Goal: Task Accomplishment & Management: Manage account settings

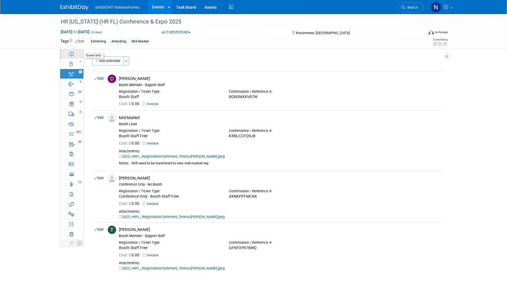
click at [69, 55] on icon at bounding box center [71, 54] width 4 height 4
select select "aINSIGHT"
select select "Conference & Expo"
select select "Mid-Market"
select select "Full Access"
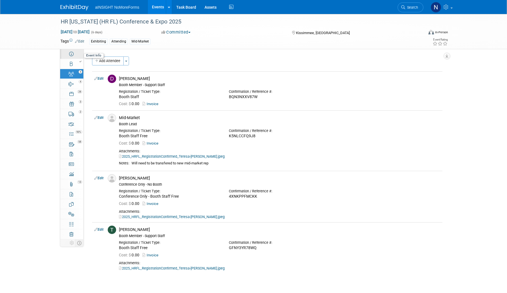
select select "Yes"
select select "No"
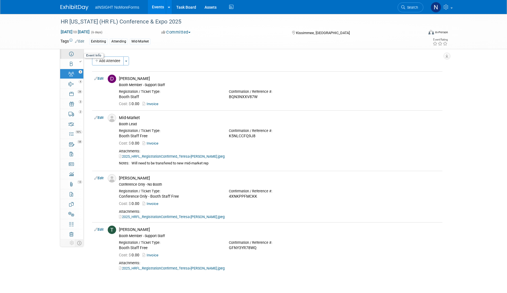
select select "No"
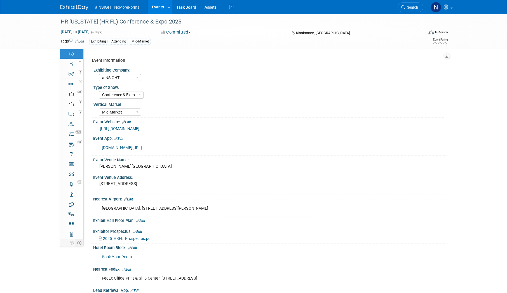
click at [137, 129] on link "http://hrfloridaconference.org" at bounding box center [119, 129] width 39 height 4
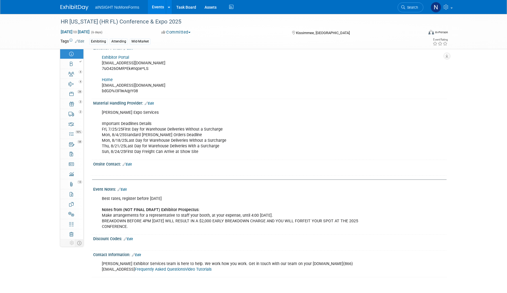
scroll to position [1008, 0]
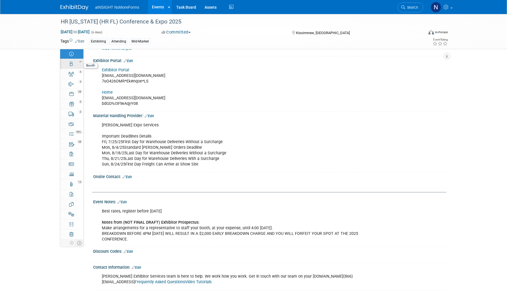
click at [72, 61] on div at bounding box center [73, 62] width 19 height 4
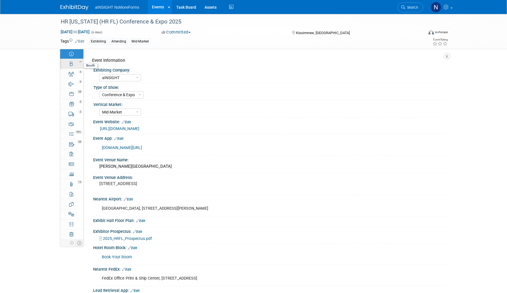
select select "aINSIGHT"
select select "Head of Sales"
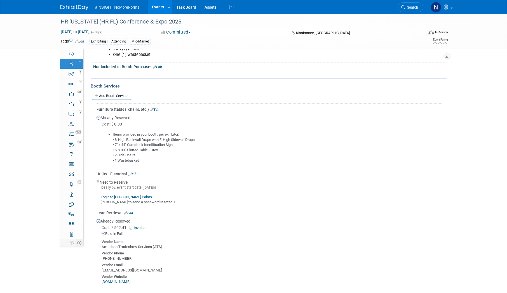
scroll to position [336, 0]
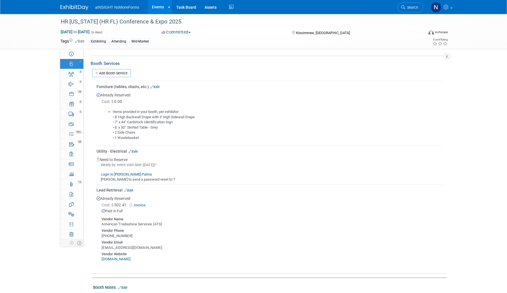
click at [125, 174] on link "Login to [PERSON_NAME] Palms" at bounding box center [126, 175] width 51 height 4
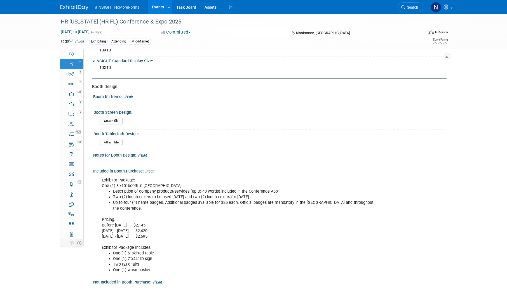
scroll to position [168, 0]
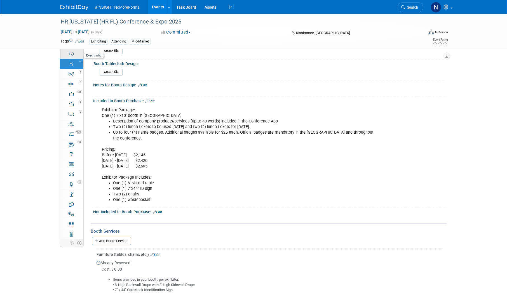
click at [69, 50] on link "Event Information" at bounding box center [71, 54] width 23 height 10
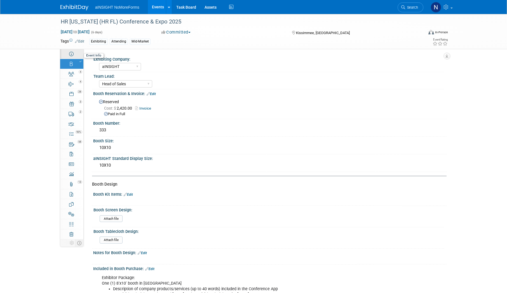
select select "aINSIGHT"
select select "Conference & Expo"
select select "Mid-Market"
select select "Full Access"
select select "Yes"
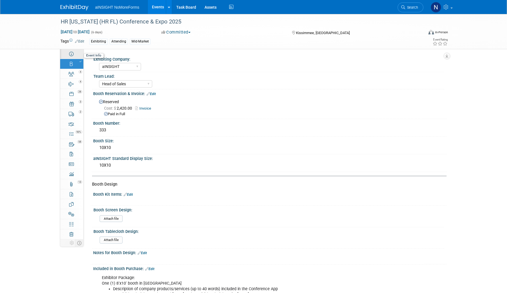
select select "No"
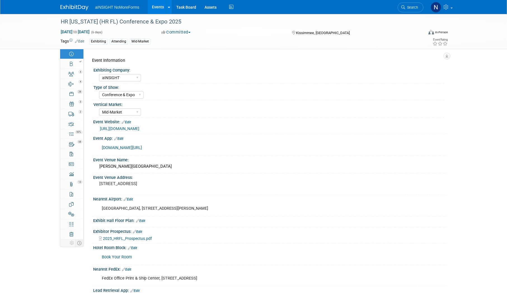
click at [132, 129] on link "http://hrfloridaconference.org" at bounding box center [119, 129] width 39 height 4
click at [75, 137] on link "90% Tasks 90%" at bounding box center [71, 134] width 23 height 10
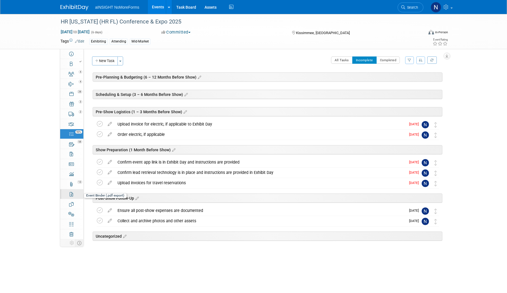
click at [75, 195] on link "Event Binder (.pdf export)" at bounding box center [71, 195] width 23 height 10
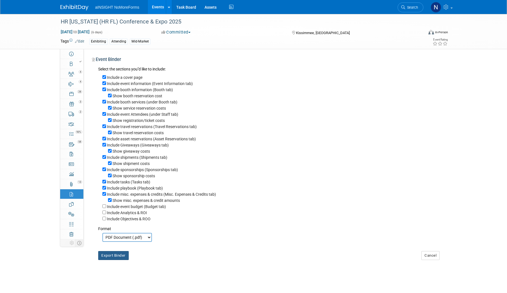
click at [125, 260] on button "Export Binder" at bounding box center [113, 255] width 31 height 9
click at [77, 73] on div "4" at bounding box center [73, 72] width 19 height 4
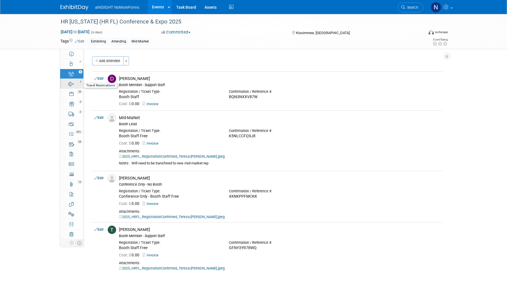
click at [69, 83] on div "4" at bounding box center [73, 82] width 19 height 4
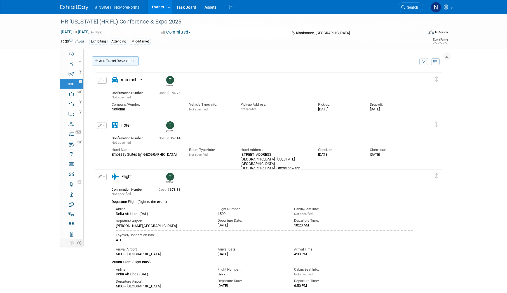
click at [114, 61] on link "Add Travel Reservation" at bounding box center [115, 61] width 47 height 9
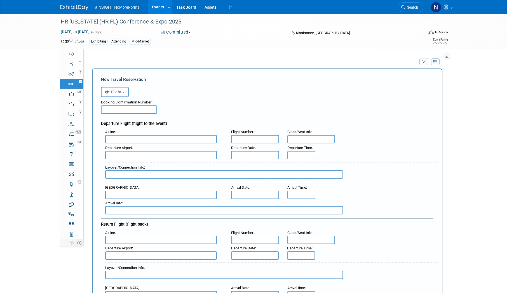
click at [154, 138] on input "text" at bounding box center [161, 139] width 112 height 8
type input "DTW"
drag, startPoint x: 141, startPoint y: 136, endPoint x: 64, endPoint y: 131, distance: 77.5
click at [129, 153] on input "text" at bounding box center [161, 155] width 112 height 8
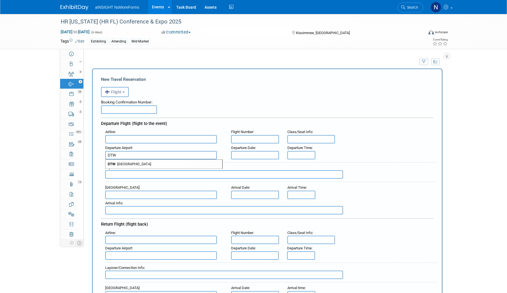
click at [139, 163] on span "DTW - Detroit Metropolitan Wayne County Airport" at bounding box center [164, 164] width 117 height 9
type input "DTW - [GEOGRAPHIC_DATA]"
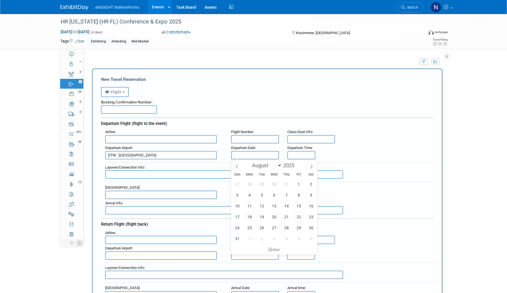
click at [264, 156] on input "text" at bounding box center [255, 155] width 48 height 8
click at [237, 229] on span "24" at bounding box center [237, 228] width 11 height 11
type input "Aug 24, 2025"
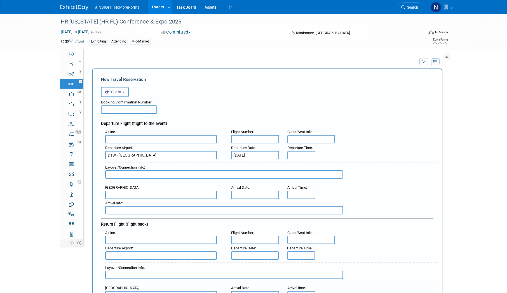
click at [247, 199] on body "aINSIGHT NoMoreForms Events Add Event Bulk Upload Events Shareable Event Boards…" at bounding box center [253, 146] width 507 height 293
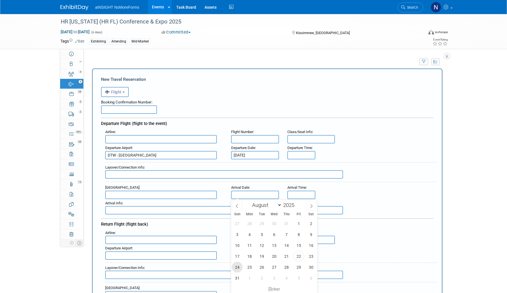
click at [237, 270] on span "24" at bounding box center [237, 267] width 11 height 11
type input "Aug 24, 2025"
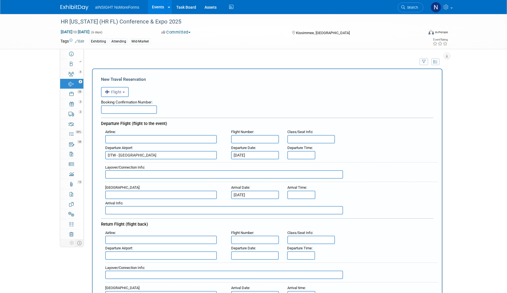
click at [249, 241] on input "text" at bounding box center [255, 240] width 48 height 8
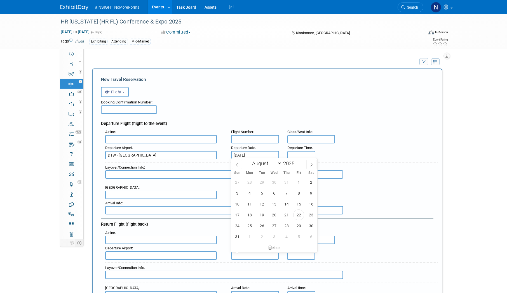
click at [250, 256] on input "text" at bounding box center [255, 256] width 48 height 8
click at [262, 227] on span "26" at bounding box center [262, 226] width 11 height 11
type input "Aug 26, 2025"
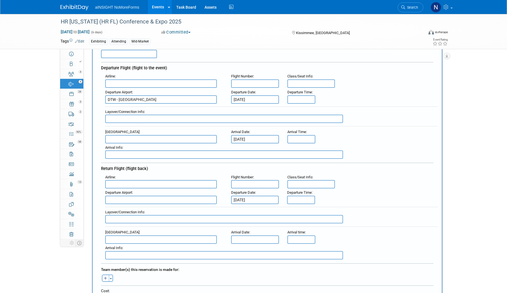
scroll to position [56, 0]
click at [261, 236] on input "text" at bounding box center [255, 240] width 48 height 8
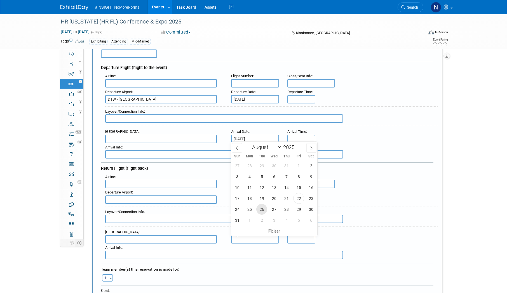
click at [262, 209] on span "26" at bounding box center [262, 209] width 11 height 11
type input "Aug 26, 2025"
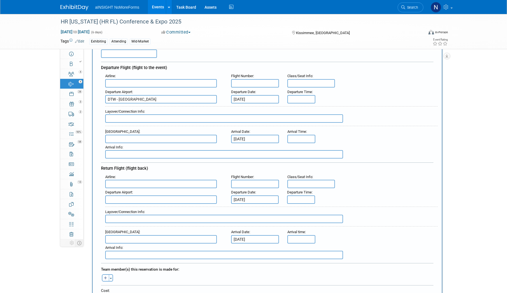
click at [142, 139] on input "text" at bounding box center [161, 139] width 112 height 8
click at [143, 148] on span "MCO - Orlando International Airport" at bounding box center [164, 148] width 117 height 9
type input "MCO - Orlando International Airport"
click at [139, 198] on input "text" at bounding box center [161, 200] width 112 height 8
click at [139, 207] on span "MCO - Orlando International Airport" at bounding box center [164, 208] width 117 height 9
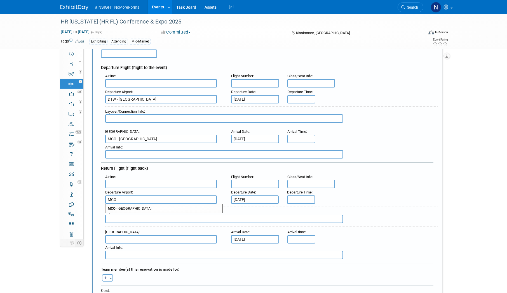
type input "MCO - Orlando International Airport"
click at [136, 236] on input "text" at bounding box center [161, 240] width 112 height 8
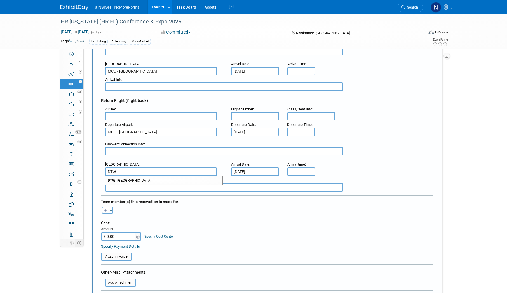
scroll to position [140, 0]
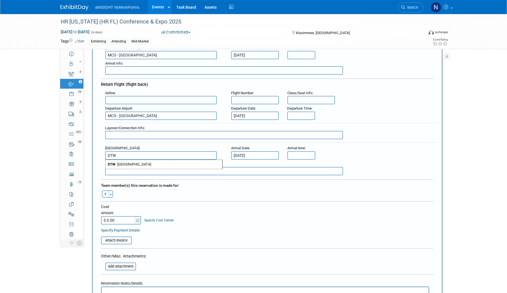
click at [185, 166] on span "DTW - Detroit Metropolitan Wayne County Airport" at bounding box center [164, 164] width 117 height 9
type input "DTW - Detroit Metropolitan Wayne County Airport"
click at [113, 219] on input "$ 0.00" at bounding box center [118, 220] width 35 height 8
type input "$ 466.96"
click at [119, 240] on input "file" at bounding box center [98, 240] width 67 height 7
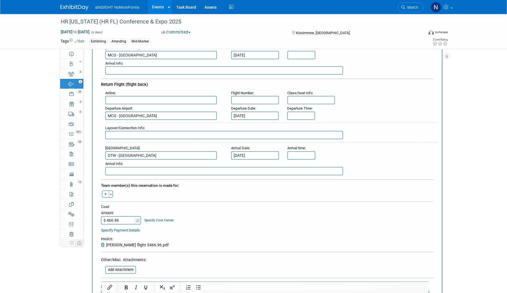
scroll to position [280, 0]
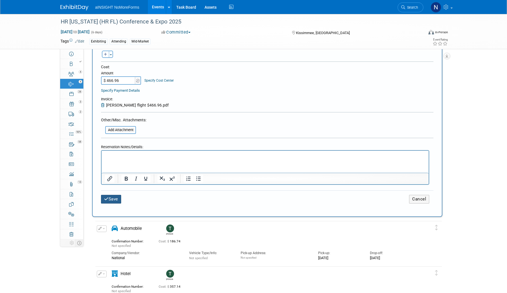
click at [116, 200] on button "Save" at bounding box center [111, 199] width 20 height 9
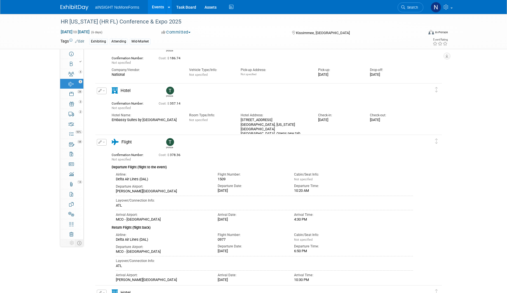
scroll to position [141, 0]
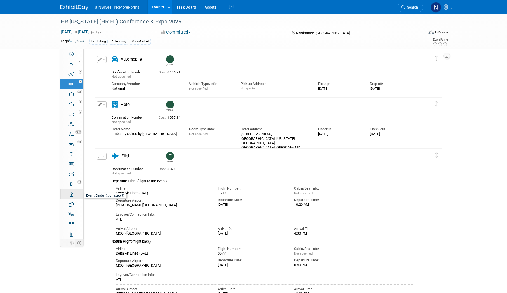
click at [73, 196] on link "Event Binder (.pdf export)" at bounding box center [71, 195] width 23 height 10
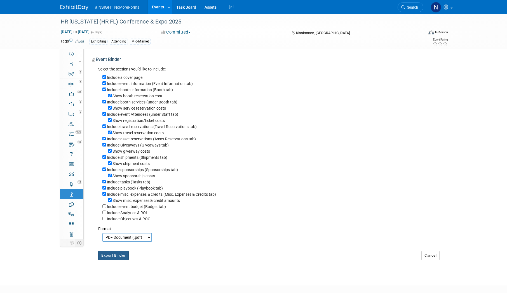
click at [123, 260] on button "Export Binder" at bounding box center [113, 255] width 31 height 9
click at [307, 59] on div "Event Binder" at bounding box center [267, 61] width 351 height 8
click at [162, 4] on link "Events" at bounding box center [158, 7] width 20 height 14
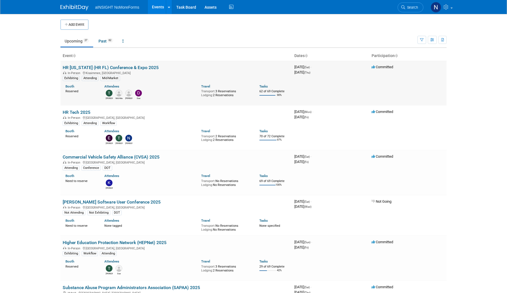
click at [81, 67] on link "HR [US_STATE] (HR FL) Conference & Expo 2025" at bounding box center [111, 67] width 96 height 5
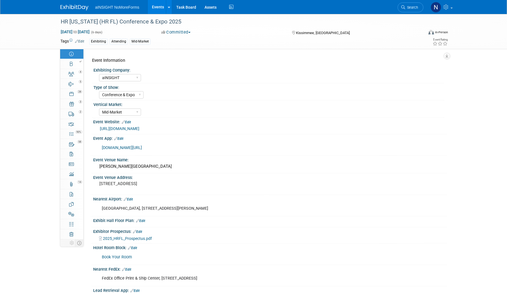
select select "aINSIGHT"
select select "Conference & Expo"
select select "Mid-Market"
select select "Full Access"
select select "Yes"
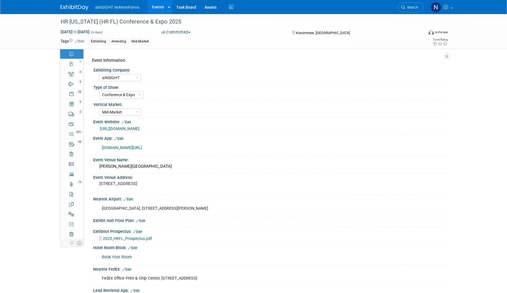
select select "No"
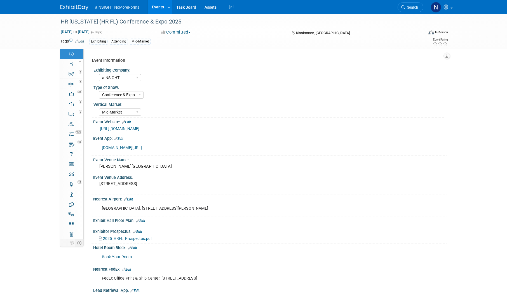
click at [157, 7] on link "Events" at bounding box center [158, 7] width 20 height 14
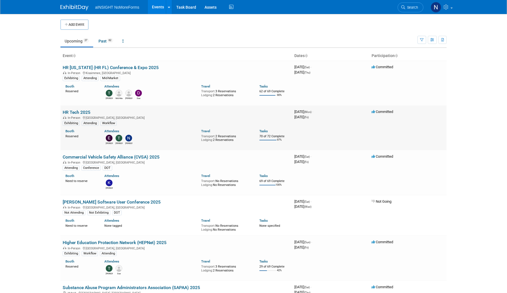
click at [85, 111] on link "HR Tech 2025" at bounding box center [77, 112] width 28 height 5
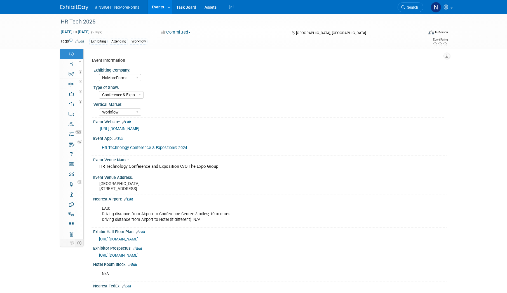
select select "NoMoreForms"
select select "Conference & Expo"
select select "Workflow"
click at [160, 5] on link "Events" at bounding box center [158, 7] width 20 height 14
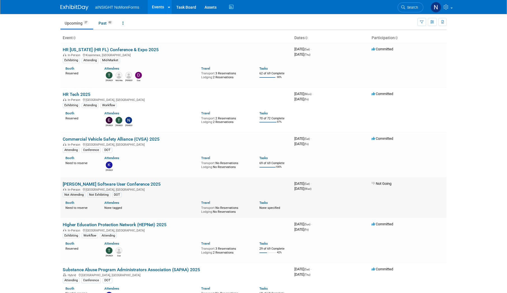
scroll to position [28, 0]
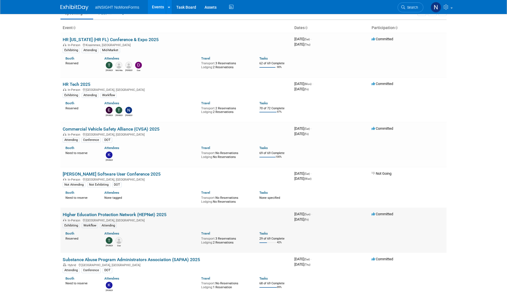
click at [146, 216] on link "Higher Education Protection Network (HEPNet) 2025" at bounding box center [115, 214] width 104 height 5
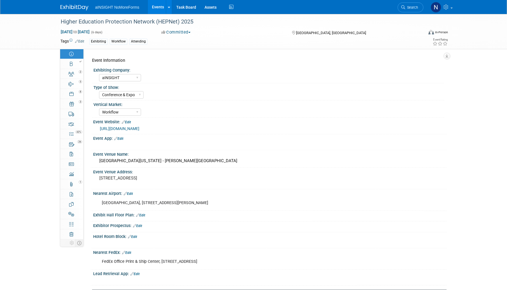
select select "aINSIGHT"
select select "Conference & Expo"
select select "Workflow"
click at [74, 63] on div at bounding box center [73, 62] width 19 height 4
select select "aINSIGHT"
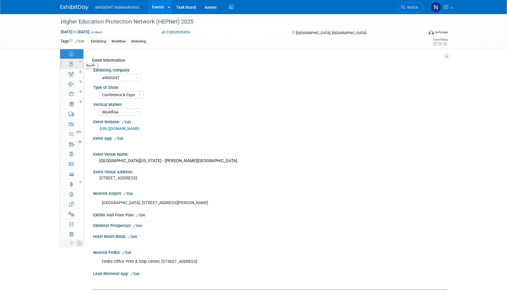
select select "Head of Sales"
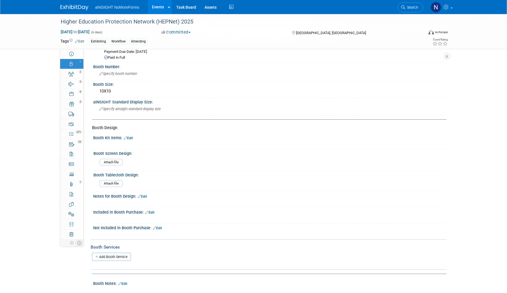
scroll to position [125, 0]
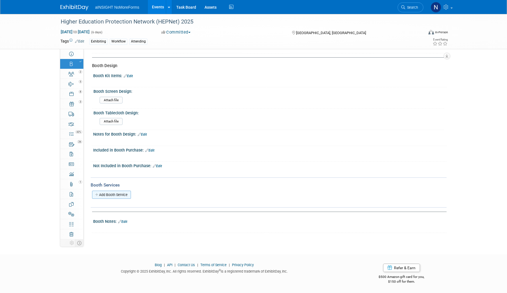
click at [111, 197] on link "Add Booth Service" at bounding box center [111, 195] width 39 height 8
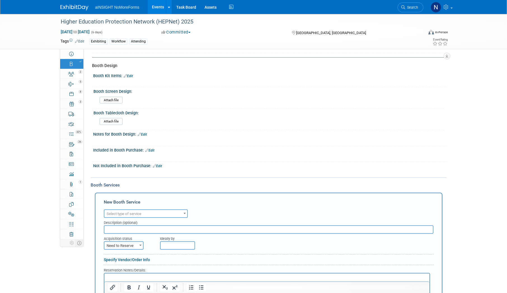
scroll to position [0, 0]
click at [130, 211] on span "Select type of service" at bounding box center [145, 214] width 83 height 8
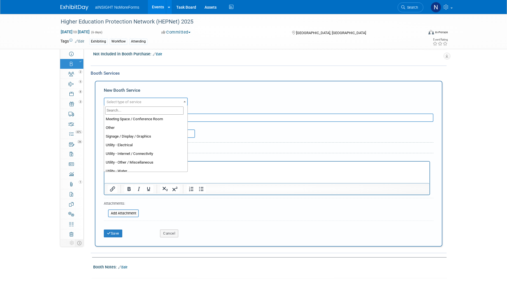
scroll to position [140, 0]
select select "8"
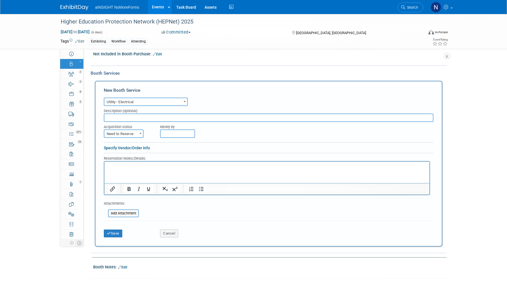
click at [125, 136] on span "Need to Reserve" at bounding box center [123, 134] width 39 height 8
select select "2"
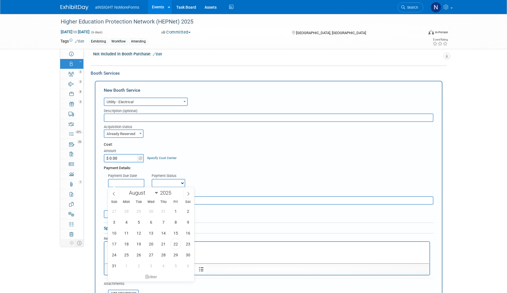
click at [132, 181] on input "text" at bounding box center [126, 183] width 36 height 8
click at [180, 181] on select "Not Paid Yet Partially Paid Paid in Full" at bounding box center [169, 183] width 34 height 8
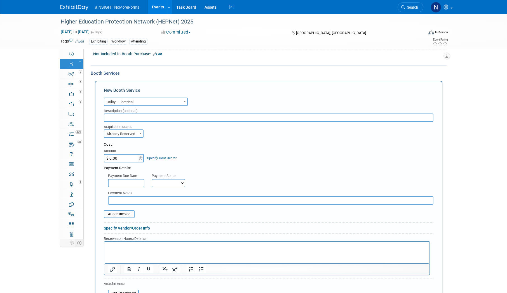
select select "1"
click at [152, 179] on select "Not Paid Yet Partially Paid Paid in Full" at bounding box center [169, 183] width 34 height 8
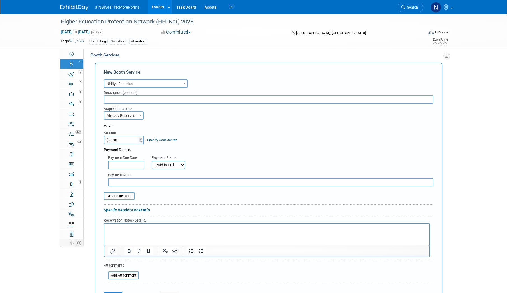
scroll to position [265, 0]
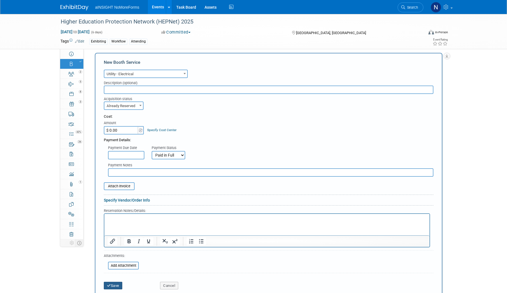
click at [116, 289] on button "Save" at bounding box center [113, 286] width 18 height 8
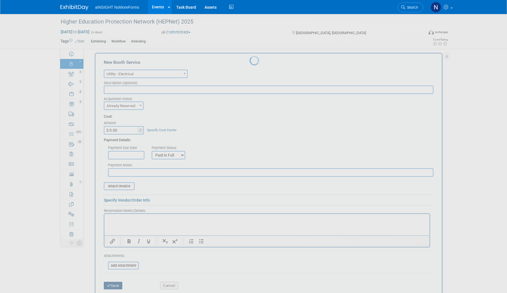
scroll to position [160, 0]
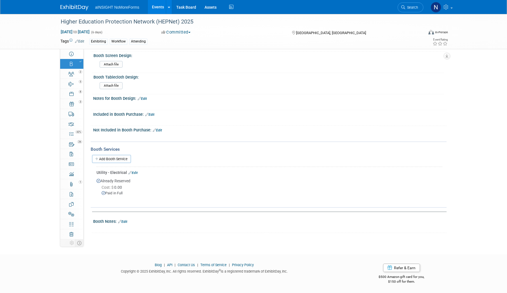
click at [156, 5] on link "Events" at bounding box center [158, 7] width 20 height 14
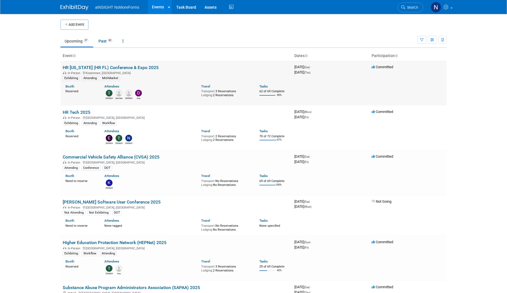
click at [81, 69] on link "HR [US_STATE] (HR FL) Conference & Expo 2025" at bounding box center [111, 67] width 96 height 5
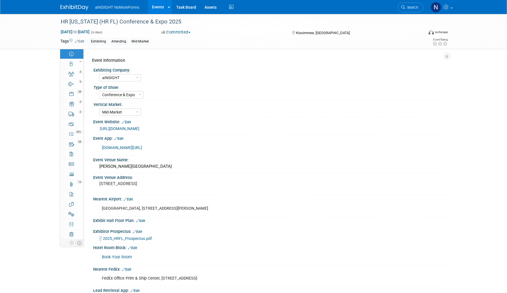
select select "aINSIGHT"
select select "Conference & Expo"
select select "Mid-Market"
select select "Full Access"
select select "Yes"
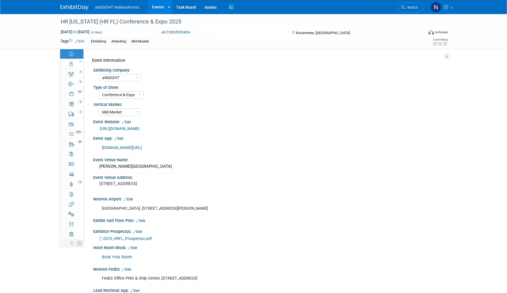
select select "No"
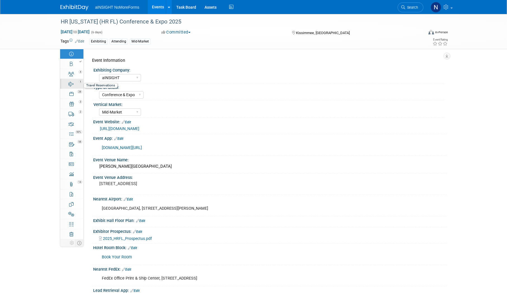
click at [71, 87] on link "5 Travel Reservations 5" at bounding box center [71, 84] width 23 height 10
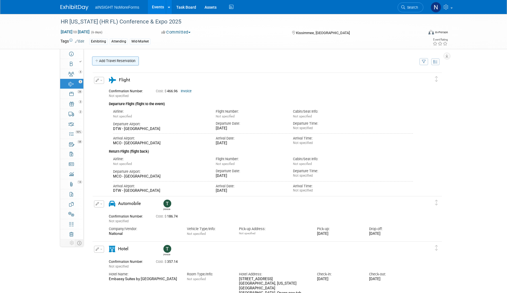
click at [118, 60] on link "Add Travel Reservation" at bounding box center [115, 61] width 47 height 9
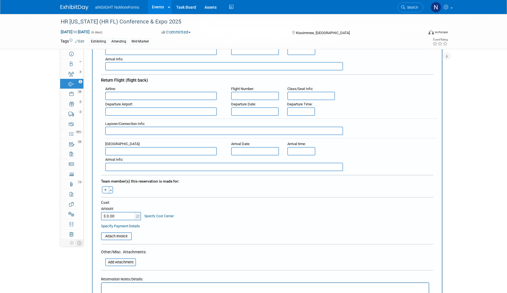
scroll to position [308, 0]
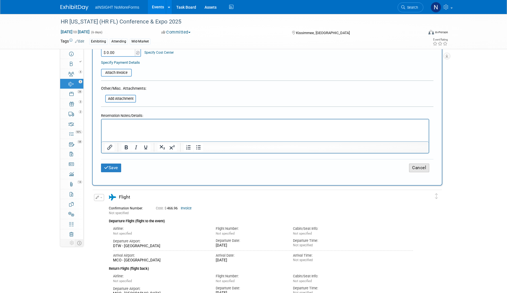
click at [420, 169] on button "Cancel" at bounding box center [419, 168] width 20 height 9
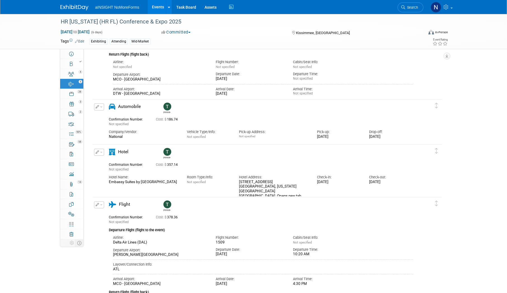
scroll to position [11, 0]
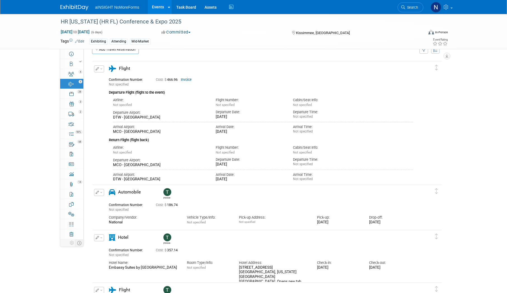
click at [100, 69] on button "button" at bounding box center [99, 69] width 10 height 7
click at [115, 78] on button "Edit Reservation" at bounding box center [117, 79] width 47 height 8
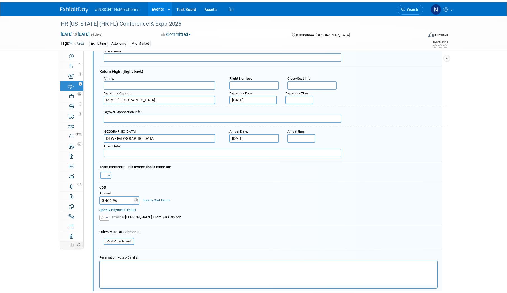
scroll to position [206, 0]
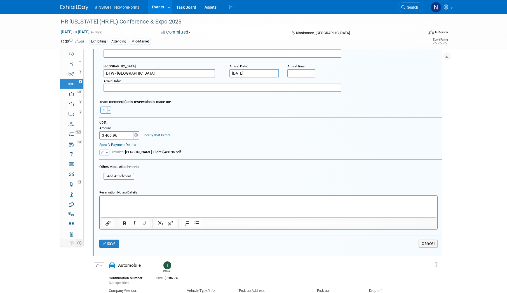
click at [102, 110] on button "button" at bounding box center [103, 110] width 7 height 7
select select
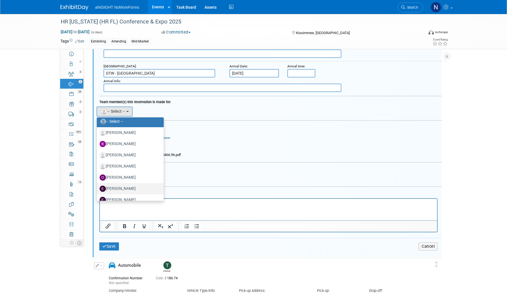
scroll to position [28, 0]
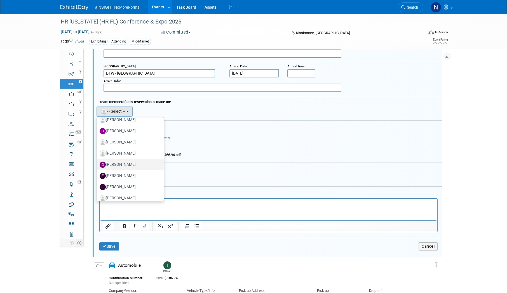
click at [122, 167] on label "[PERSON_NAME]" at bounding box center [129, 164] width 59 height 9
click at [98, 166] on input "[PERSON_NAME]" at bounding box center [96, 164] width 4 height 4
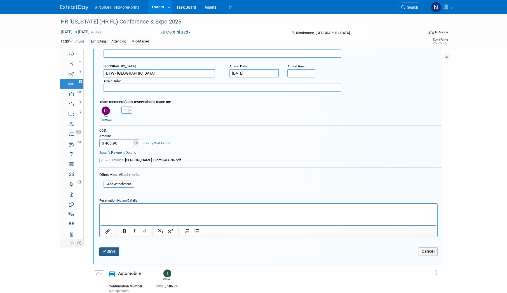
click at [111, 249] on button "Save" at bounding box center [109, 252] width 20 height 8
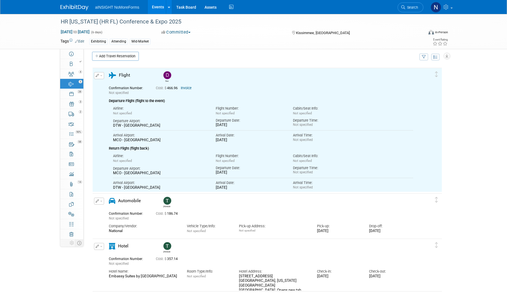
scroll to position [0, 0]
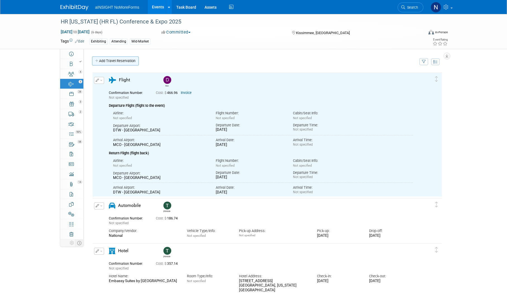
click at [113, 58] on link "Add Travel Reservation" at bounding box center [115, 61] width 47 height 9
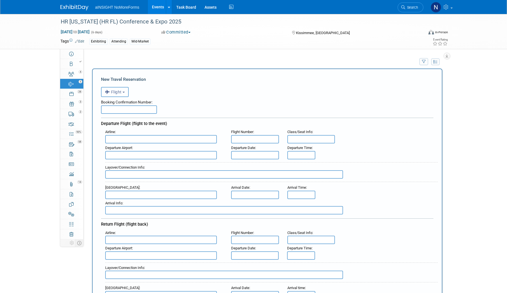
click at [117, 92] on span "Flight" at bounding box center [113, 92] width 17 height 4
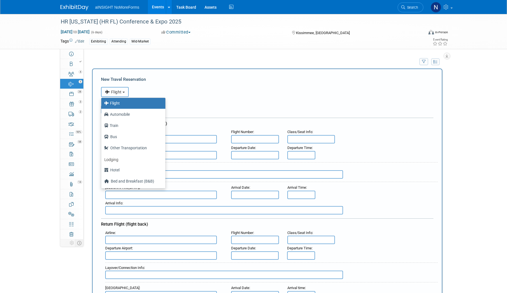
scroll to position [24, 0]
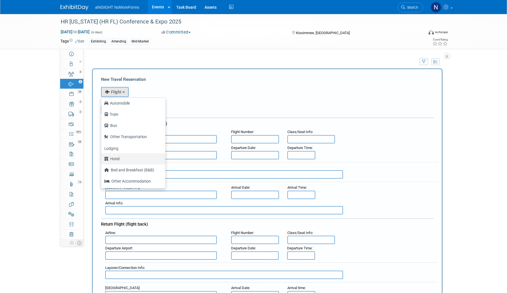
click at [123, 155] on label "Hotel" at bounding box center [132, 159] width 56 height 9
click at [102, 157] on input "Hotel" at bounding box center [101, 159] width 4 height 4
select select "6"
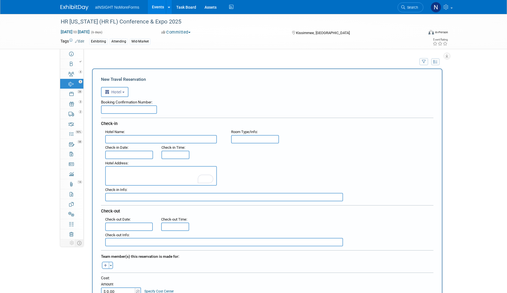
paste textarea "8100 Lake Street Orlando FL 32836 US Maps & Directions>>"
drag, startPoint x: 149, startPoint y: 183, endPoint x: 95, endPoint y: 169, distance: 55.1
click at [95, 169] on div "New Travel Reservation <i class="fas fa-plane" style="padding: 6px 4px 6px 1px;…" at bounding box center [267, 244] width 351 height 350
click at [155, 183] on textarea "8100 Lake Street Orlando FL 32836 US Maps & Directions>>" at bounding box center [161, 176] width 112 height 20
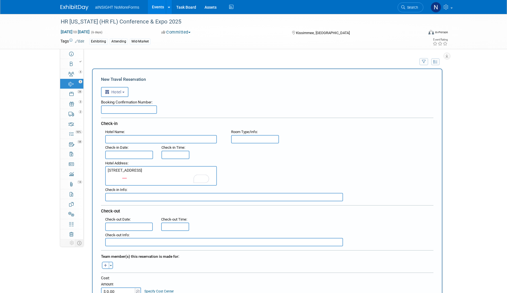
type textarea "8100 Lake Street Orlando FL 32836 US"
paste input "Embassy Suites by Hilton Orlando Lake Buena Vista Resort"
type input "Embassy Suites by Hilton Orlando Lake Buena Vista Resort"
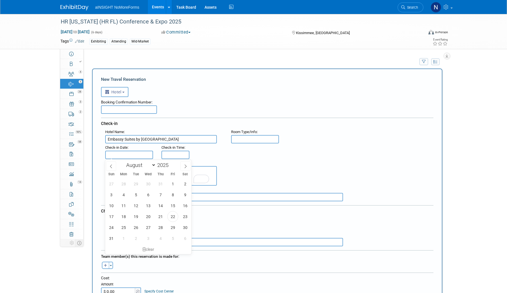
click at [125, 156] on input "text" at bounding box center [129, 155] width 48 height 8
click at [110, 228] on span "24" at bounding box center [111, 227] width 11 height 11
type input "Aug 24, 2025"
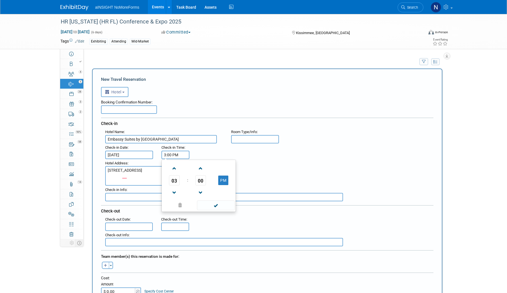
click at [171, 154] on input "3:00 PM" at bounding box center [176, 155] width 28 height 8
click at [176, 164] on span at bounding box center [175, 169] width 10 height 10
type input "4:00 PM"
click at [220, 208] on span at bounding box center [216, 206] width 38 height 10
click at [123, 228] on input "text" at bounding box center [129, 227] width 48 height 8
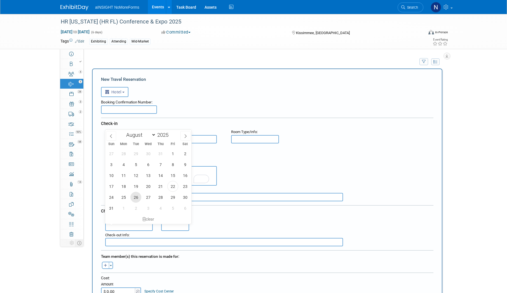
click at [137, 198] on span "26" at bounding box center [136, 197] width 11 height 11
type input "Aug 26, 2025"
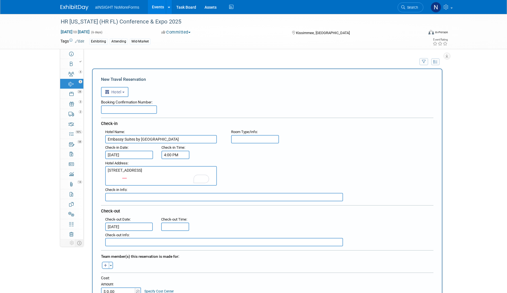
type input "11:00 AM"
click at [169, 226] on input "11:00 AM" at bounding box center [175, 227] width 28 height 8
click at [217, 215] on span at bounding box center [216, 216] width 38 height 10
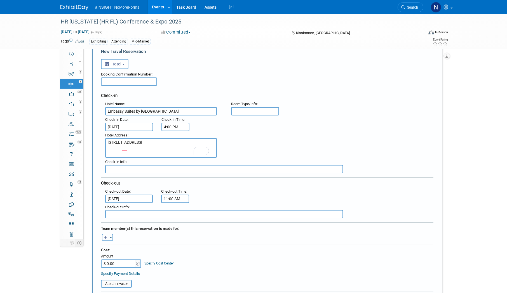
click at [105, 238] on icon "button" at bounding box center [105, 238] width 3 height 4
select select
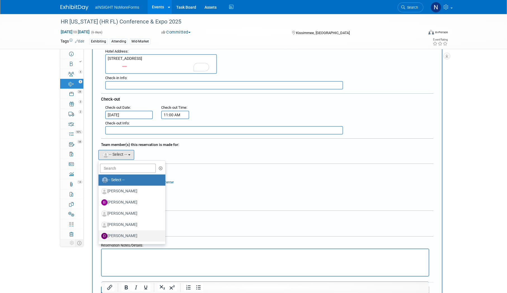
click at [122, 236] on label "Dae Kim" at bounding box center [130, 236] width 59 height 9
click at [99, 236] on input "Dae Kim" at bounding box center [98, 236] width 4 height 4
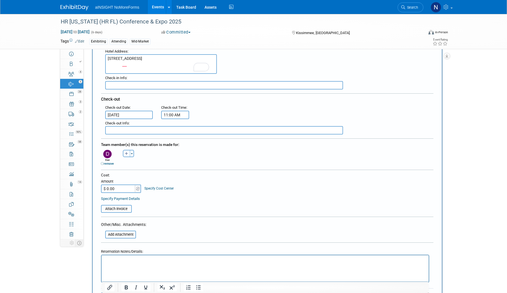
click at [117, 186] on input "$ 0.00" at bounding box center [118, 189] width 35 height 8
type input "$ 323.89"
click at [114, 210] on input "file" at bounding box center [98, 209] width 67 height 7
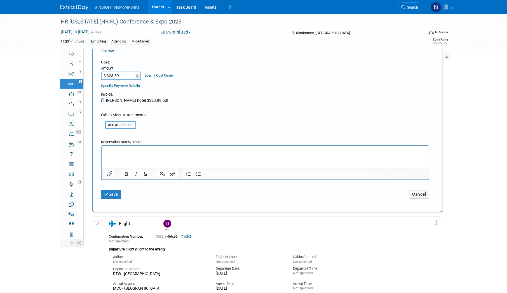
scroll to position [224, 0]
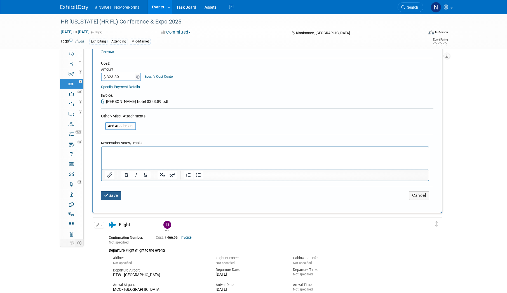
click at [115, 196] on button "Save" at bounding box center [111, 196] width 20 height 9
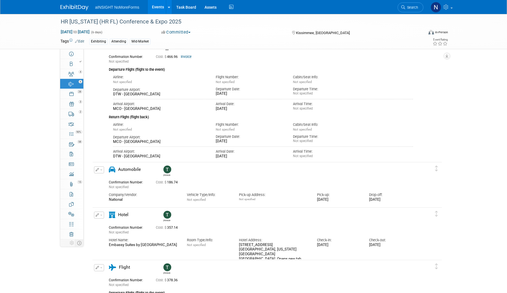
scroll to position [0, 0]
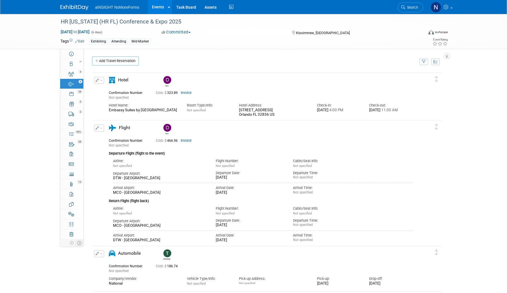
click at [164, 5] on link "Events" at bounding box center [158, 7] width 20 height 14
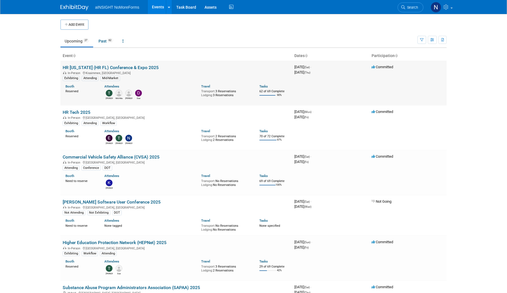
click at [91, 65] on link "HR [US_STATE] (HR FL) Conference & Expo 2025" at bounding box center [111, 67] width 96 height 5
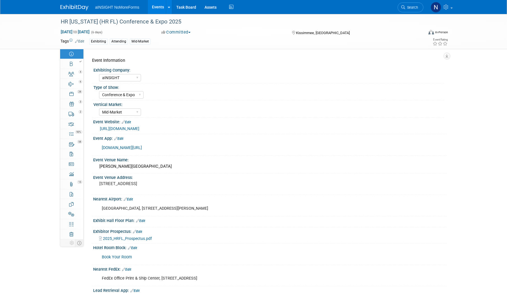
select select "aINSIGHT"
select select "Conference & Expo"
select select "Mid-Market"
select select "Full Access"
select select "Yes"
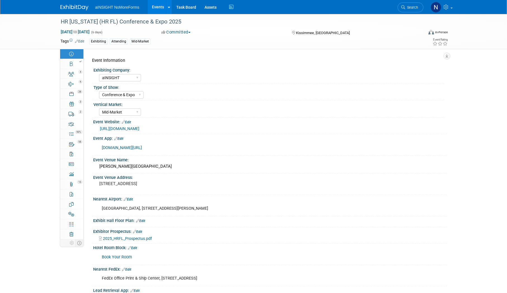
select select "No"
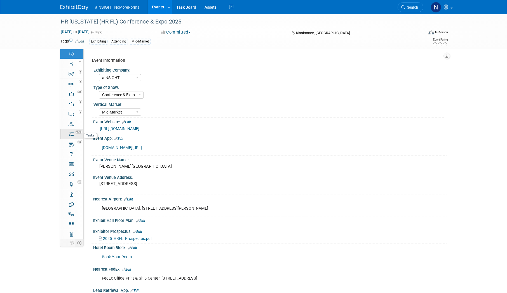
click at [74, 132] on div "90%" at bounding box center [75, 132] width 16 height 4
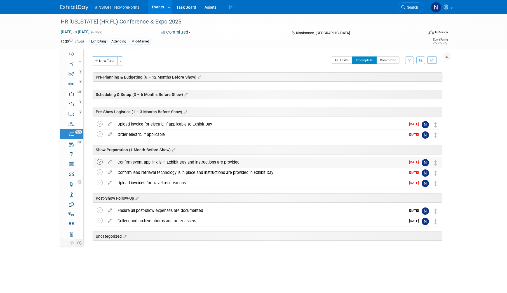
click at [99, 160] on icon at bounding box center [100, 162] width 6 height 6
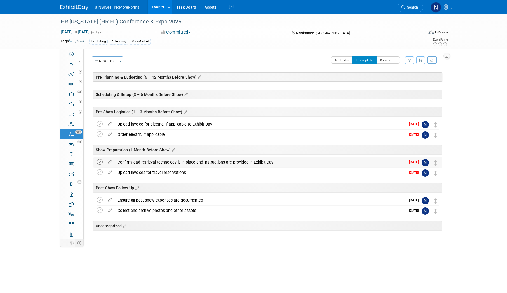
click at [99, 164] on icon at bounding box center [100, 162] width 6 height 6
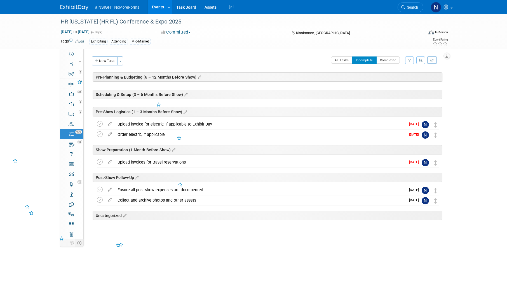
click at [99, 164] on icon at bounding box center [100, 162] width 6 height 6
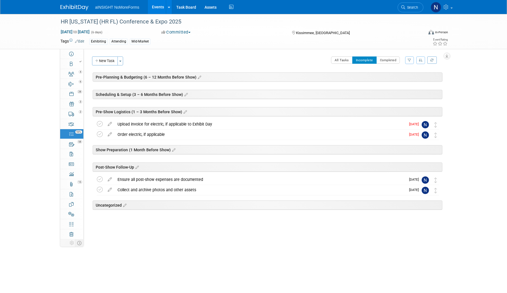
click at [153, 9] on link "Events" at bounding box center [158, 7] width 20 height 14
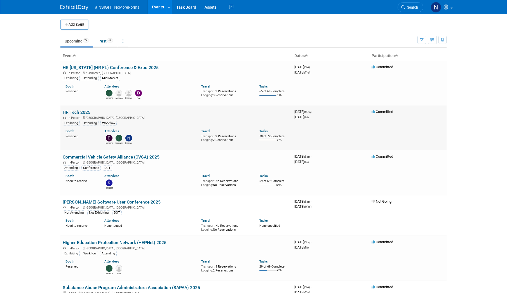
click at [84, 110] on link "HR Tech 2025" at bounding box center [77, 112] width 28 height 5
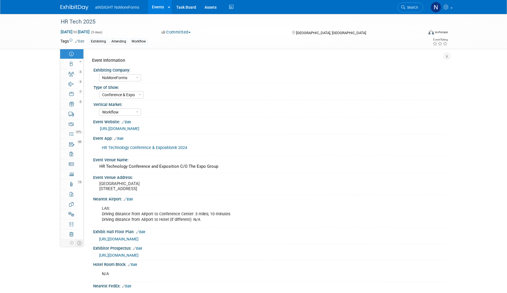
select select "NoMoreForms"
select select "Conference & Expo"
select select "Workflow"
click at [72, 61] on div at bounding box center [73, 62] width 19 height 4
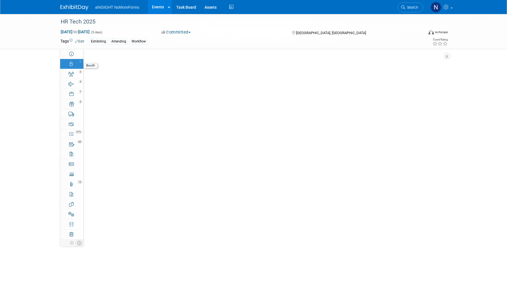
select select "NoMoreForms"
select select "AE Enterprise Workflow"
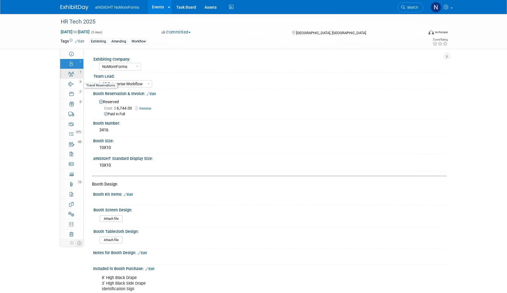
click at [74, 71] on div "3" at bounding box center [73, 72] width 19 height 4
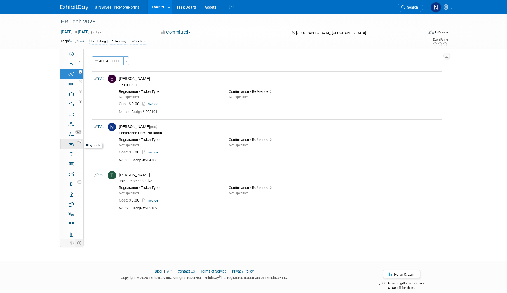
click at [72, 141] on div "60" at bounding box center [73, 142] width 19 height 4
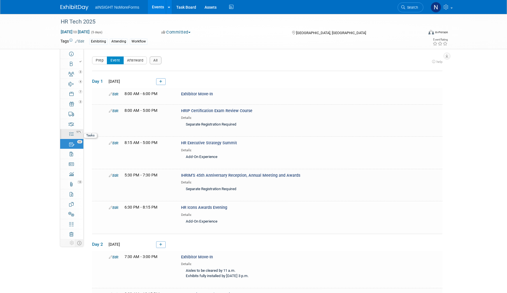
click at [74, 134] on link "97% Tasks 97%" at bounding box center [71, 134] width 23 height 10
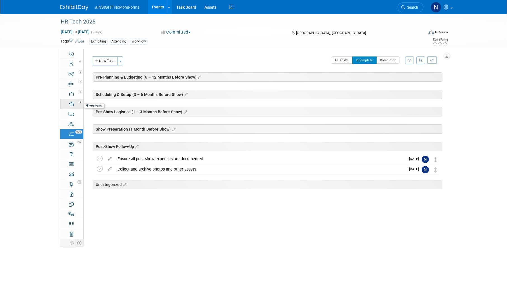
click at [77, 102] on div "3" at bounding box center [73, 102] width 19 height 4
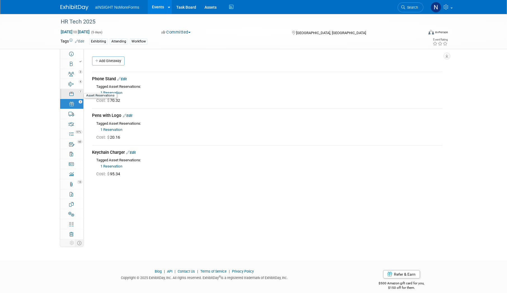
click at [78, 92] on div "7" at bounding box center [73, 92] width 19 height 4
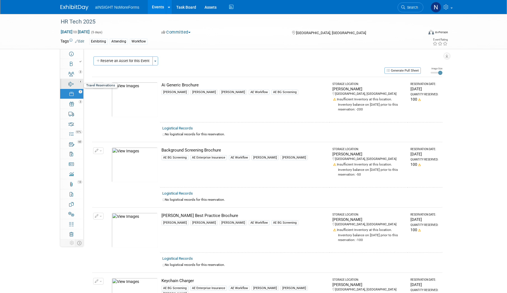
click at [76, 86] on link "4 Travel Reservations 4" at bounding box center [71, 84] width 23 height 10
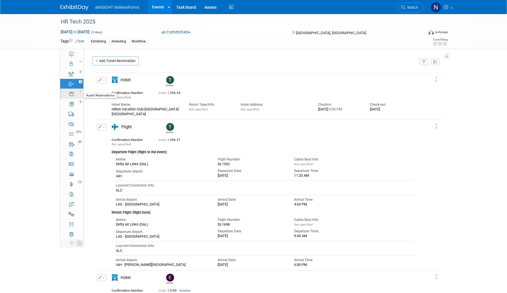
click at [76, 97] on link "7 Asset Reservations 7" at bounding box center [71, 94] width 23 height 10
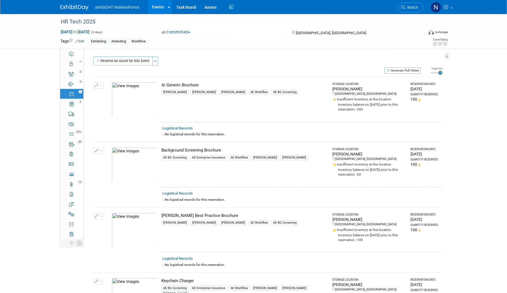
click at [69, 49] on div "HR Tech 2025 [DATE] to [DATE] (5 days) [DATE] to [DATE] Committed Committed Con…" at bounding box center [253, 31] width 507 height 35
click at [70, 51] on link "Event Information" at bounding box center [71, 54] width 23 height 10
select select "NoMoreForms"
select select "Conference & Expo"
select select "Workflow"
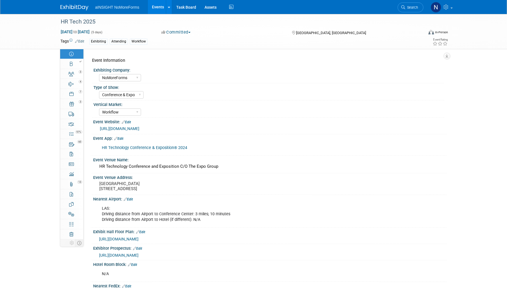
click at [162, 6] on link "Events" at bounding box center [158, 7] width 20 height 14
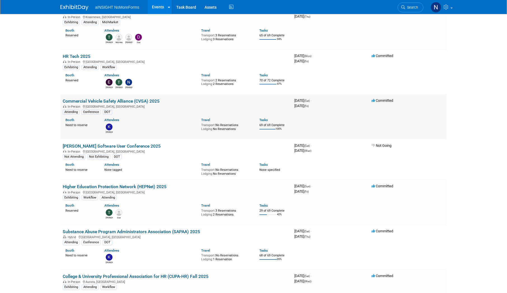
scroll to position [84, 0]
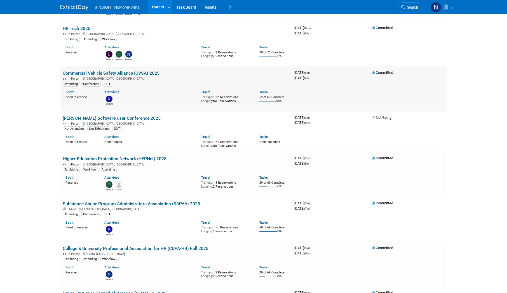
click at [139, 157] on link "Higher Education Protection Network (HEPNet) 2025" at bounding box center [115, 158] width 104 height 5
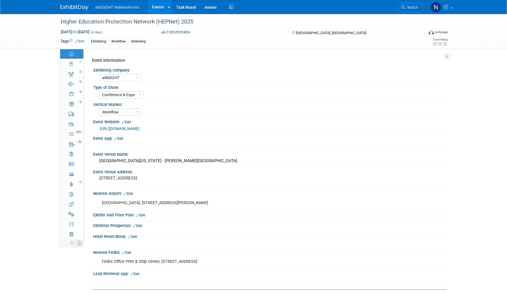
select select "aINSIGHT"
select select "Conference & Expo"
select select "Workflow"
click at [78, 66] on link "Booth" at bounding box center [71, 64] width 23 height 10
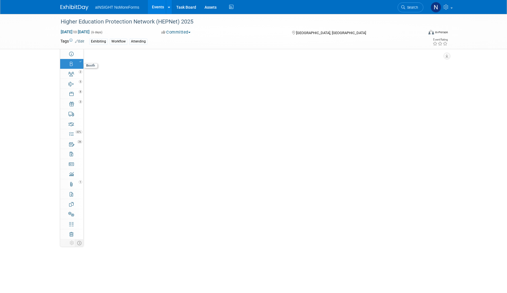
select select "aINSIGHT"
select select "Head of Sales"
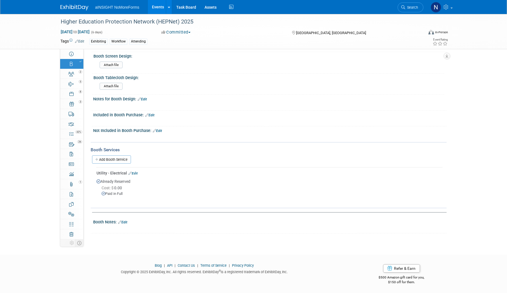
scroll to position [160, 0]
click at [159, 7] on link "Events" at bounding box center [158, 7] width 20 height 14
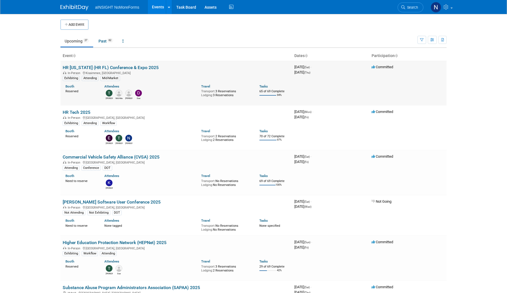
click at [109, 69] on link "HR [US_STATE] (HR FL) Conference & Expo 2025" at bounding box center [111, 67] width 96 height 5
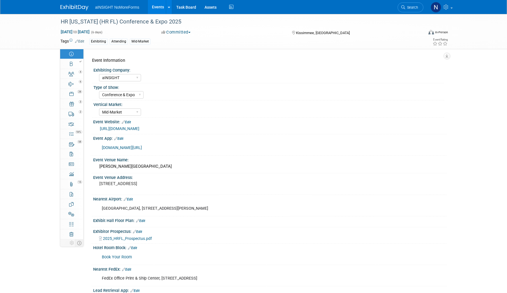
select select "aINSIGHT"
select select "Conference & Expo"
select select "Mid-Market"
select select "Full Access"
select select "Yes"
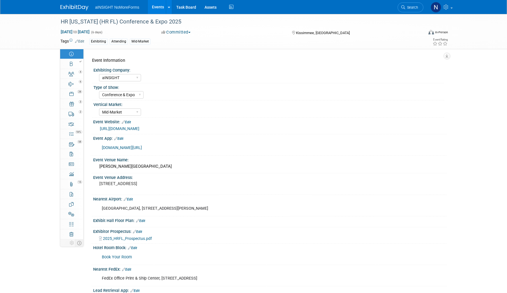
select select "No"
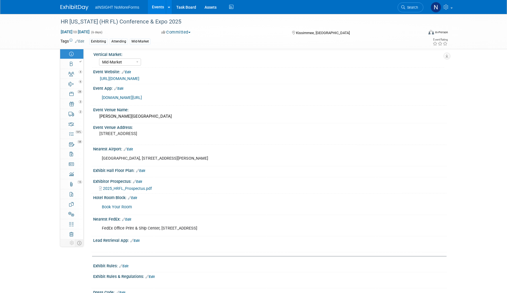
scroll to position [56, 0]
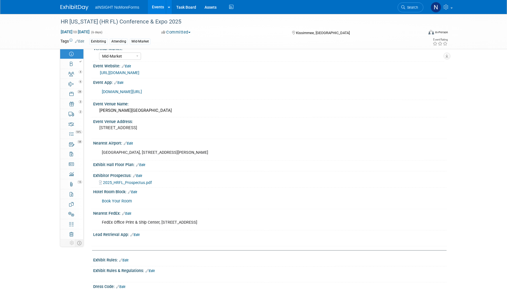
click at [135, 233] on link "Edit" at bounding box center [135, 235] width 9 height 4
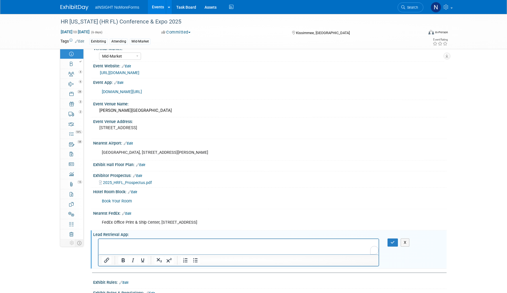
scroll to position [0, 0]
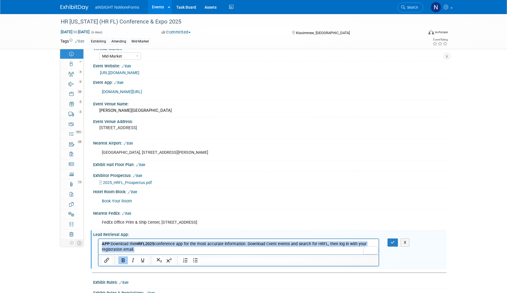
drag, startPoint x: 160, startPoint y: 249, endPoint x: 82, endPoint y: 234, distance: 79.9
click at [99, 239] on html "APP: Download the HRFL2025 conference app for the most accurate information. Do…" at bounding box center [239, 245] width 280 height 13
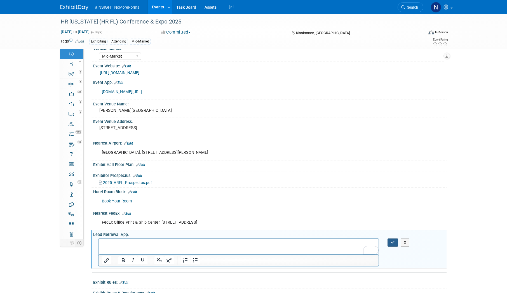
click at [392, 240] on button "button" at bounding box center [393, 243] width 10 height 8
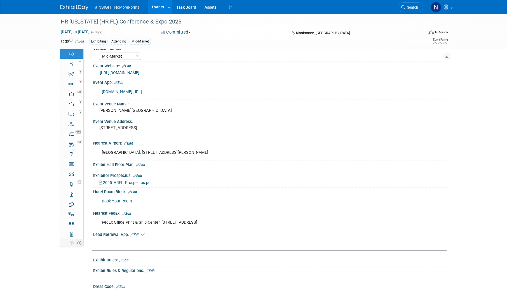
click at [123, 82] on link "Edit" at bounding box center [118, 83] width 9 height 4
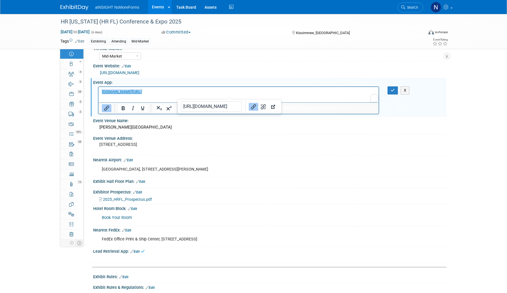
click at [252, 95] on html "﻿mediakit.theygsgroup.com/hrflorida/#slide=//mobile-conference-app/" at bounding box center [239, 91] width 280 height 8
click at [252, 90] on p "mediakit.theygsgroup.com/hrflorida/#slide=//mobile-conference-app/﻿" at bounding box center [239, 92] width 274 height 6
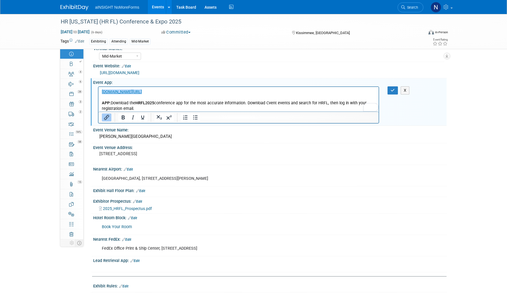
click at [387, 92] on div "X" at bounding box center [398, 91] width 29 height 8
click at [391, 90] on icon "button" at bounding box center [393, 90] width 4 height 4
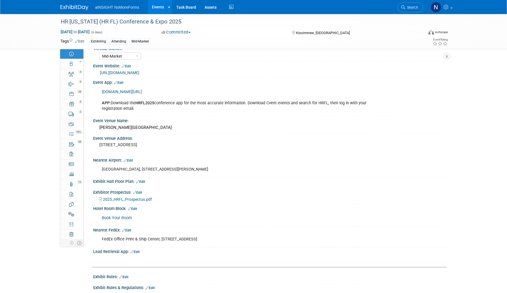
click at [155, 6] on link "Events" at bounding box center [158, 7] width 20 height 14
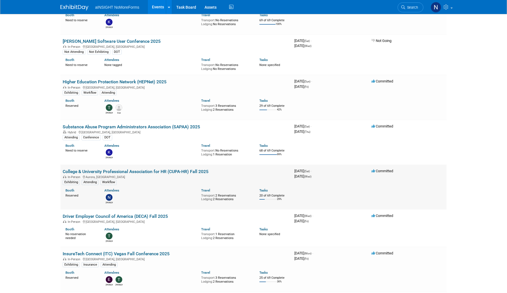
scroll to position [168, 0]
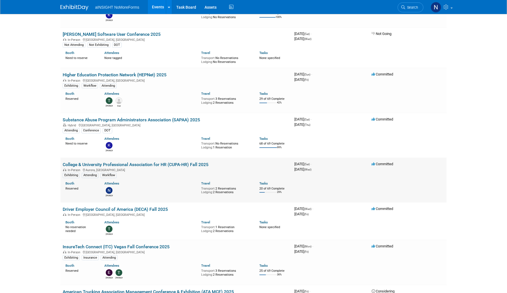
click at [157, 164] on link "College & University Professional Association for HR (CUPA-HR) Fall 2025" at bounding box center [136, 164] width 146 height 5
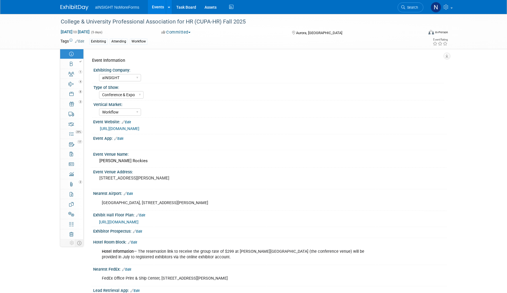
select select "aINSIGHT"
select select "Conference & Expo"
select select "Workflow"
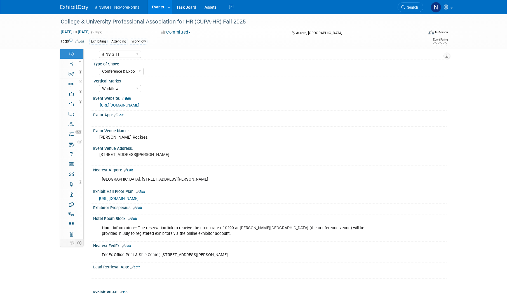
scroll to position [56, 0]
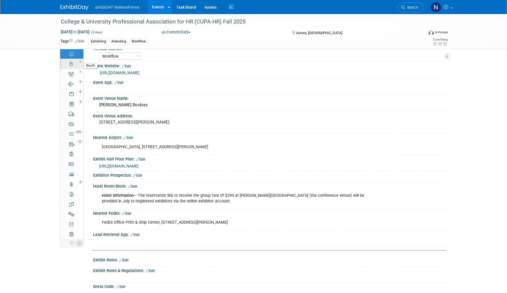
click at [75, 64] on link "Booth" at bounding box center [71, 64] width 23 height 10
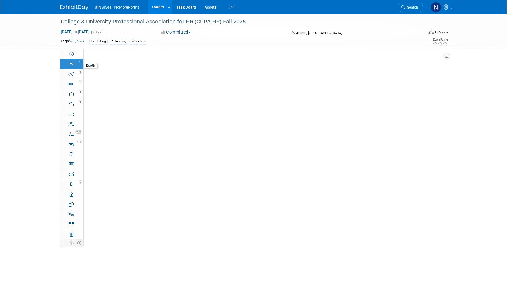
select select "aINSIGHT"
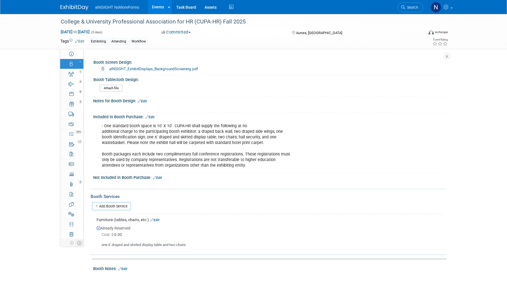
scroll to position [168, 0]
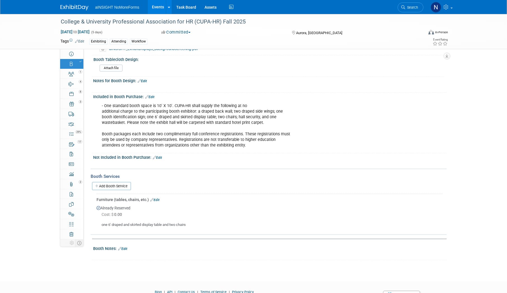
click at [118, 181] on div "Add Booth Service" at bounding box center [269, 186] width 356 height 13
click at [118, 185] on link "Add Booth Service" at bounding box center [111, 186] width 39 height 8
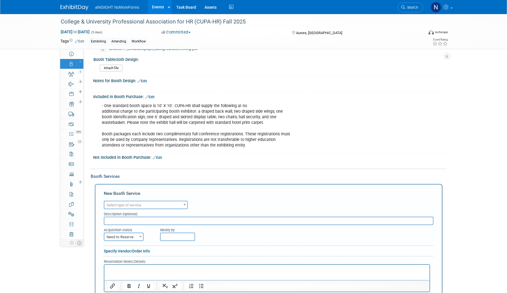
scroll to position [0, 0]
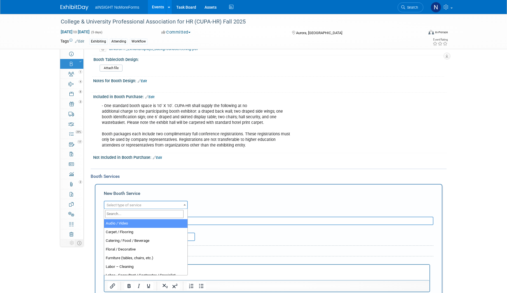
click at [124, 204] on span "Select type of service" at bounding box center [145, 206] width 83 height 8
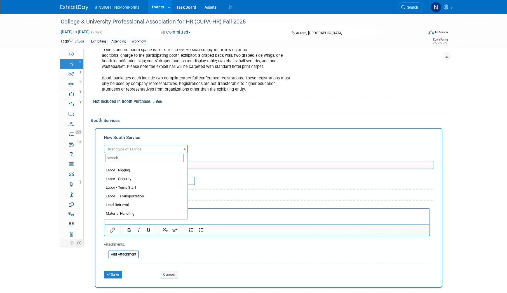
scroll to position [140, 0]
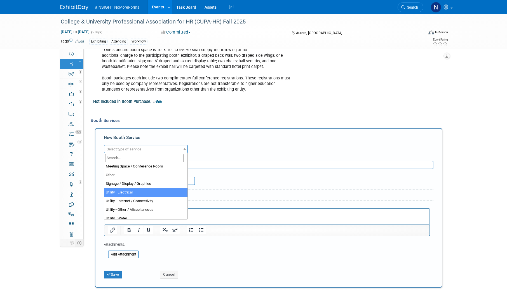
select select "8"
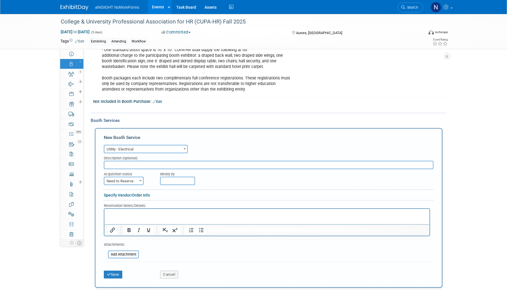
click at [131, 180] on span "Need to Reserve" at bounding box center [123, 182] width 39 height 8
select select "2"
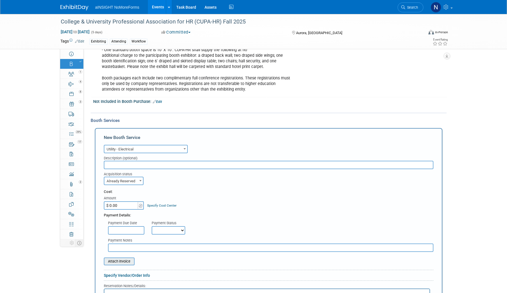
click at [123, 262] on input "file" at bounding box center [100, 261] width 67 height 7
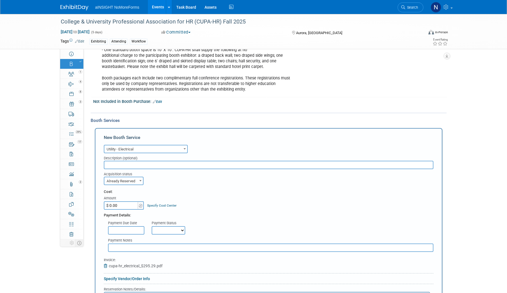
click at [127, 208] on input "$ 0.00" at bounding box center [121, 206] width 35 height 8
type input "$ 295.29"
click at [169, 232] on select "Not Paid Yet Partially Paid Paid in Full" at bounding box center [169, 231] width 34 height 8
select select "1"
click at [152, 227] on select "Not Paid Yet Partially Paid Paid in Full" at bounding box center [169, 231] width 34 height 8
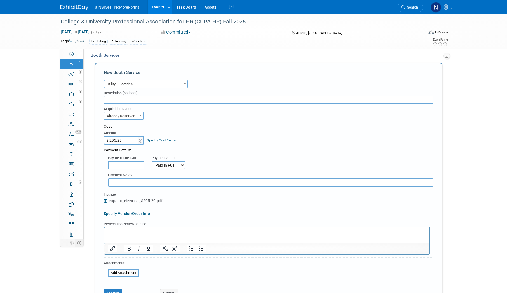
scroll to position [308, 0]
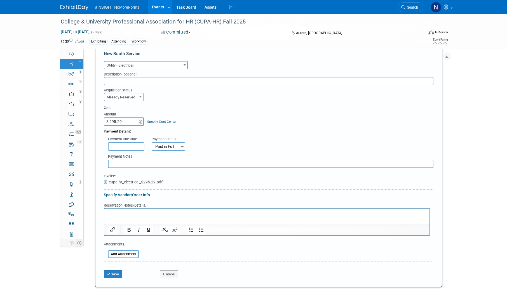
click at [112, 279] on div "Save Cancel" at bounding box center [269, 272] width 330 height 17
click at [114, 275] on button "Save" at bounding box center [113, 275] width 18 height 8
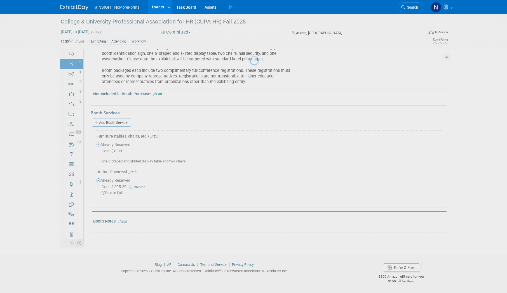
scroll to position [231, 0]
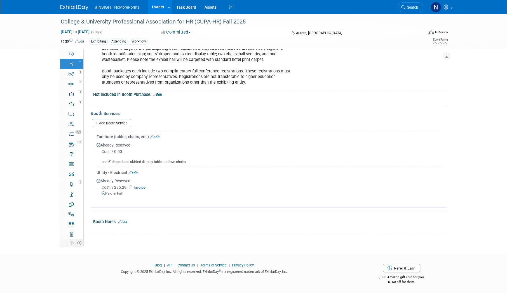
click at [161, 9] on link "Events" at bounding box center [158, 7] width 20 height 14
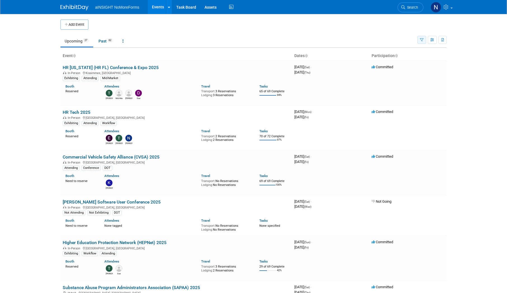
click at [420, 40] on button "button" at bounding box center [422, 40] width 9 height 8
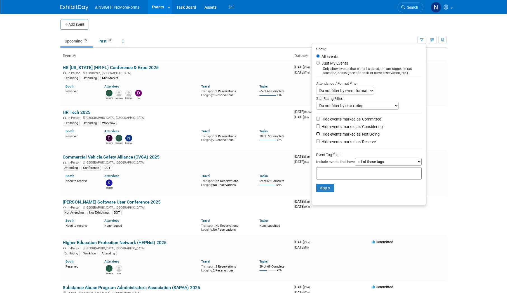
click at [317, 135] on input "Hide events marked as 'Not Going'" at bounding box center [318, 134] width 4 height 4
checkbox input "true"
click at [316, 143] on input "Hide events marked as 'Reserve'" at bounding box center [318, 142] width 4 height 4
checkbox input "true"
click at [316, 128] on input "Hide events marked as 'Considering'" at bounding box center [318, 127] width 4 height 4
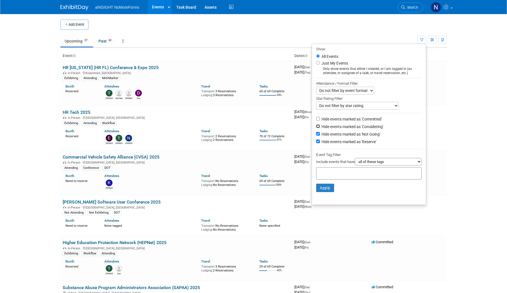
checkbox input "true"
click at [381, 165] on select "all of these tags any one of these tags only and exactly these specific tags" at bounding box center [388, 162] width 67 height 8
click at [333, 172] on div at bounding box center [369, 173] width 106 height 12
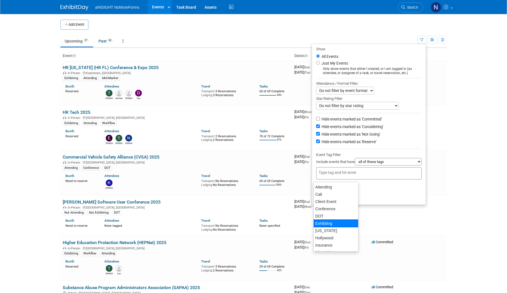
click at [339, 225] on div "Exhibiting" at bounding box center [336, 224] width 45 height 8
type input "Exhibiting"
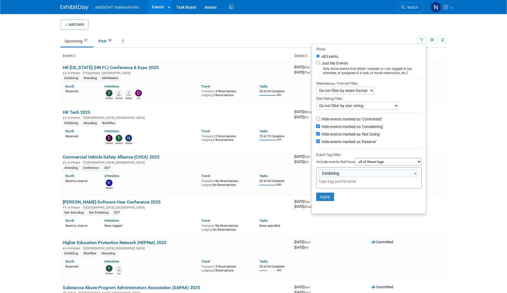
click at [322, 204] on li "Apply Clear Filters" at bounding box center [369, 197] width 114 height 17
click at [322, 199] on button "Apply" at bounding box center [325, 197] width 18 height 8
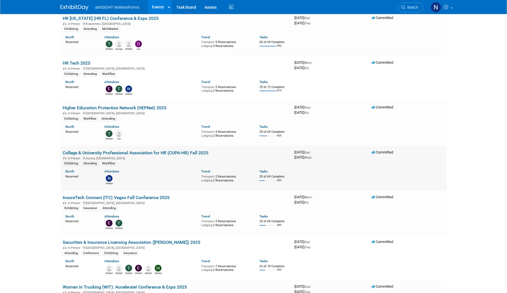
scroll to position [140, 0]
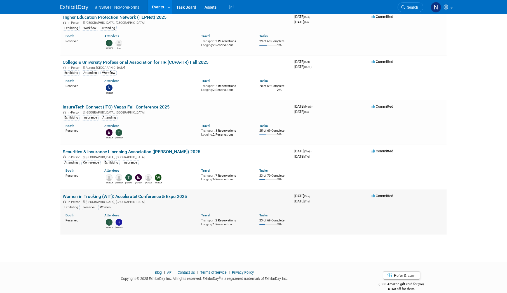
click at [144, 197] on link "Women in Trucking (WIT): Accelerate! Conference & Expo 2025" at bounding box center [125, 196] width 124 height 5
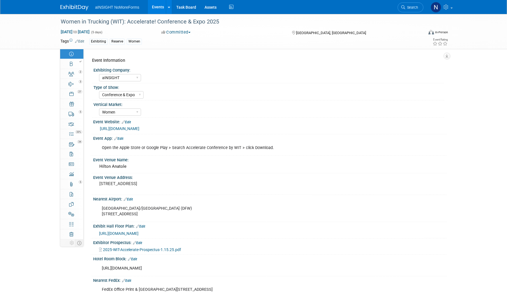
select select "aINSIGHT"
select select "Conference & Expo"
select select "Women"
select select "No"
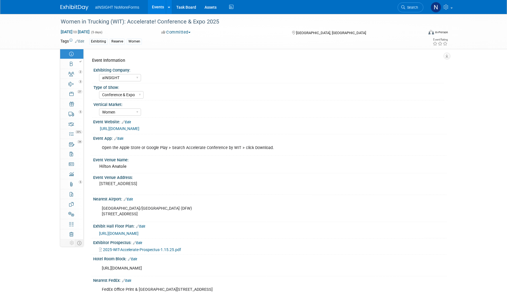
select select "No"
select select "Yes"
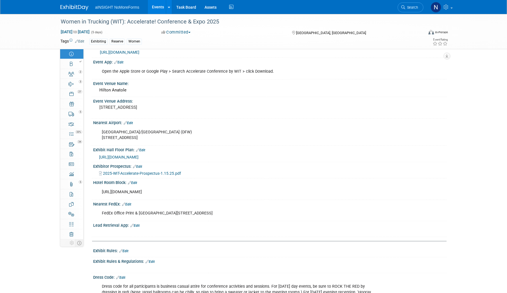
scroll to position [84, 0]
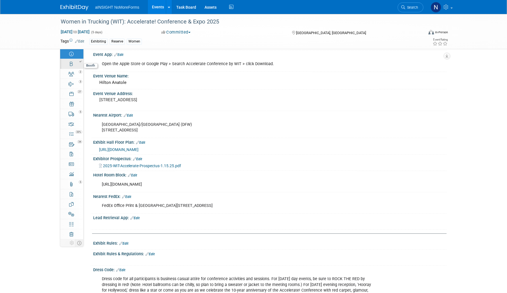
click at [69, 64] on link "Booth" at bounding box center [71, 64] width 23 height 10
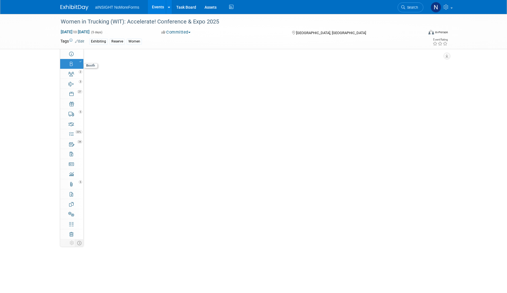
select select "aINSIGHT"
select select "Head of Sales"
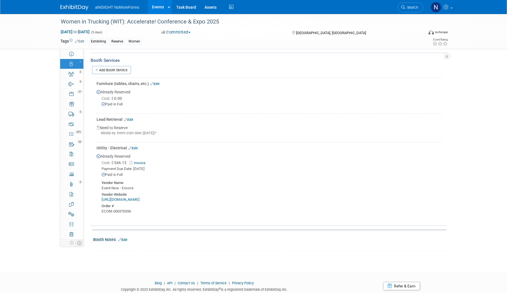
scroll to position [279, 0]
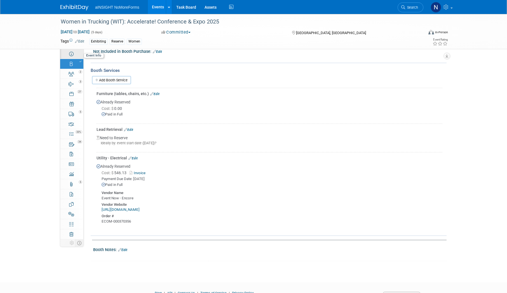
click at [74, 57] on link "Event Information" at bounding box center [71, 54] width 23 height 10
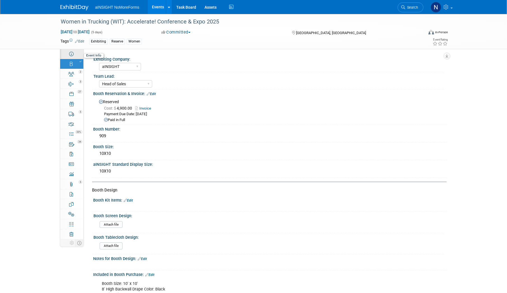
select select "aINSIGHT"
select select "Conference & Expo"
select select "Women"
select select "No"
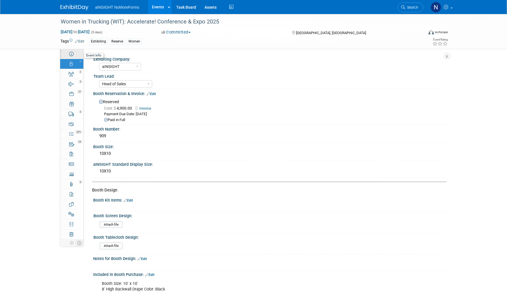
select select "No"
select select "Yes"
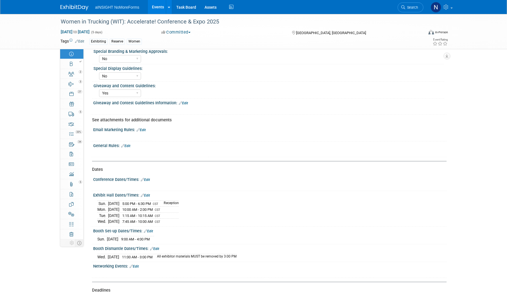
scroll to position [420, 0]
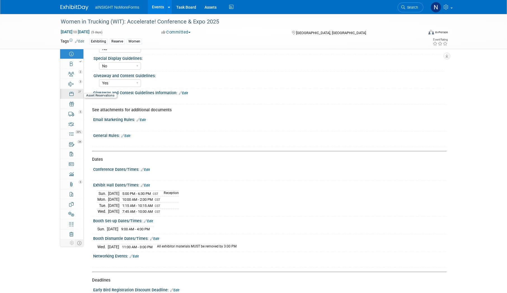
click at [78, 95] on link "27 Asset Reservations 27" at bounding box center [71, 94] width 23 height 10
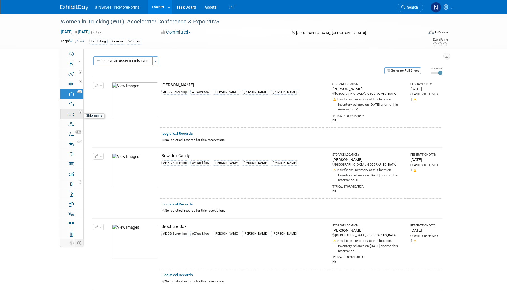
click at [79, 112] on span "5" at bounding box center [81, 111] width 4 height 3
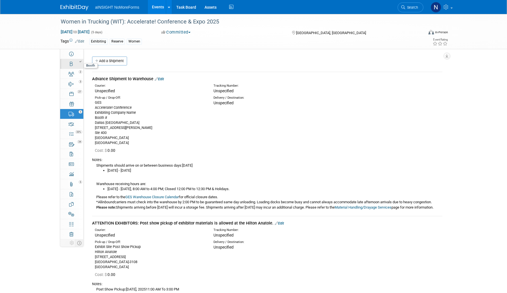
click at [73, 65] on link "Booth" at bounding box center [71, 64] width 23 height 10
select select "aINSIGHT"
select select "Head of Sales"
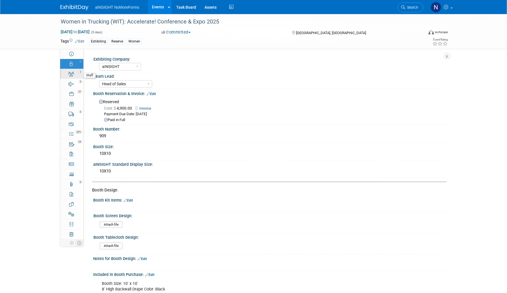
click at [75, 76] on link "2 Staff 2" at bounding box center [71, 74] width 23 height 10
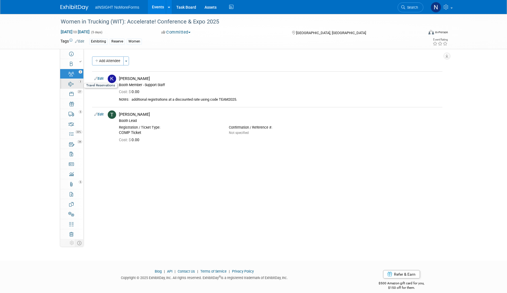
click at [75, 86] on link "3 Travel Reservations 3" at bounding box center [71, 84] width 23 height 10
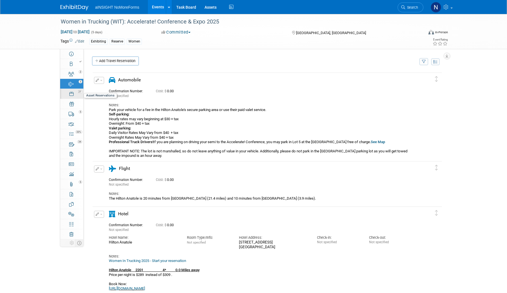
click at [69, 97] on link "27 Asset Reservations 27" at bounding box center [71, 94] width 23 height 10
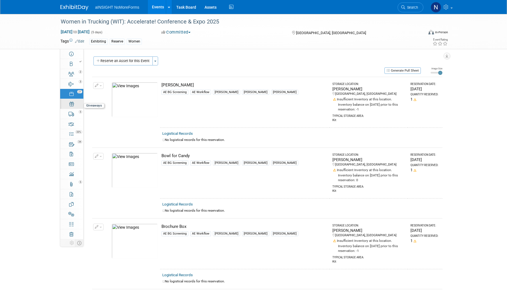
click at [73, 107] on link "0 Giveaways 0" at bounding box center [71, 104] width 23 height 10
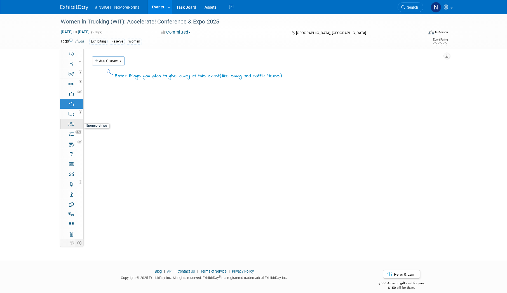
click at [75, 119] on link "0 Sponsorships 0" at bounding box center [71, 124] width 23 height 10
click at [75, 115] on link "5 Shipments 5" at bounding box center [71, 114] width 23 height 10
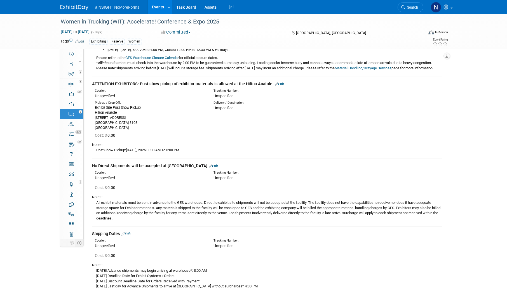
scroll to position [140, 0]
click at [70, 136] on icon at bounding box center [71, 134] width 4 height 4
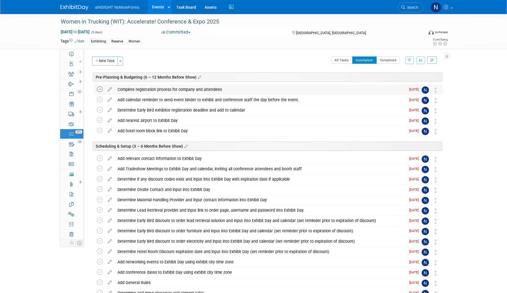
click at [101, 87] on icon at bounding box center [100, 90] width 6 height 6
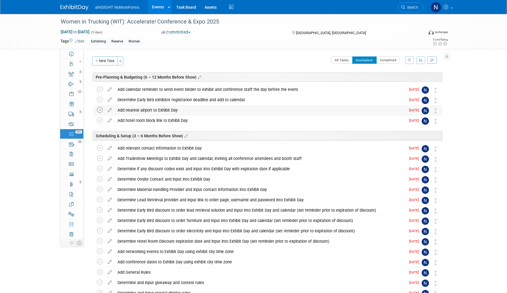
click at [98, 109] on icon at bounding box center [100, 110] width 6 height 6
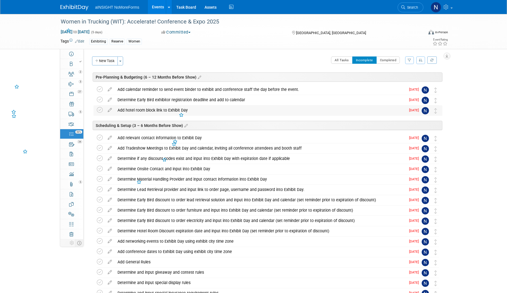
click at [99, 115] on td at bounding box center [101, 111] width 8 height 10
click at [99, 114] on td at bounding box center [101, 111] width 8 height 10
click at [99, 112] on icon at bounding box center [100, 110] width 6 height 6
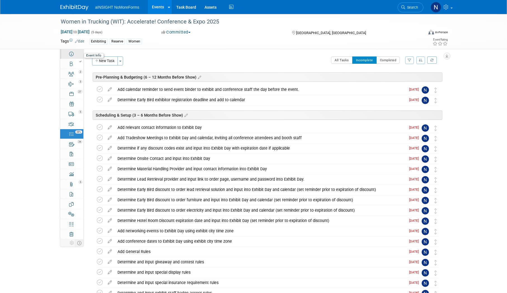
click at [79, 55] on link "Event Information" at bounding box center [71, 54] width 23 height 10
select select "aINSIGHT"
select select "Conference & Expo"
select select "Women"
select select "No"
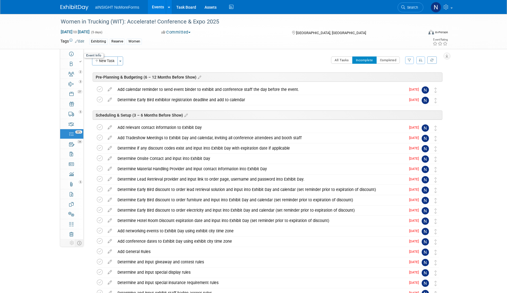
select select "No"
select select "Yes"
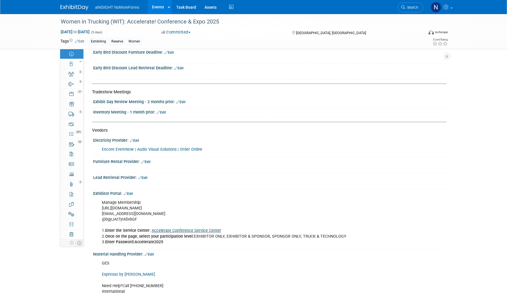
scroll to position [756, 0]
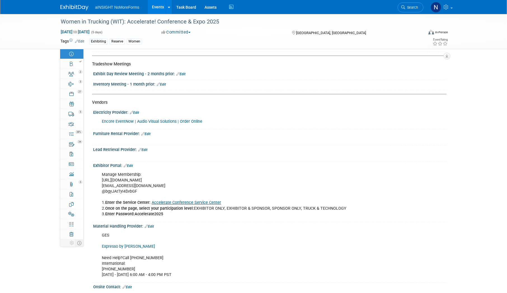
click at [143, 187] on div "Manage Membership: https://wt.memberclicks.net aimarketing@ainsight.com @bgyJAt…" at bounding box center [238, 194] width 281 height 51
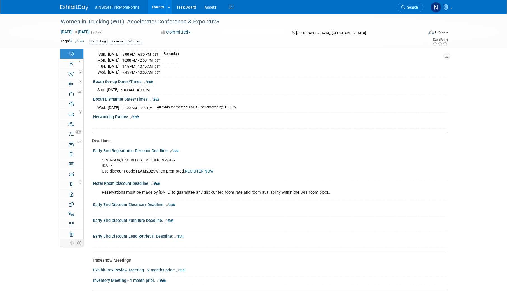
scroll to position [532, 0]
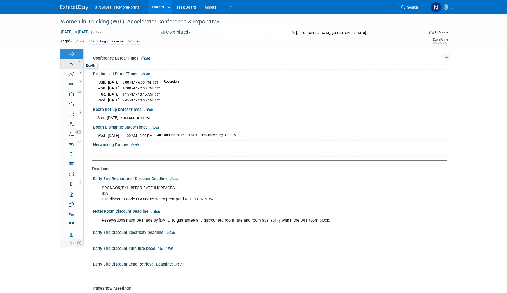
click at [70, 63] on div at bounding box center [73, 62] width 19 height 4
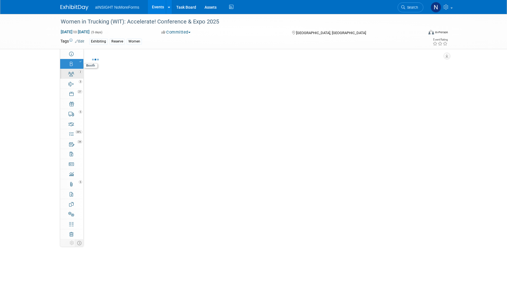
select select "aINSIGHT"
select select "Head of Sales"
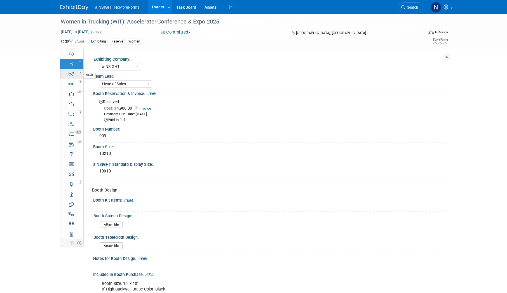
click at [78, 76] on link "2 Staff 2" at bounding box center [71, 74] width 23 height 10
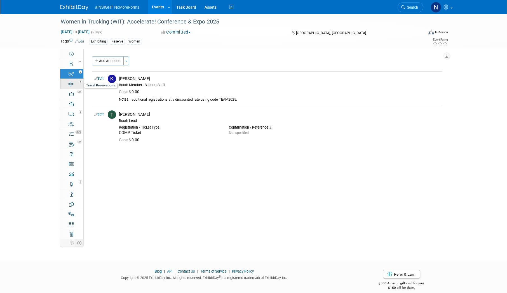
click at [75, 82] on div "3" at bounding box center [73, 82] width 19 height 4
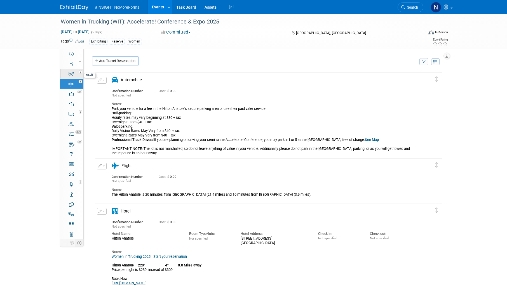
click at [74, 69] on link "2 Staff 2" at bounding box center [71, 74] width 23 height 10
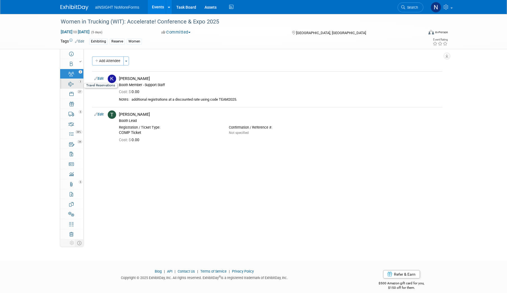
click at [73, 86] on icon at bounding box center [71, 84] width 5 height 4
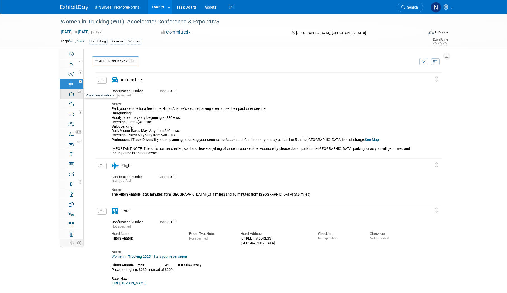
click at [70, 95] on icon at bounding box center [71, 94] width 4 height 4
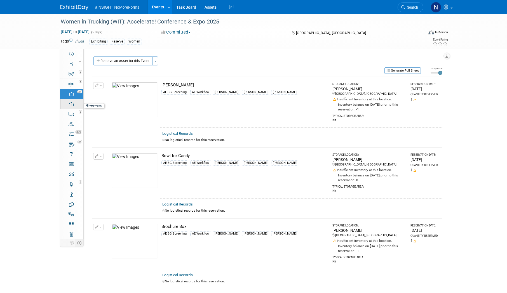
click at [69, 103] on div "0" at bounding box center [73, 102] width 19 height 4
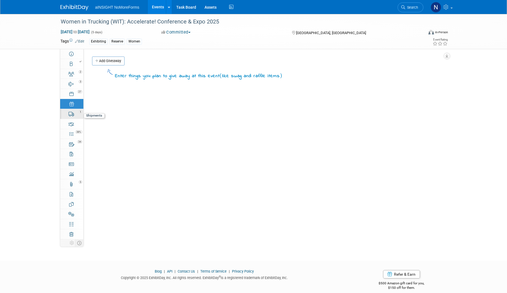
click at [69, 114] on icon at bounding box center [72, 114] width 6 height 4
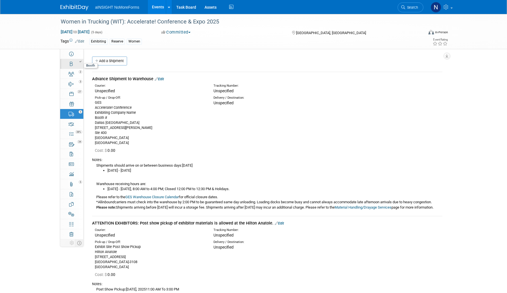
click at [69, 63] on div at bounding box center [73, 62] width 19 height 4
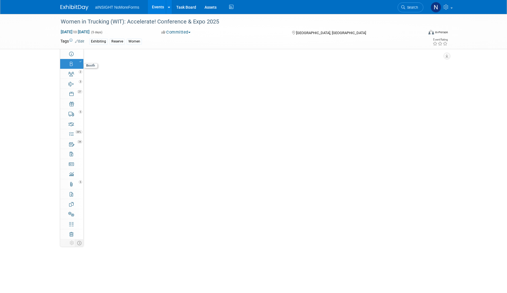
select select "aINSIGHT"
select select "Head of Sales"
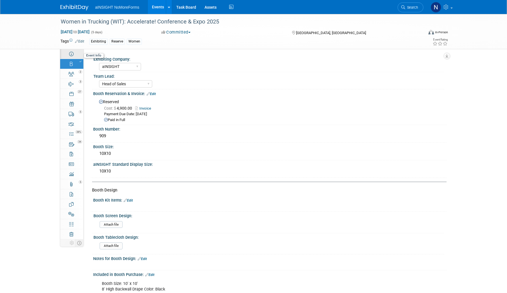
click at [70, 54] on icon at bounding box center [71, 54] width 4 height 4
select select "aINSIGHT"
select select "Conference & Expo"
select select "Women"
select select "No"
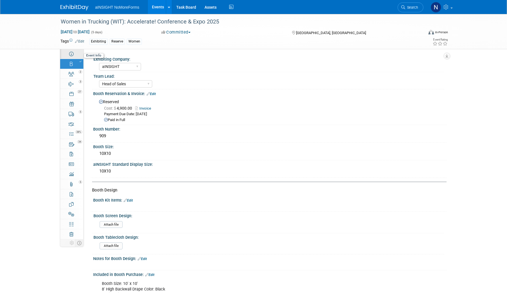
select select "No"
select select "Yes"
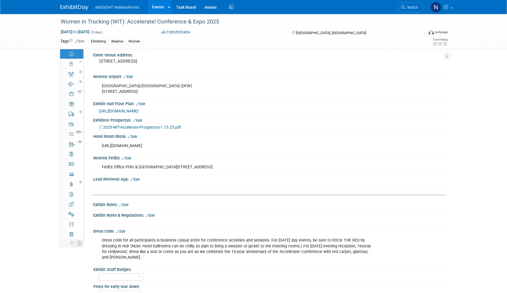
scroll to position [84, 0]
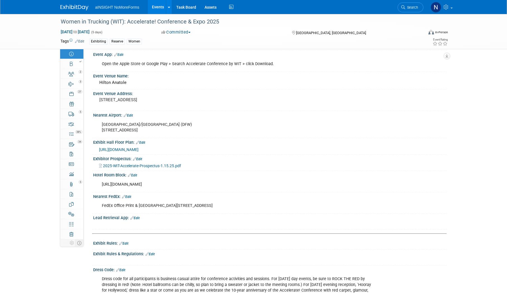
click at [136, 218] on link "Edit" at bounding box center [135, 218] width 9 height 4
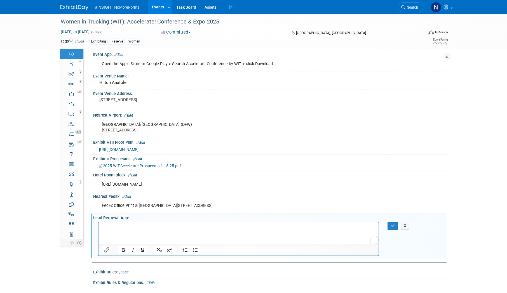
scroll to position [0, 0]
click at [390, 223] on button "button" at bounding box center [393, 226] width 10 height 8
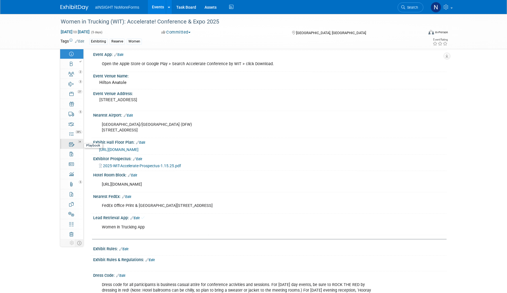
click at [73, 144] on icon at bounding box center [71, 144] width 5 height 4
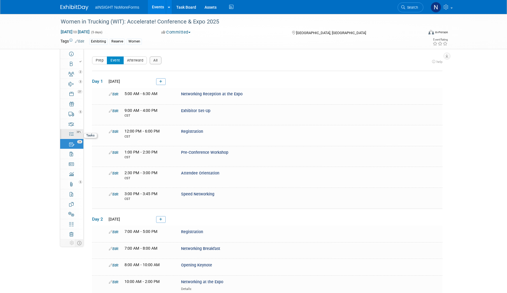
click at [73, 134] on icon at bounding box center [71, 134] width 4 height 4
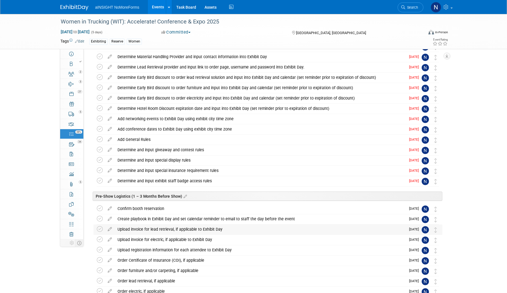
scroll to position [196, 0]
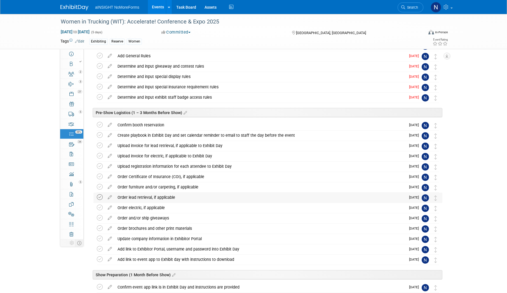
click at [100, 199] on icon at bounding box center [100, 198] width 6 height 6
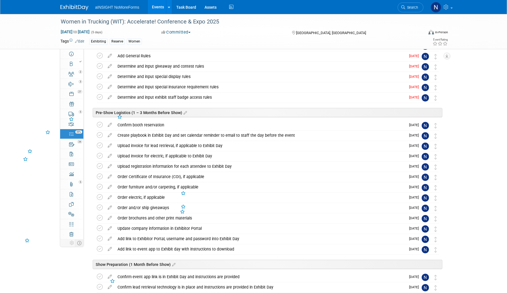
click at [100, 199] on icon at bounding box center [100, 198] width 6 height 6
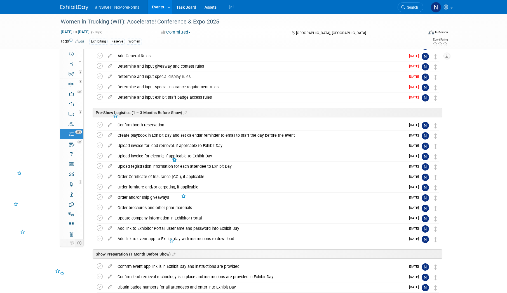
click at [100, 199] on icon at bounding box center [100, 198] width 6 height 6
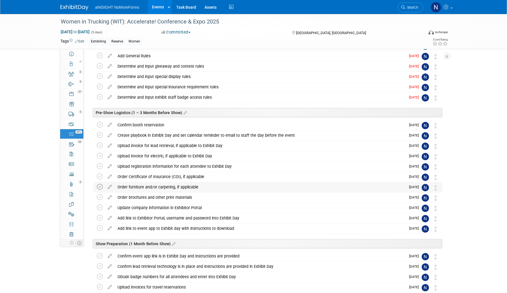
click at [100, 188] on icon at bounding box center [100, 187] width 6 height 6
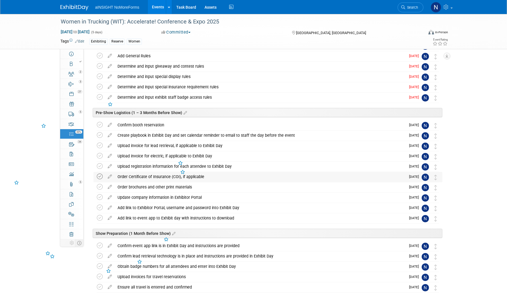
click at [100, 177] on icon at bounding box center [100, 177] width 6 height 6
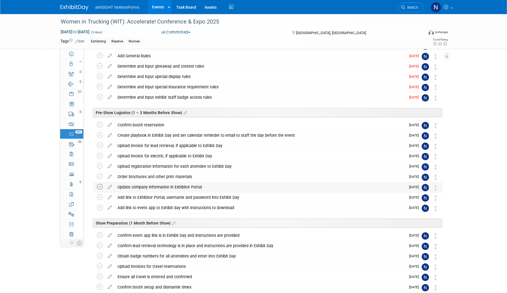
click at [100, 188] on icon at bounding box center [100, 187] width 6 height 6
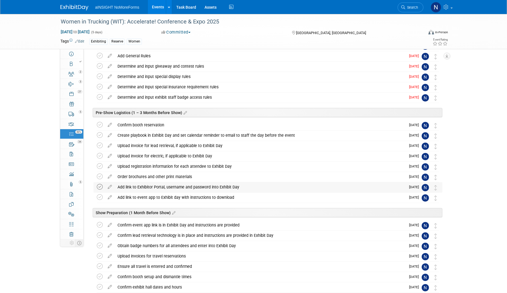
click at [100, 188] on icon at bounding box center [100, 187] width 6 height 6
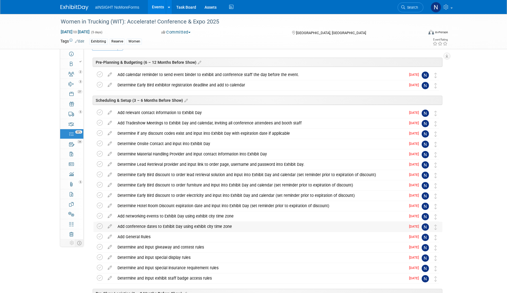
scroll to position [28, 0]
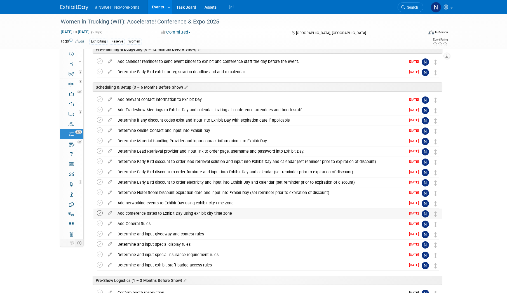
click at [102, 214] on icon at bounding box center [100, 214] width 6 height 6
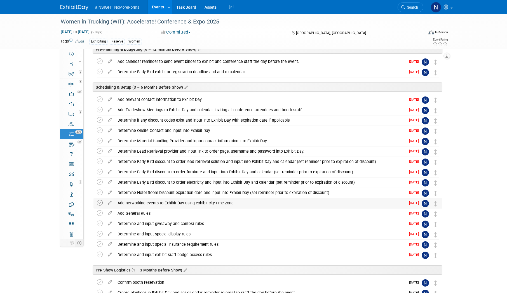
click at [101, 201] on icon at bounding box center [100, 203] width 6 height 6
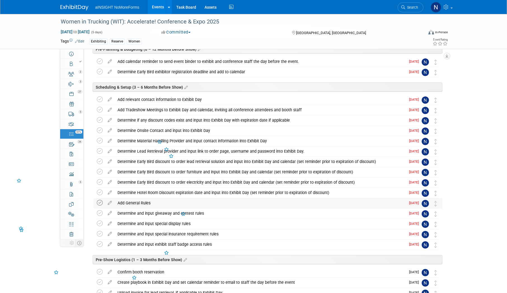
click at [101, 204] on icon at bounding box center [100, 203] width 6 height 6
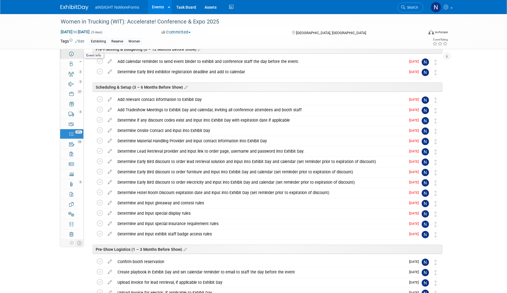
click at [75, 55] on link "Event Information" at bounding box center [71, 54] width 23 height 10
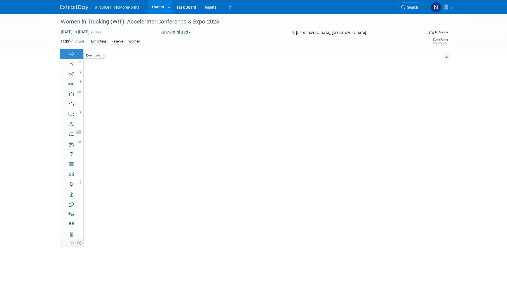
scroll to position [0, 0]
select select "aINSIGHT"
select select "Conference & Expo"
select select "Women"
select select "No"
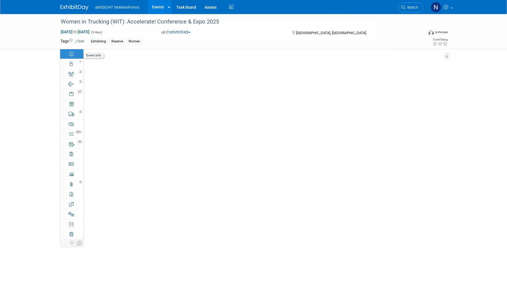
select select "No"
select select "Yes"
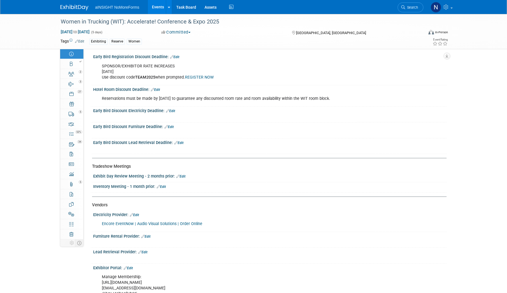
scroll to position [672, 0]
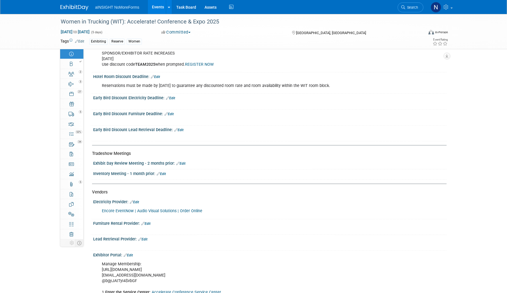
click at [158, 5] on link "Events" at bounding box center [158, 7] width 20 height 14
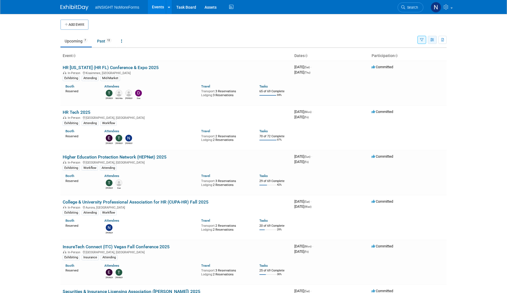
click at [433, 41] on icon "button" at bounding box center [433, 40] width 4 height 4
click at [416, 78] on link "Calendar View" at bounding box center [409, 77] width 47 height 8
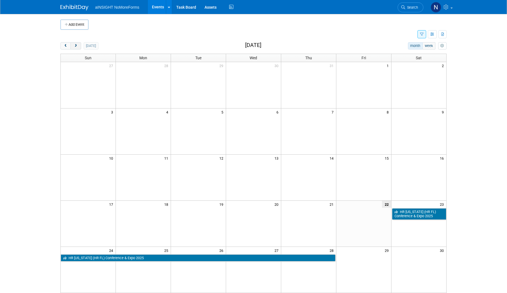
click at [76, 45] on span "next" at bounding box center [76, 46] width 4 height 4
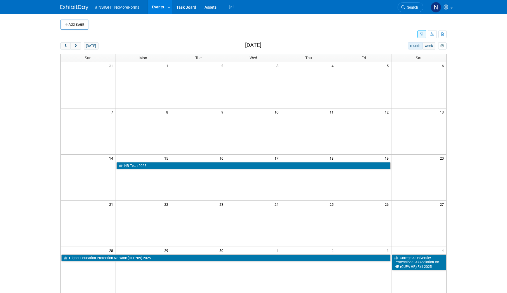
click at [153, 7] on link "Events" at bounding box center [158, 7] width 20 height 14
click at [420, 34] on button "button" at bounding box center [422, 34] width 9 height 8
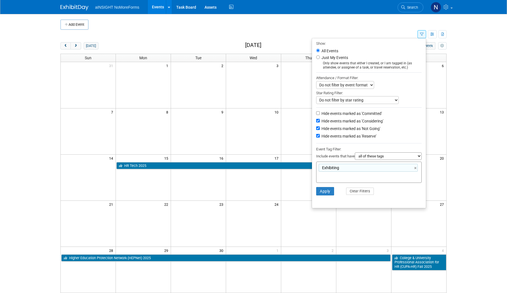
click at [399, 30] on td at bounding box center [238, 35] width 357 height 10
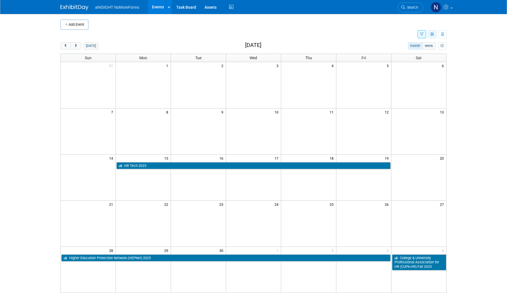
click at [435, 33] on button "button" at bounding box center [432, 34] width 9 height 8
click at [408, 63] on link "Detail View" at bounding box center [409, 63] width 47 height 8
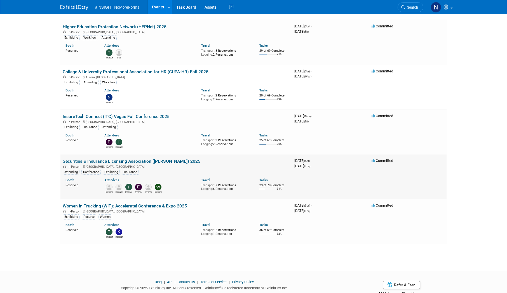
scroll to position [148, 0]
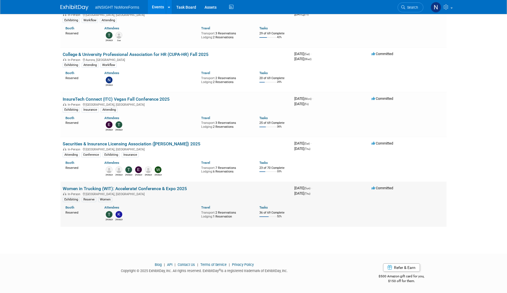
click at [134, 189] on link "Women in Trucking (WIT): Accelerate! Conference & Expo 2025" at bounding box center [125, 188] width 124 height 5
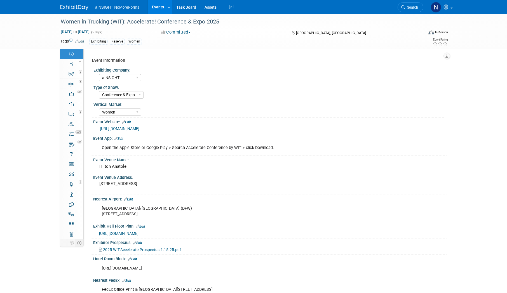
select select "aINSIGHT"
select select "Conference & Expo"
select select "Women"
select select "No"
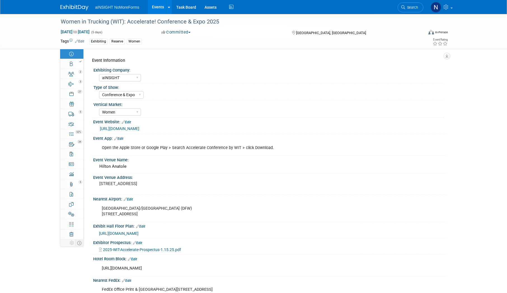
select select "No"
select select "Yes"
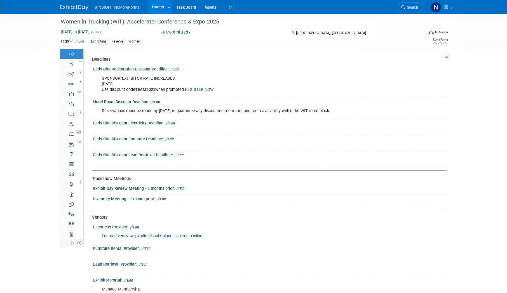
scroll to position [700, 0]
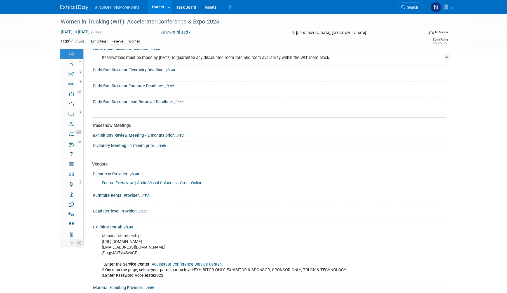
click at [183, 138] on div at bounding box center [269, 138] width 345 height 1
click at [184, 135] on link "Edit" at bounding box center [180, 136] width 9 height 4
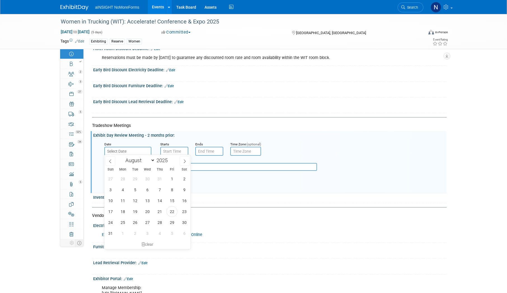
click at [142, 152] on input "text" at bounding box center [127, 151] width 47 height 9
click at [182, 160] on span at bounding box center [185, 162] width 10 height 10
select select "8"
click at [147, 190] on span "10" at bounding box center [147, 190] width 11 height 11
type input "Sep 10, 2025"
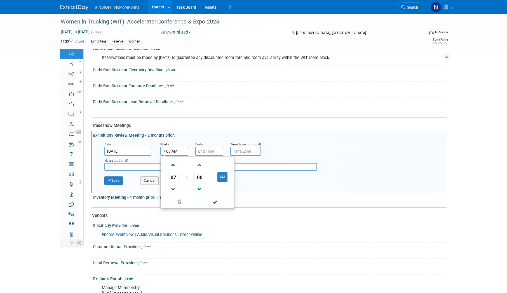
click at [168, 151] on input "7:00 AM" at bounding box center [174, 151] width 28 height 9
click at [172, 162] on span at bounding box center [174, 165] width 10 height 10
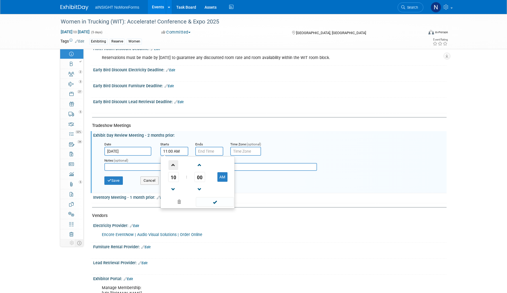
click at [172, 162] on span at bounding box center [174, 165] width 10 height 10
type input "3:00 PM"
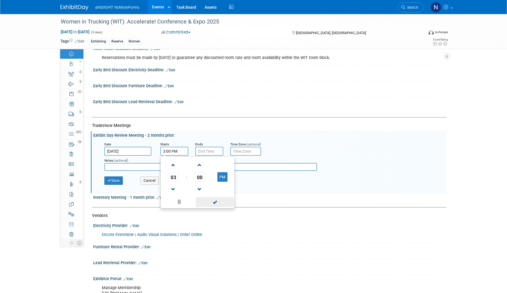
click at [220, 203] on span at bounding box center [215, 202] width 38 height 10
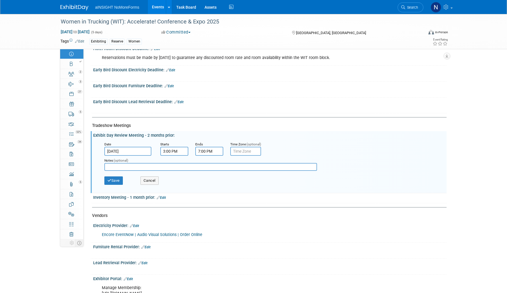
click at [207, 150] on input "7:00 PM" at bounding box center [209, 151] width 28 height 9
click at [206, 158] on link at bounding box center [208, 165] width 11 height 14
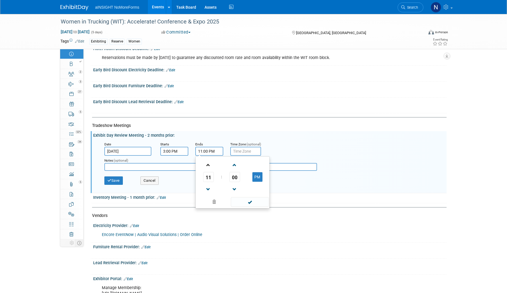
click at [206, 158] on link at bounding box center [208, 165] width 11 height 14
click at [206, 159] on link at bounding box center [208, 165] width 11 height 14
click at [236, 176] on span "00" at bounding box center [235, 177] width 11 height 10
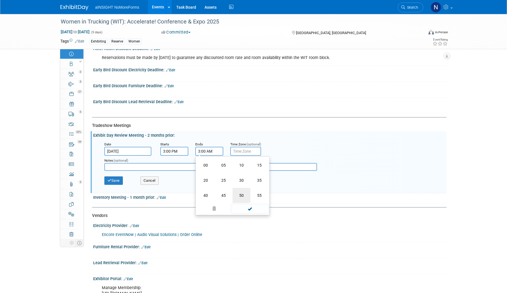
click at [240, 190] on td "50" at bounding box center [242, 195] width 18 height 15
click at [238, 176] on span "50" at bounding box center [235, 177] width 11 height 10
click at [244, 177] on td "30" at bounding box center [242, 180] width 18 height 15
type input "3:30 AM"
click at [257, 202] on span at bounding box center [250, 202] width 38 height 10
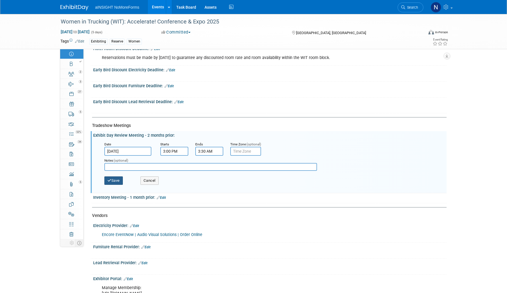
click at [112, 180] on button "Save" at bounding box center [113, 181] width 18 height 8
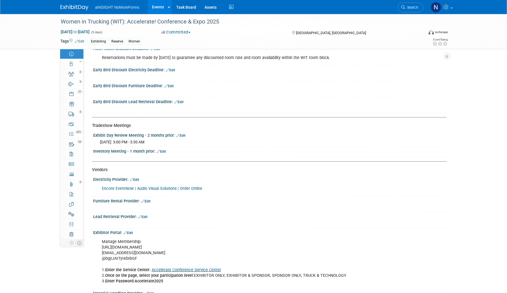
click at [163, 150] on link "Edit" at bounding box center [161, 152] width 9 height 4
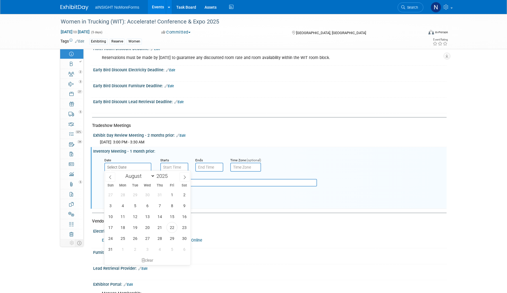
click at [127, 167] on input "text" at bounding box center [127, 167] width 47 height 9
click at [189, 177] on span at bounding box center [185, 178] width 10 height 10
select select "9"
click at [161, 208] on span "9" at bounding box center [159, 206] width 11 height 11
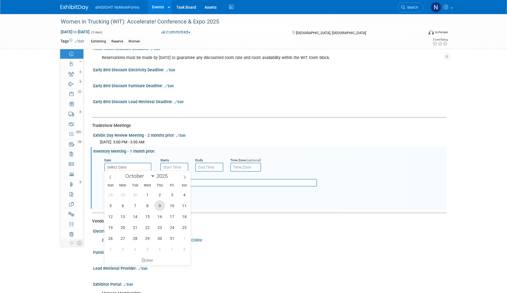
type input "Oct 9, 2025"
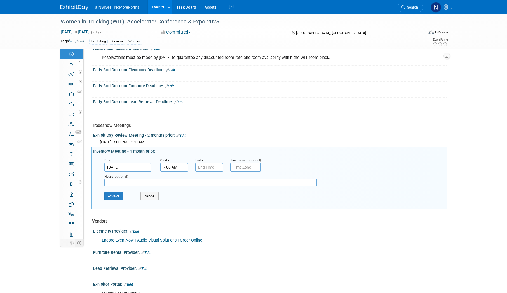
click at [171, 164] on input "7:00 AM" at bounding box center [174, 167] width 28 height 9
click at [166, 178] on td at bounding box center [173, 181] width 23 height 14
click at [173, 178] on span at bounding box center [174, 181] width 10 height 10
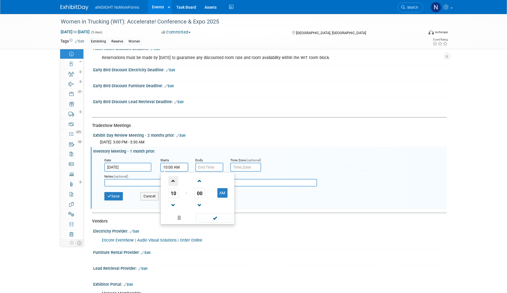
click at [173, 178] on span at bounding box center [174, 181] width 10 height 10
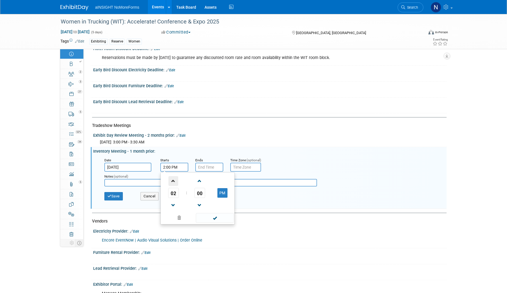
type input "3:00 PM"
click at [220, 218] on span at bounding box center [215, 218] width 38 height 10
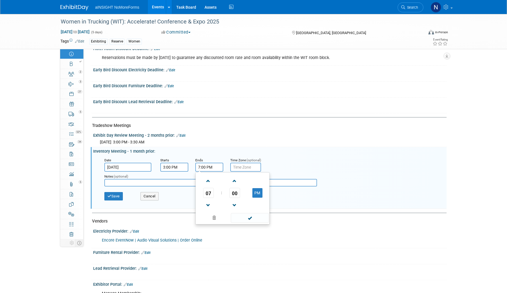
click at [218, 169] on input "7:00 PM" at bounding box center [209, 167] width 28 height 9
click at [209, 178] on span at bounding box center [209, 181] width 10 height 10
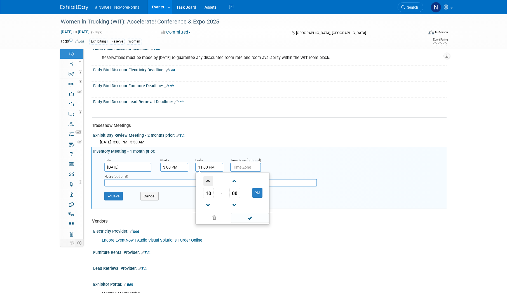
click at [209, 178] on span at bounding box center [209, 181] width 10 height 10
click at [230, 191] on span "00" at bounding box center [235, 193] width 11 height 10
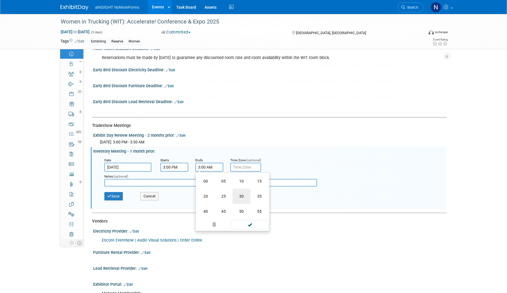
click at [237, 195] on td "30" at bounding box center [242, 196] width 18 height 15
click at [251, 214] on span at bounding box center [250, 218] width 38 height 10
click at [215, 169] on input "3:30 AM" at bounding box center [209, 167] width 28 height 9
click at [257, 190] on button "AM" at bounding box center [258, 193] width 10 height 10
type input "3:30 PM"
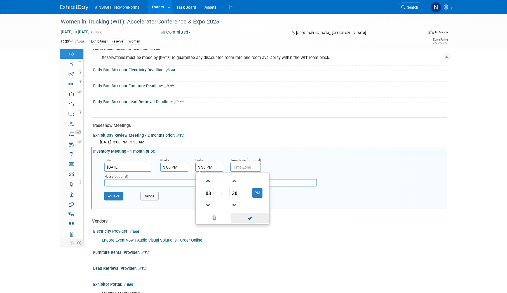
click at [252, 216] on span at bounding box center [250, 218] width 38 height 10
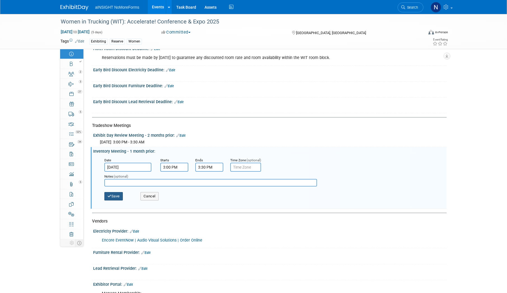
click at [110, 193] on button "Save" at bounding box center [113, 196] width 18 height 8
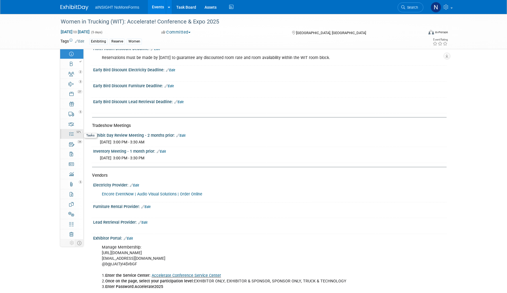
click at [72, 135] on icon at bounding box center [71, 134] width 4 height 4
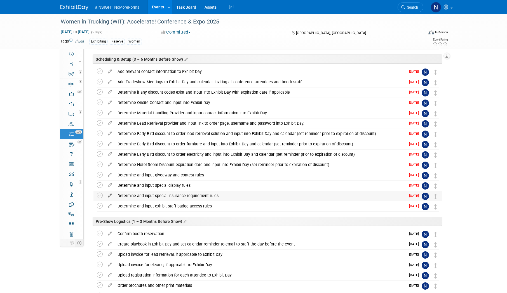
scroll to position [0, 0]
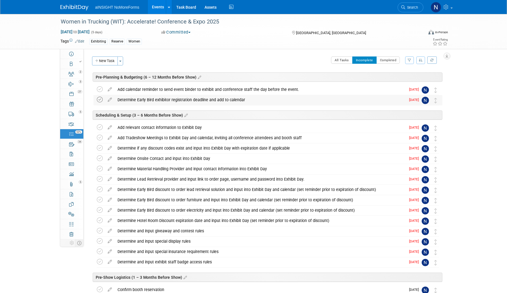
click at [100, 99] on icon at bounding box center [100, 100] width 6 height 6
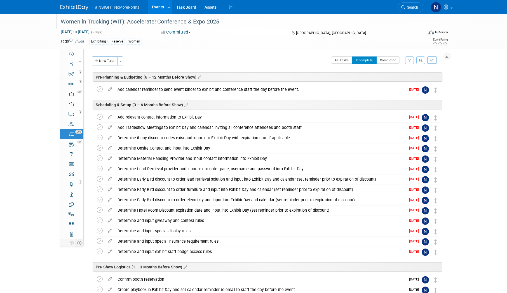
click at [213, 19] on div "Women in Trucking (WIT): Accelerate! Conference & Expo 2025" at bounding box center [237, 22] width 356 height 10
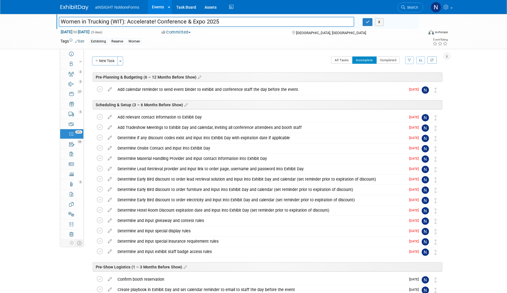
drag, startPoint x: 175, startPoint y: 20, endPoint x: 51, endPoint y: 17, distance: 124.1
click at [51, 17] on div "Women in Trucking (WIT): Accelerate! Conference & Expo 2025 Women in Trucking (…" at bounding box center [253, 31] width 507 height 35
click at [99, 88] on icon at bounding box center [100, 90] width 6 height 6
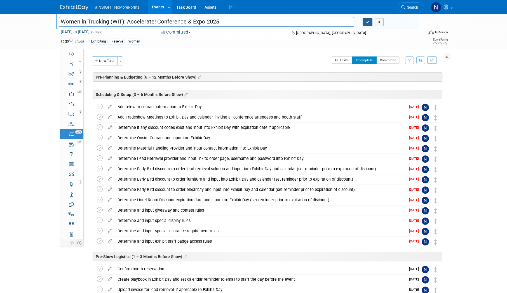
click at [368, 24] on icon "button" at bounding box center [368, 22] width 4 height 4
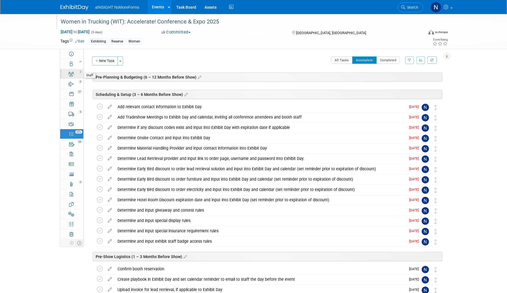
click at [74, 74] on link "2 Staff 2" at bounding box center [71, 74] width 23 height 10
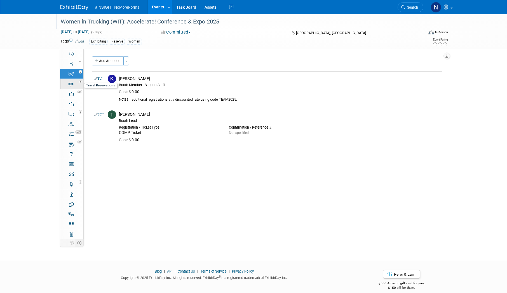
click at [72, 87] on link "3 Travel Reservations 3" at bounding box center [71, 84] width 23 height 10
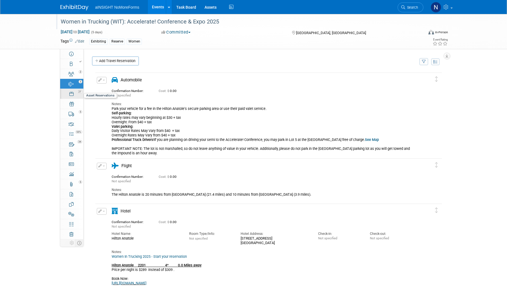
click at [79, 95] on link "27 Asset Reservations 27" at bounding box center [71, 94] width 23 height 10
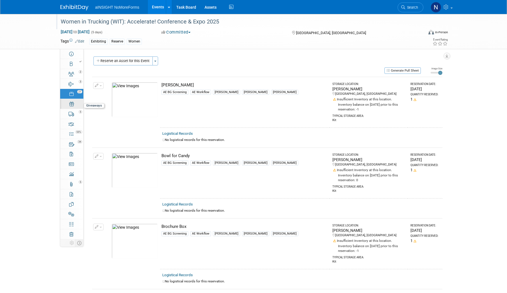
click at [74, 106] on link "0 Giveaways 0" at bounding box center [71, 104] width 23 height 10
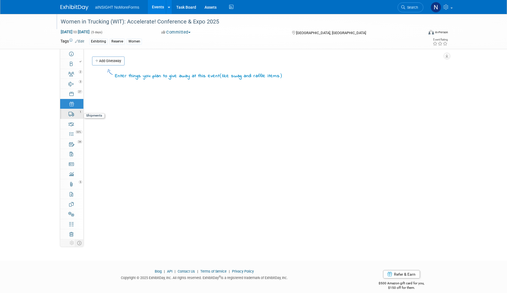
click at [74, 114] on link "5 Shipments 5" at bounding box center [71, 114] width 23 height 10
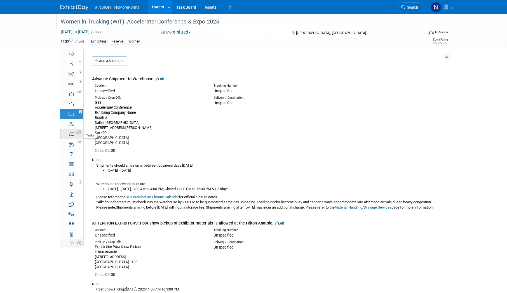
click at [73, 137] on link "55% Tasks 55%" at bounding box center [71, 134] width 23 height 10
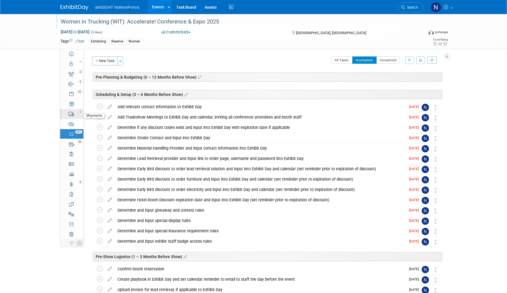
click at [75, 116] on link "5 Shipments 5" at bounding box center [71, 114] width 23 height 10
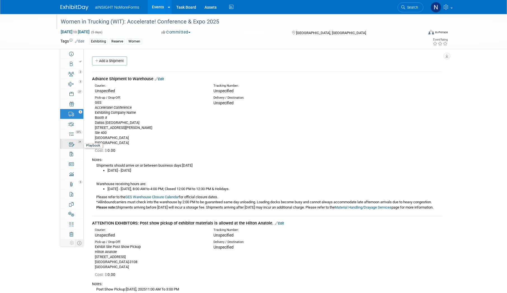
click at [73, 141] on div "34" at bounding box center [73, 142] width 19 height 4
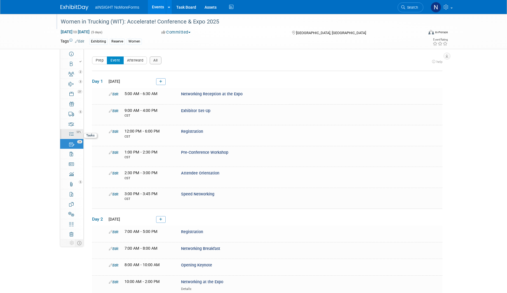
click at [73, 134] on div "55%" at bounding box center [75, 132] width 16 height 4
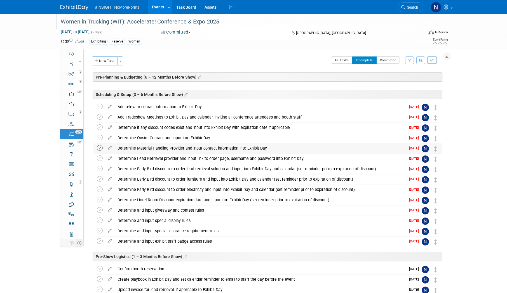
click at [100, 146] on icon at bounding box center [100, 148] width 6 height 6
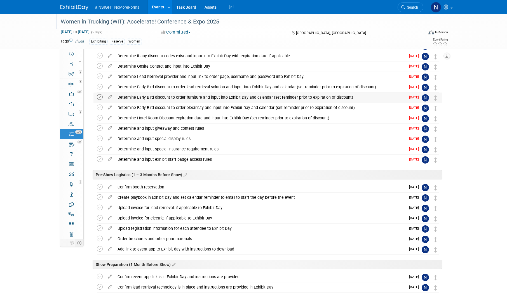
scroll to position [84, 0]
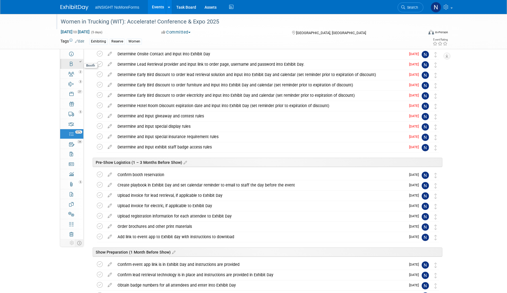
click at [74, 63] on div at bounding box center [73, 62] width 19 height 4
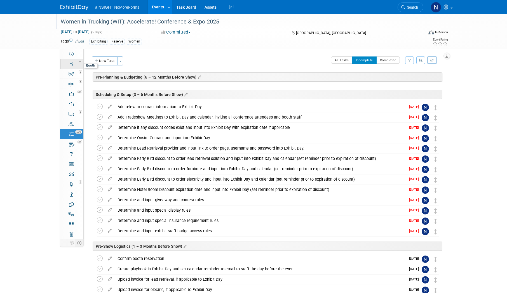
select select "aINSIGHT"
select select "Head of Sales"
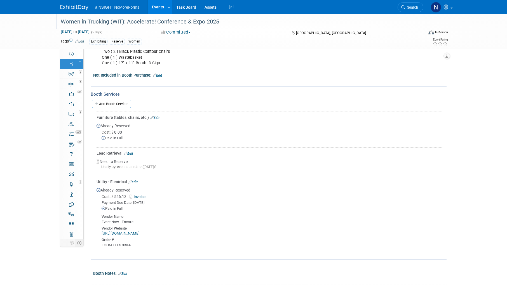
scroll to position [257, 0]
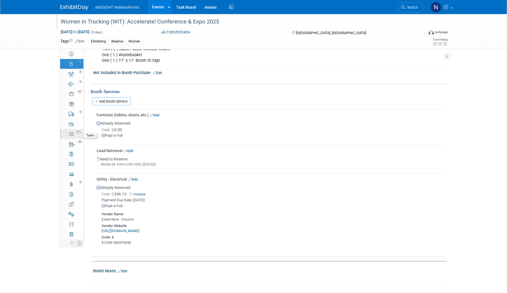
click at [74, 135] on link "57% Tasks 57%" at bounding box center [71, 134] width 23 height 10
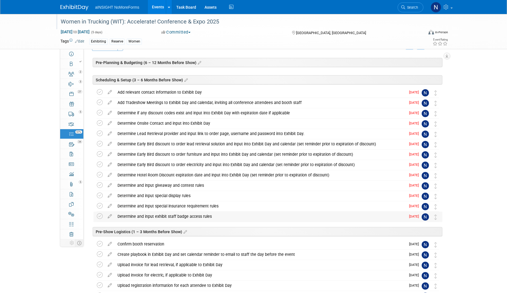
scroll to position [56, 0]
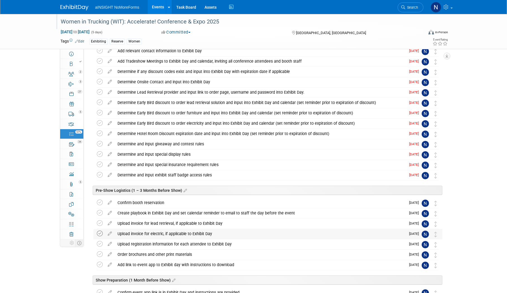
click at [101, 234] on icon at bounding box center [100, 234] width 6 height 6
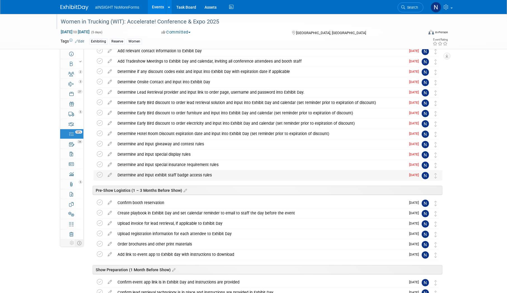
scroll to position [0, 0]
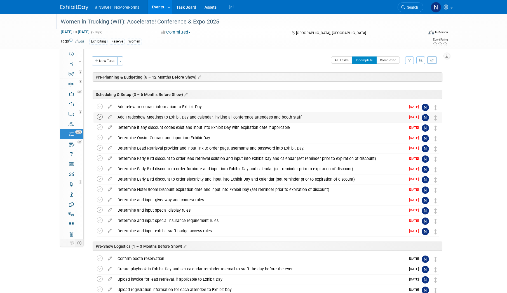
click at [101, 117] on icon at bounding box center [100, 117] width 6 height 6
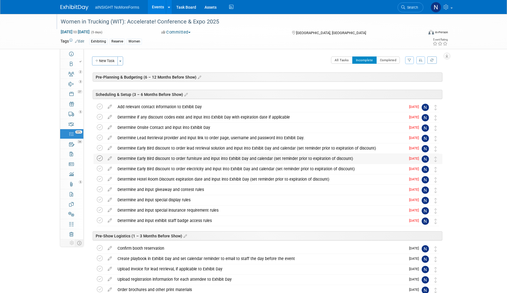
click at [100, 159] on icon at bounding box center [100, 159] width 6 height 6
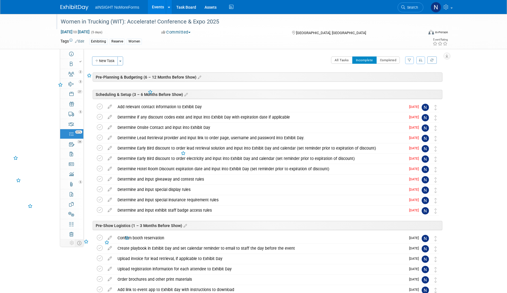
click at [100, 159] on icon at bounding box center [100, 159] width 6 height 6
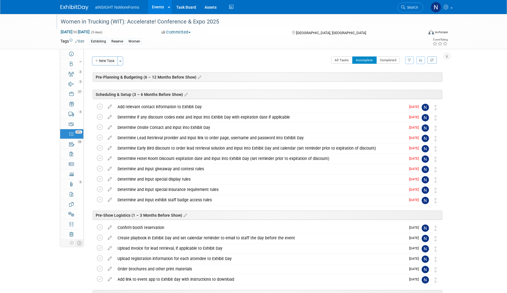
click at [100, 159] on icon at bounding box center [100, 159] width 6 height 6
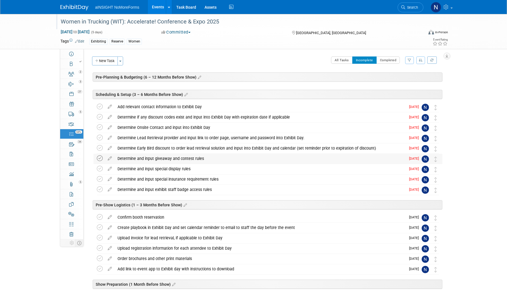
click at [100, 157] on icon at bounding box center [100, 159] width 6 height 6
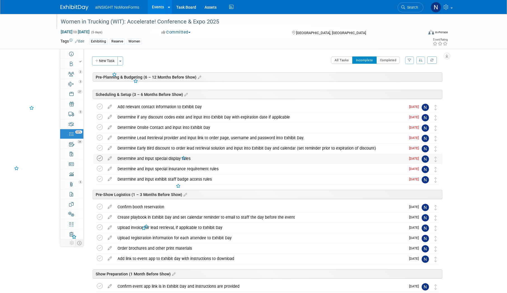
click at [100, 160] on icon at bounding box center [100, 159] width 6 height 6
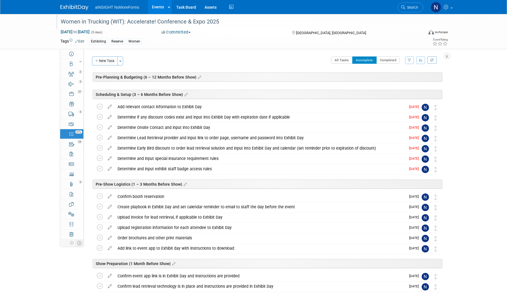
click at [100, 160] on icon at bounding box center [100, 159] width 6 height 6
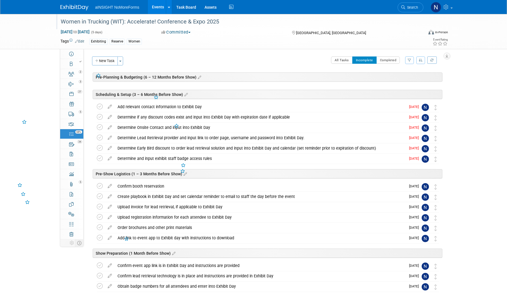
click at [100, 160] on icon at bounding box center [100, 159] width 6 height 6
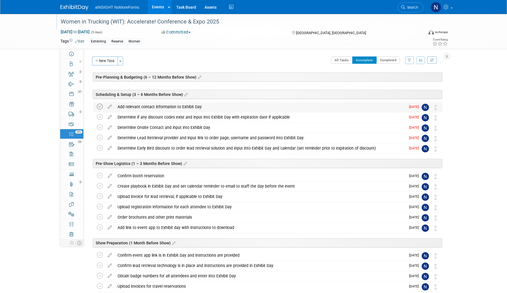
click at [102, 108] on icon at bounding box center [100, 107] width 6 height 6
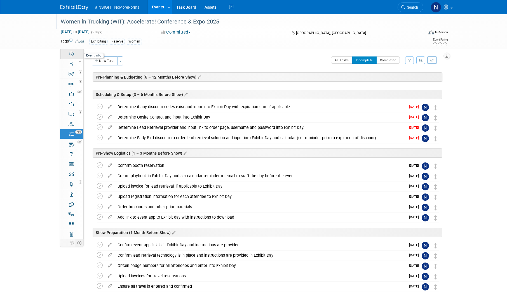
click at [72, 55] on icon at bounding box center [71, 54] width 4 height 4
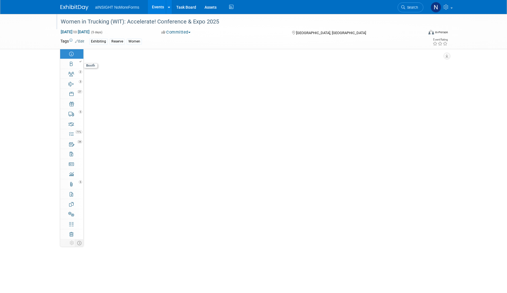
select select "aINSIGHT"
select select "Conference & Expo"
select select "Women"
select select "No"
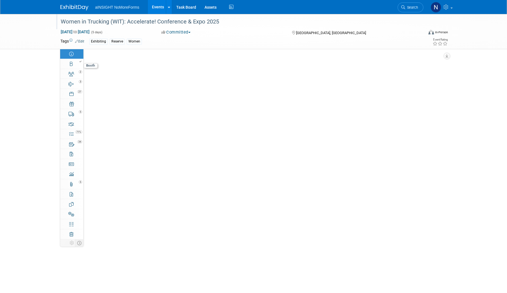
select select "No"
select select "Yes"
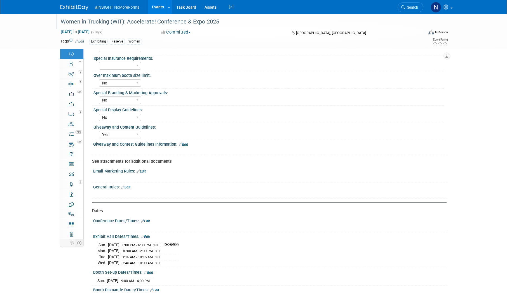
scroll to position [364, 0]
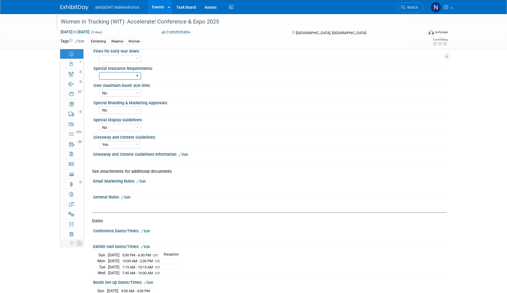
click at [120, 76] on select "Yes No" at bounding box center [120, 76] width 42 height 8
select select "No"
click at [99, 72] on select "Yes No" at bounding box center [120, 76] width 42 height 8
click at [120, 59] on select "Yes No" at bounding box center [120, 59] width 42 height 8
select select "No"
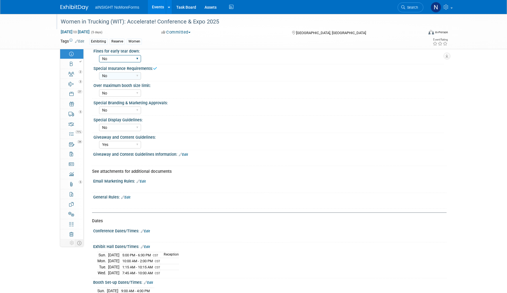
click at [99, 55] on select "Yes No" at bounding box center [120, 59] width 42 height 8
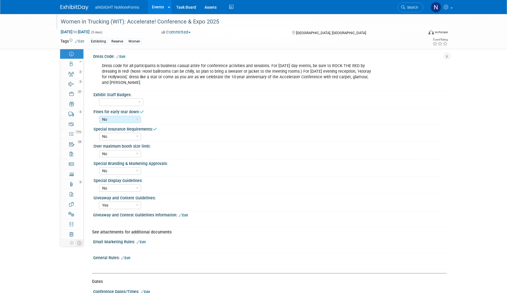
scroll to position [280, 0]
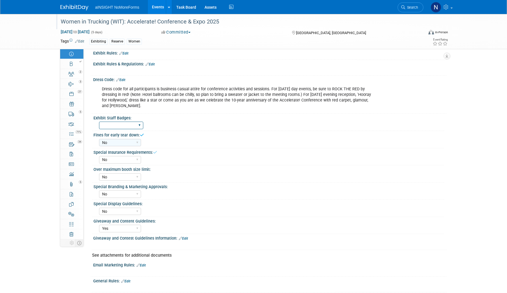
click at [119, 124] on select "Full Access Booth Access Only" at bounding box center [121, 126] width 44 height 8
select select "Full Access"
click at [99, 122] on select "Full Access Booth Access Only" at bounding box center [121, 126] width 44 height 8
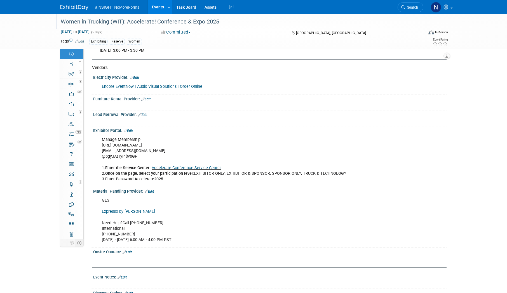
scroll to position [856, 0]
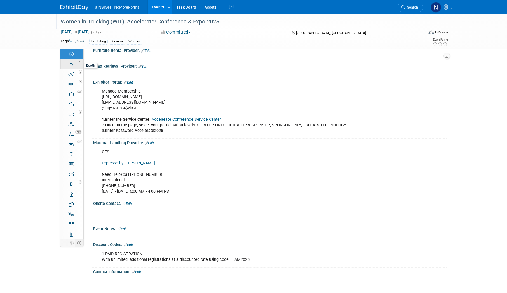
click at [72, 63] on div at bounding box center [73, 62] width 19 height 4
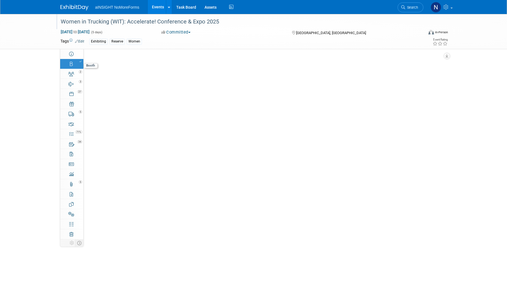
scroll to position [0, 0]
select select "aINSIGHT"
select select "Head of Sales"
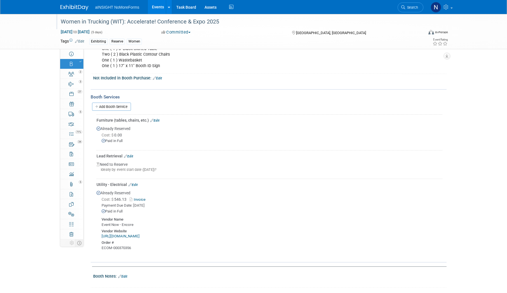
scroll to position [257, 0]
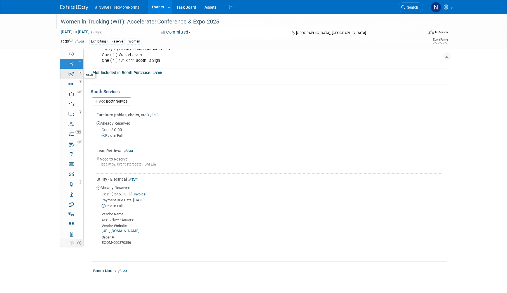
click at [76, 76] on link "2 Staff 2" at bounding box center [71, 74] width 23 height 10
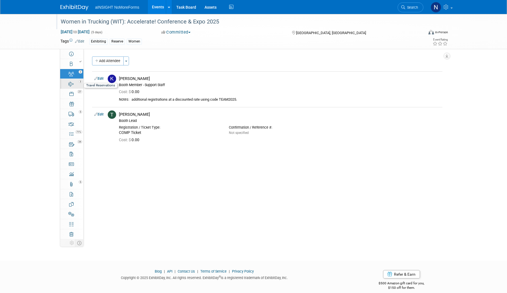
click at [73, 87] on link "3 Travel Reservations 3" at bounding box center [71, 84] width 23 height 10
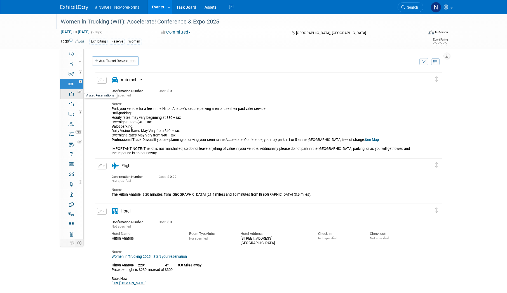
click at [73, 94] on icon at bounding box center [71, 94] width 4 height 4
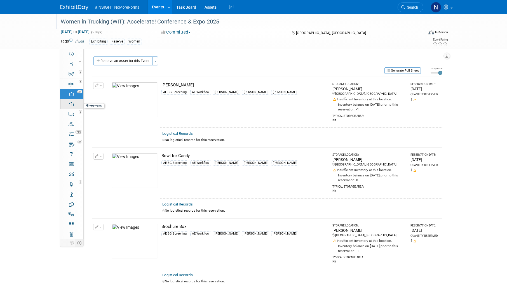
click at [71, 108] on link "0 Giveaways 0" at bounding box center [71, 104] width 23 height 10
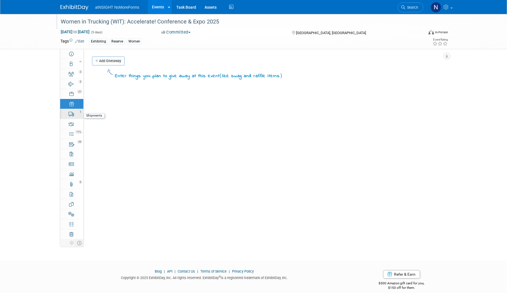
click at [71, 114] on icon at bounding box center [72, 114] width 6 height 4
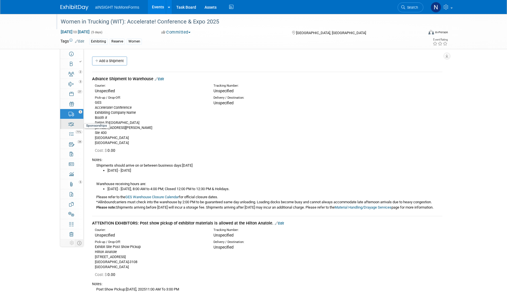
click at [71, 126] on icon at bounding box center [71, 124] width 6 height 4
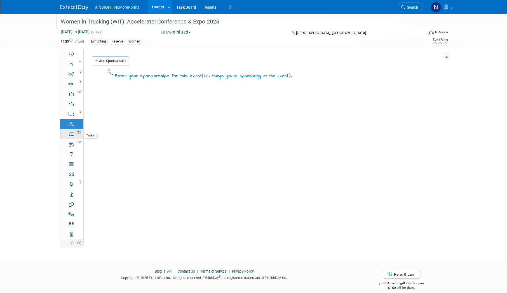
click at [71, 136] on icon at bounding box center [71, 134] width 4 height 4
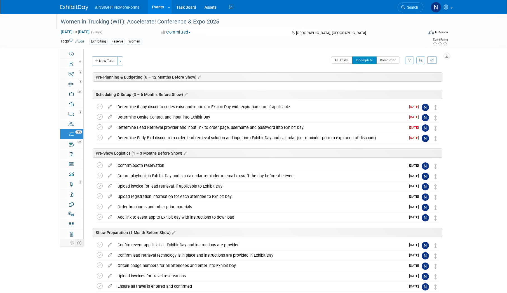
click at [154, 8] on link "Events" at bounding box center [158, 7] width 20 height 14
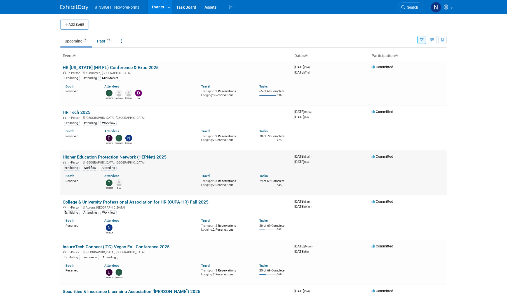
click at [138, 157] on link "Higher Education Protection Network (HEPNet) 2025" at bounding box center [115, 157] width 104 height 5
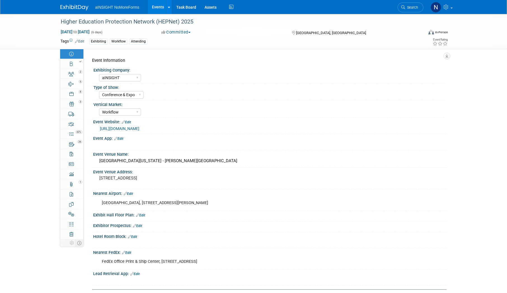
select select "aINSIGHT"
select select "Conference & Expo"
select select "Workflow"
click at [74, 68] on link "Booth" at bounding box center [71, 64] width 23 height 10
select select "aINSIGHT"
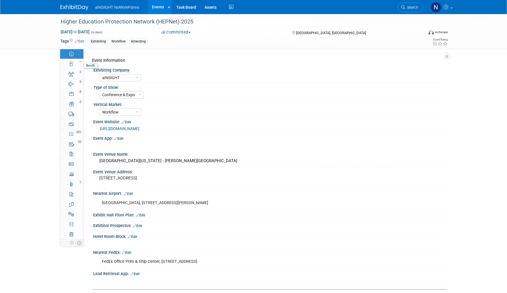
select select "Head of Sales"
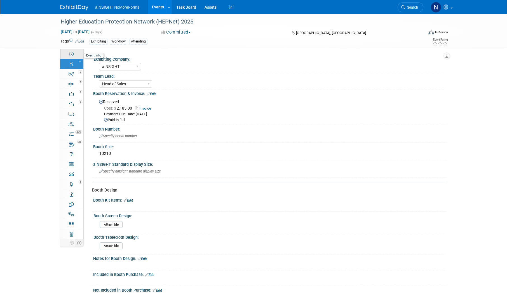
click at [69, 52] on icon at bounding box center [71, 54] width 4 height 4
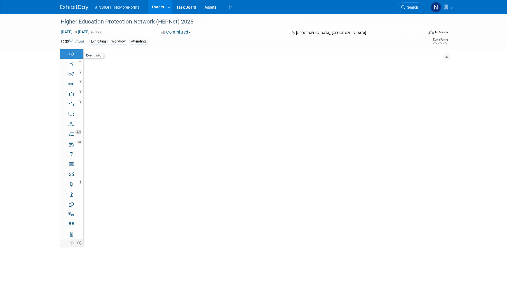
select select "aINSIGHT"
select select "Conference & Expo"
select select "Workflow"
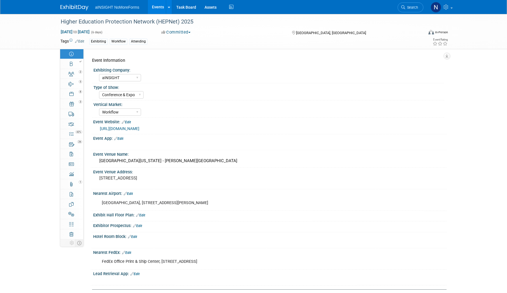
click at [138, 128] on link "https://www.higheredprotection.org/conference" at bounding box center [119, 129] width 39 height 4
click at [70, 70] on div "2" at bounding box center [73, 72] width 19 height 4
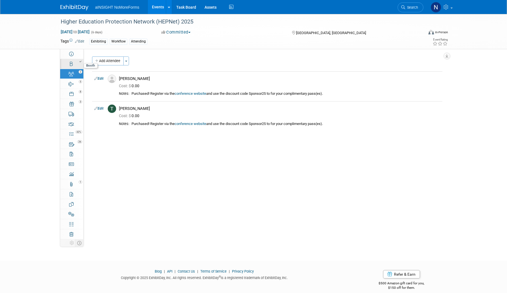
click at [69, 63] on div at bounding box center [73, 62] width 19 height 4
select select "aINSIGHT"
select select "Head of Sales"
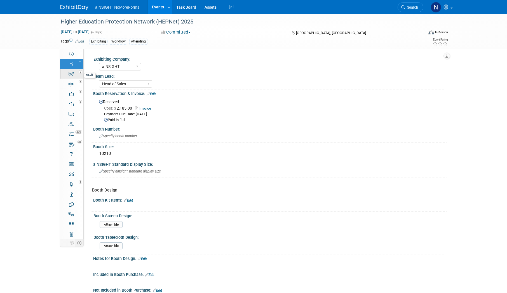
click at [71, 77] on link "2 Staff 2" at bounding box center [71, 74] width 23 height 10
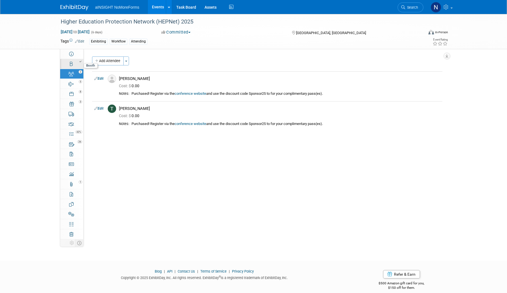
click at [71, 66] on icon at bounding box center [71, 64] width 3 height 4
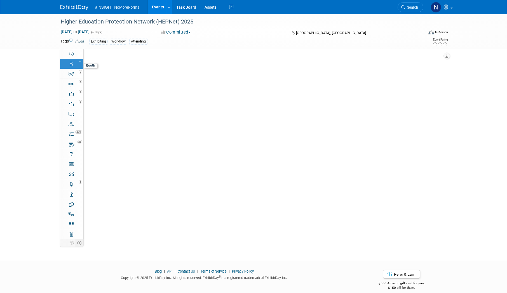
select select "aINSIGHT"
select select "Head of Sales"
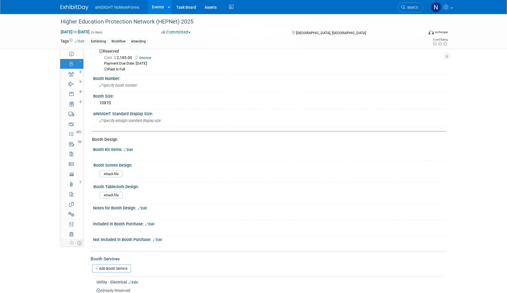
scroll to position [140, 0]
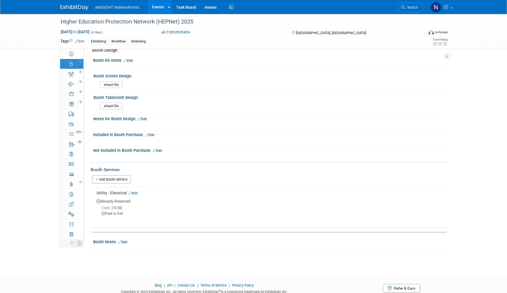
click at [155, 134] on link "Edit" at bounding box center [149, 135] width 9 height 4
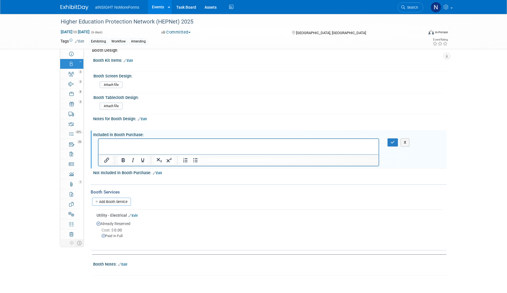
scroll to position [0, 0]
click at [391, 142] on button "button" at bounding box center [393, 143] width 10 height 8
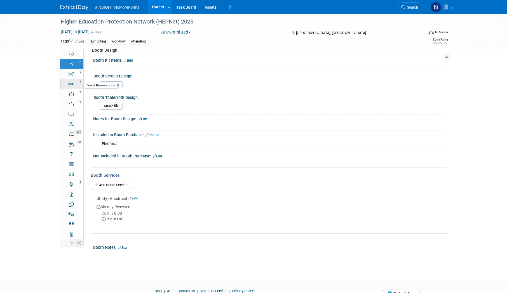
click at [70, 85] on icon at bounding box center [71, 84] width 5 height 4
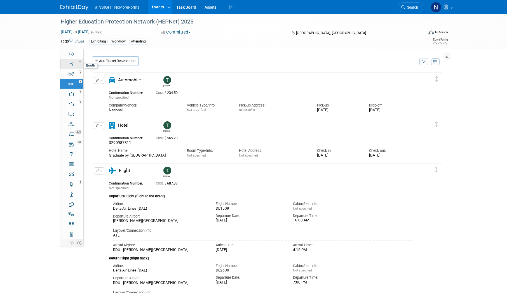
click at [74, 66] on link "Booth" at bounding box center [71, 64] width 23 height 10
select select "aINSIGHT"
select select "Head of Sales"
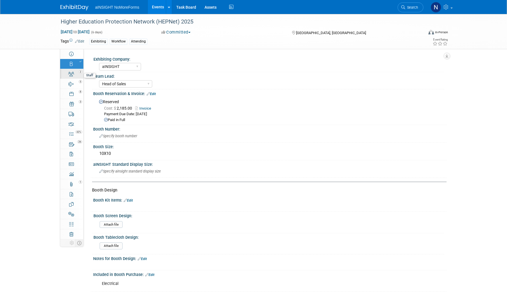
click at [73, 78] on link "2 Staff 2" at bounding box center [71, 74] width 23 height 10
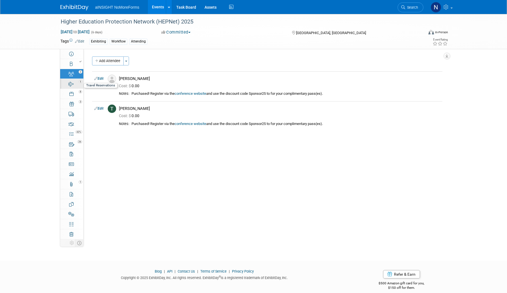
click at [72, 84] on icon at bounding box center [71, 84] width 5 height 4
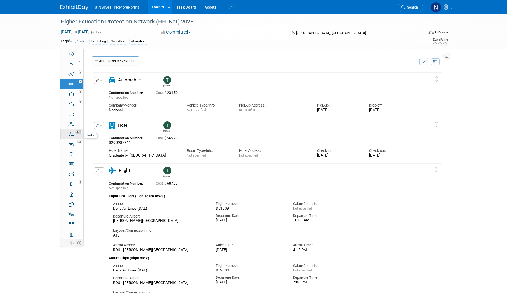
click at [66, 133] on link "42% Tasks 42%" at bounding box center [71, 134] width 23 height 10
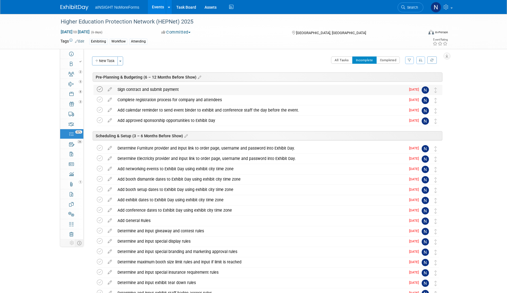
click at [99, 88] on icon at bounding box center [100, 90] width 6 height 6
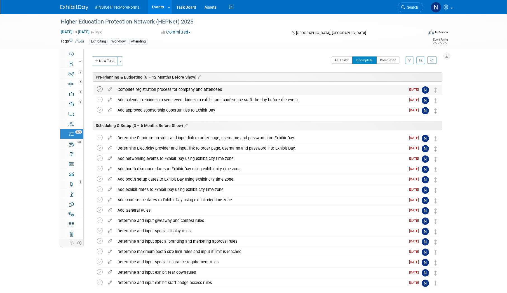
click at [99, 89] on icon at bounding box center [100, 90] width 6 height 6
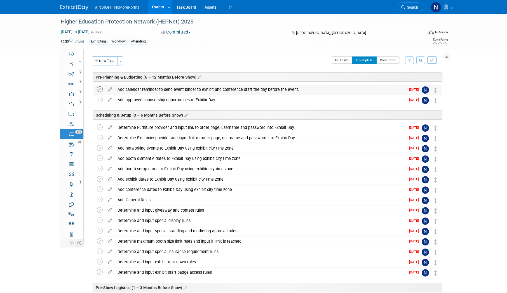
click at [101, 90] on icon at bounding box center [100, 90] width 6 height 6
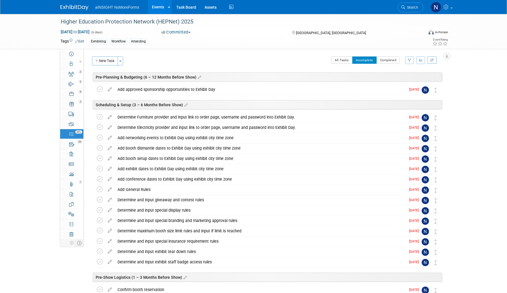
click at [101, 90] on icon at bounding box center [100, 90] width 6 height 6
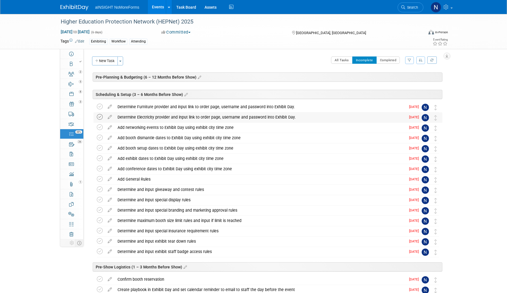
click at [99, 118] on icon at bounding box center [100, 117] width 6 height 6
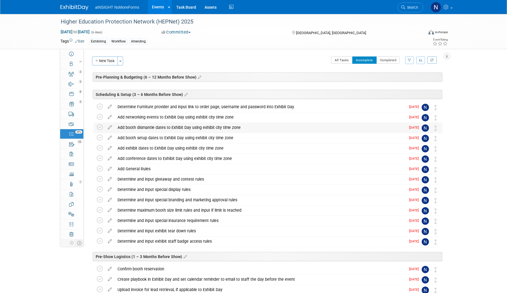
click at [97, 127] on div "Add booth dismantle dates to Exhibit Day using exhibit city time zone Pro tip: …" at bounding box center [268, 128] width 349 height 10
click at [99, 127] on icon at bounding box center [100, 128] width 6 height 6
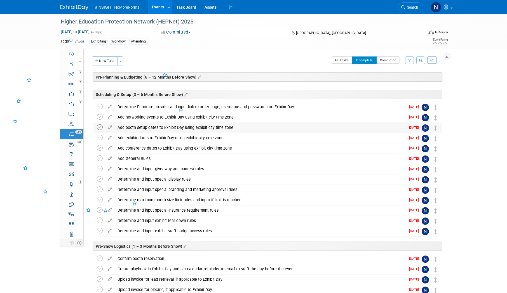
click at [100, 127] on icon at bounding box center [100, 128] width 6 height 6
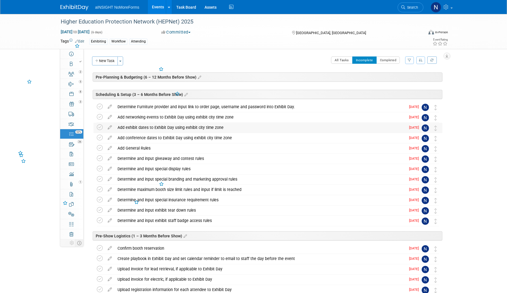
click at [100, 131] on td at bounding box center [101, 128] width 8 height 10
click at [100, 127] on icon at bounding box center [100, 128] width 6 height 6
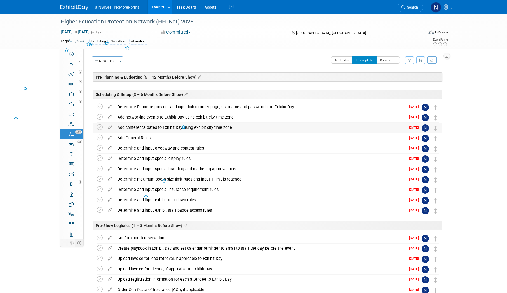
click at [100, 130] on icon at bounding box center [100, 128] width 6 height 6
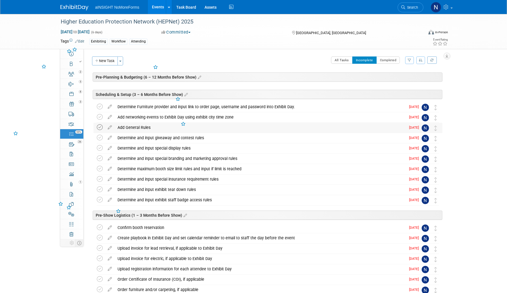
click at [99, 131] on icon at bounding box center [100, 128] width 6 height 6
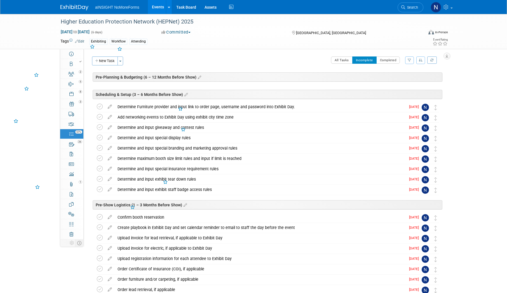
click at [99, 131] on icon at bounding box center [100, 128] width 6 height 6
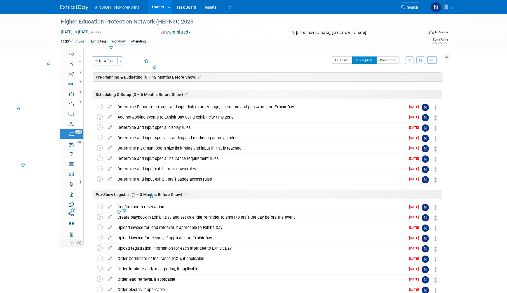
click at [99, 131] on icon at bounding box center [100, 128] width 6 height 6
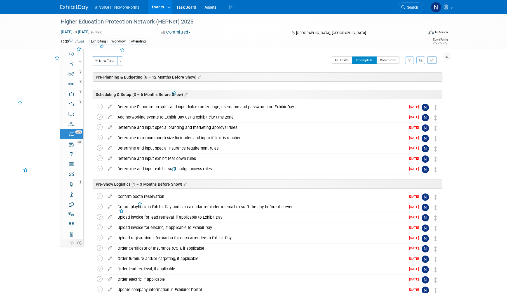
click at [99, 131] on icon at bounding box center [100, 128] width 6 height 6
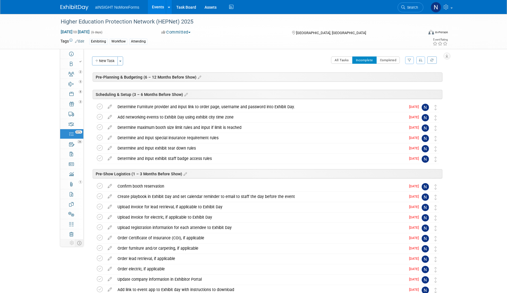
click at [99, 131] on icon at bounding box center [100, 128] width 6 height 6
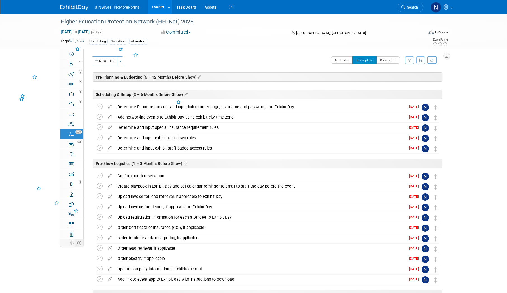
click at [99, 131] on icon at bounding box center [100, 128] width 6 height 6
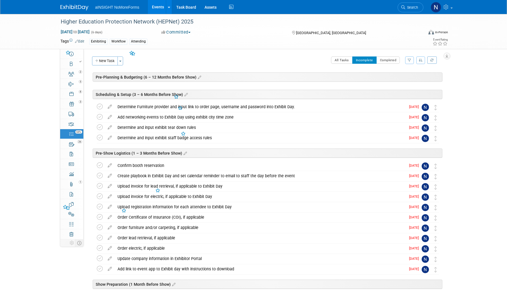
click at [99, 131] on icon at bounding box center [100, 128] width 6 height 6
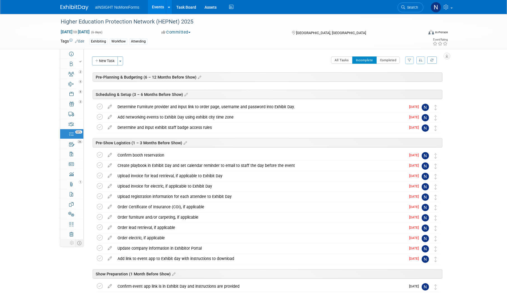
click at [99, 131] on icon at bounding box center [100, 128] width 6 height 6
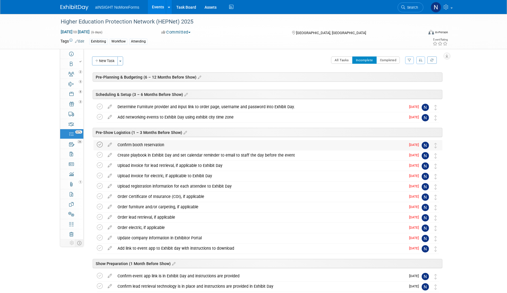
click at [98, 146] on icon at bounding box center [100, 145] width 6 height 6
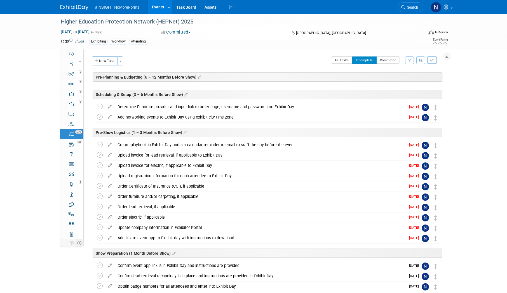
click at [98, 146] on icon at bounding box center [100, 145] width 6 height 6
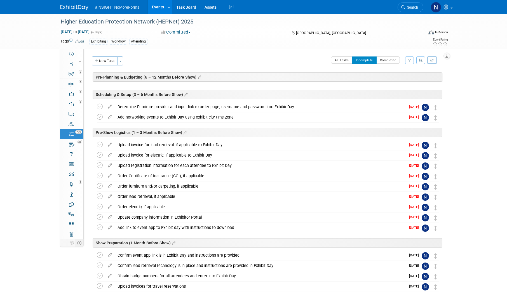
click at [98, 146] on icon at bounding box center [100, 145] width 6 height 6
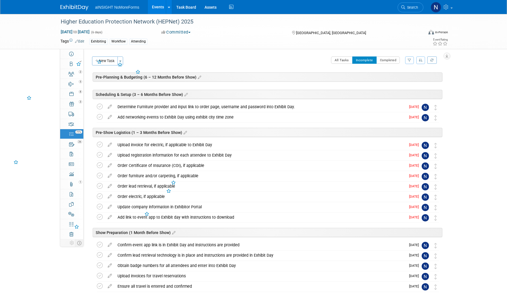
click at [98, 146] on icon at bounding box center [100, 145] width 6 height 6
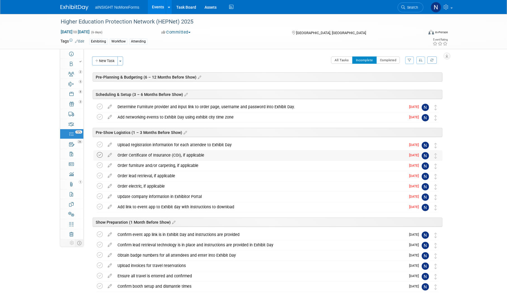
click at [101, 154] on icon at bounding box center [100, 155] width 6 height 6
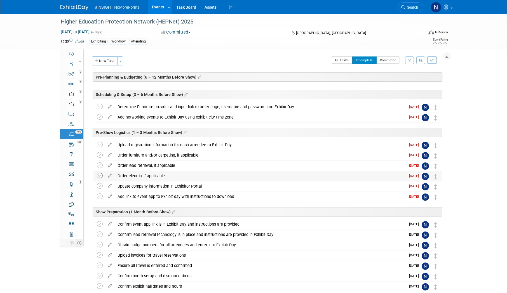
click at [99, 176] on icon at bounding box center [100, 176] width 6 height 6
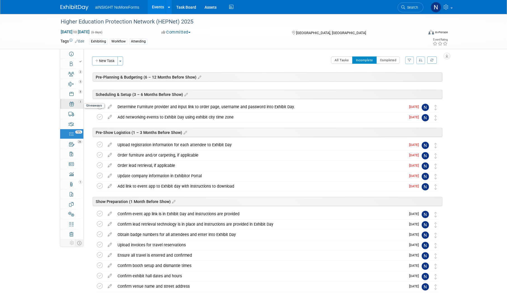
click at [76, 101] on div "3" at bounding box center [73, 102] width 19 height 4
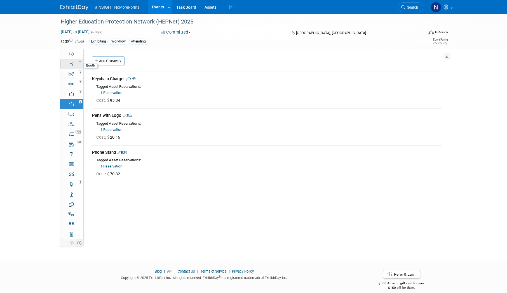
click at [72, 63] on div at bounding box center [73, 62] width 19 height 4
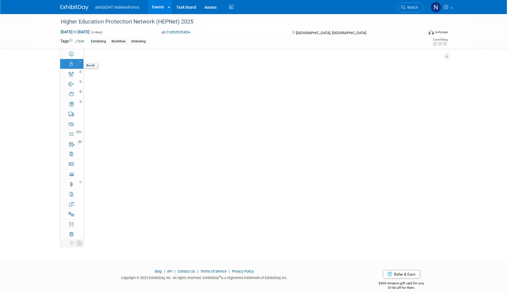
select select "aINSIGHT"
select select "Head of Sales"
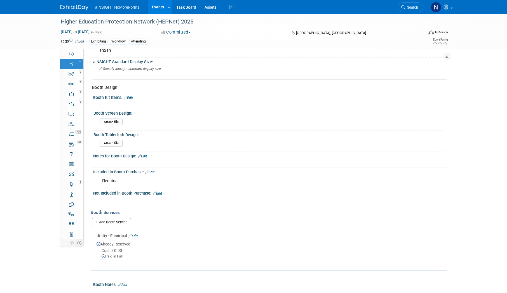
scroll to position [140, 0]
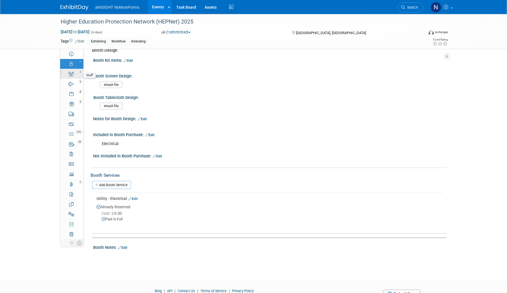
click at [78, 73] on div "2" at bounding box center [73, 72] width 19 height 4
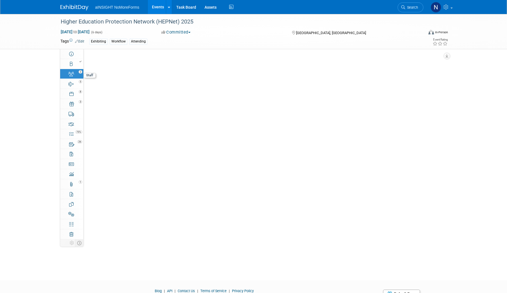
scroll to position [0, 0]
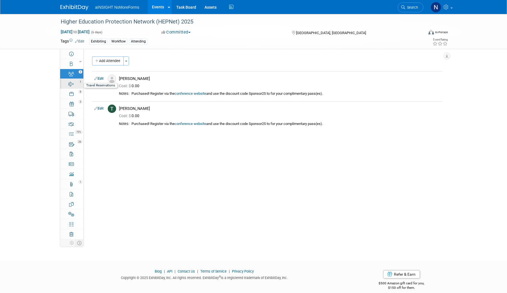
click at [78, 79] on link "5 Travel Reservations 5" at bounding box center [71, 84] width 23 height 10
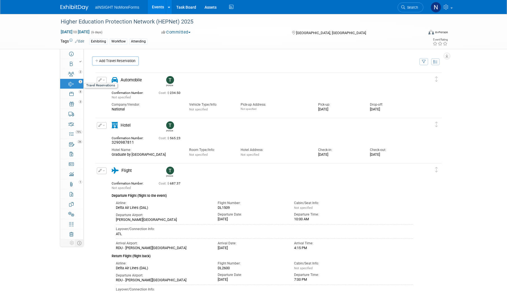
click at [78, 88] on link "5 Travel Reservations 5" at bounding box center [71, 84] width 23 height 10
click at [73, 136] on icon at bounding box center [71, 134] width 4 height 4
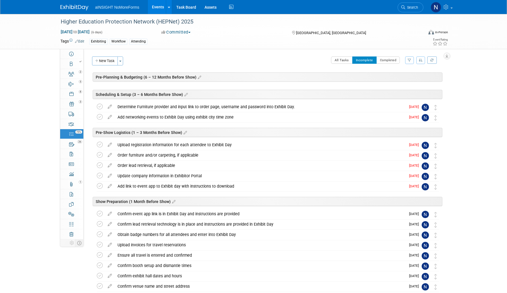
click at [157, 3] on link "Events" at bounding box center [158, 7] width 20 height 14
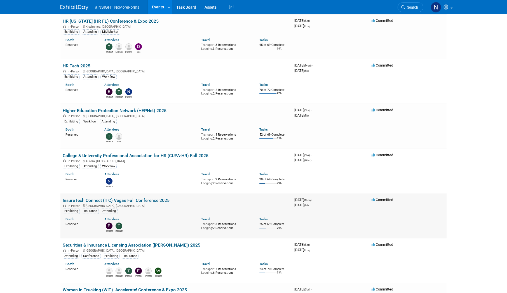
scroll to position [56, 0]
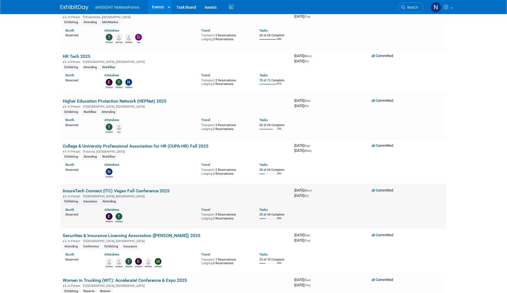
click at [157, 190] on link "InsureTech Connect (ITC) Vegas Fall Conference 2025" at bounding box center [116, 190] width 107 height 5
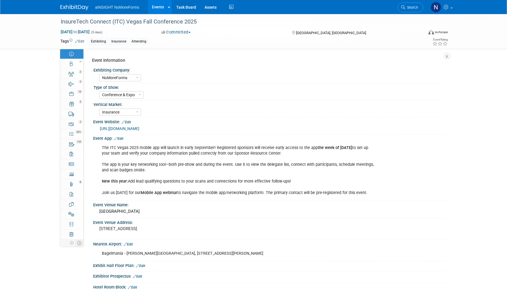
select select "NoMoreForms"
select select "Conference & Expo"
select select "Insurance"
select select "Full Access"
click at [72, 62] on div at bounding box center [73, 62] width 19 height 4
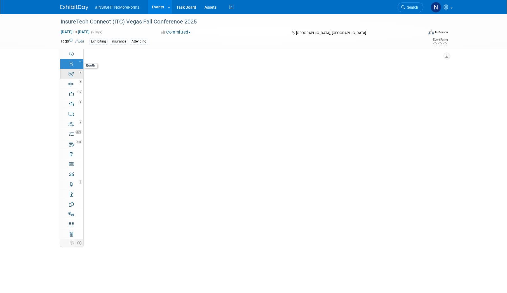
select select "NoMoreForms"
select select "AE Enterprise Insurance"
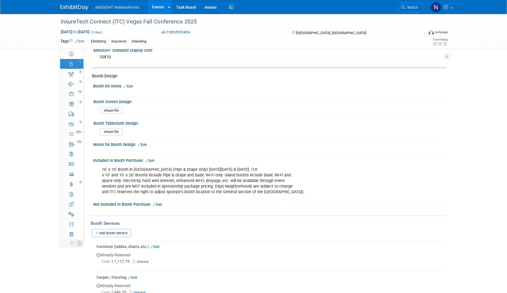
scroll to position [84, 0]
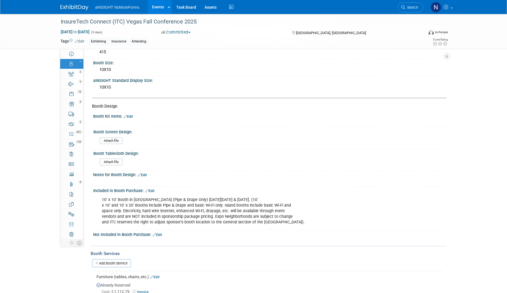
click at [156, 4] on link "Events" at bounding box center [158, 7] width 20 height 14
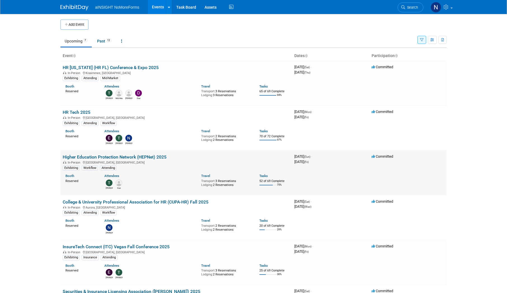
click at [132, 158] on link "Higher Education Protection Network (HEPNet) 2025" at bounding box center [115, 157] width 104 height 5
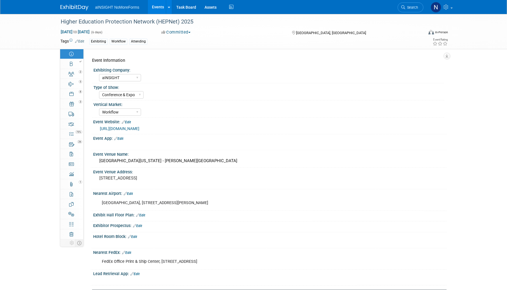
select select "aINSIGHT"
select select "Conference & Expo"
select select "Workflow"
click at [73, 83] on div "5" at bounding box center [73, 82] width 19 height 4
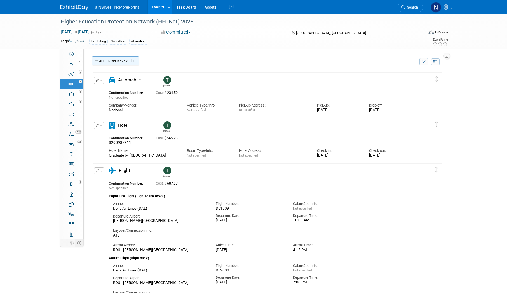
click at [125, 63] on link "Add Travel Reservation" at bounding box center [115, 61] width 47 height 9
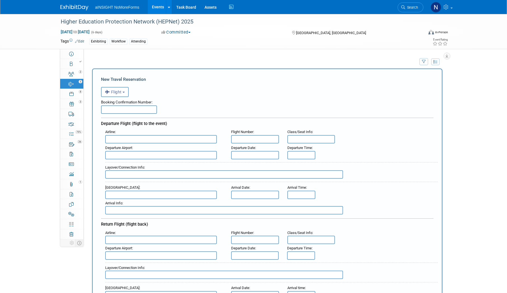
click at [123, 101] on div "Booking Confirmation Number:" at bounding box center [267, 101] width 333 height 8
click at [122, 98] on div "Booking Confirmation Number:" at bounding box center [267, 101] width 333 height 8
click at [122, 94] on span "Flight" at bounding box center [113, 92] width 17 height 4
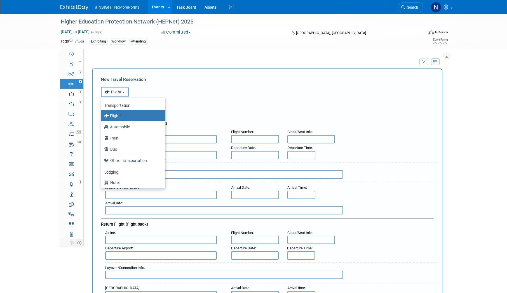
scroll to position [24, 0]
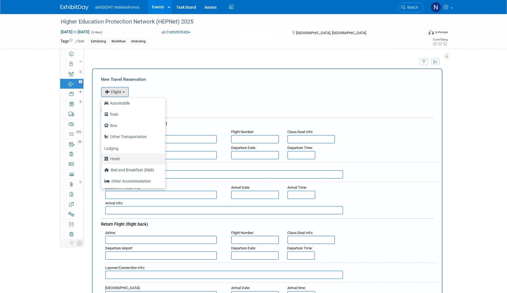
click at [124, 156] on label "Hotel" at bounding box center [132, 159] width 56 height 9
click at [102, 157] on input "Hotel" at bounding box center [101, 159] width 4 height 4
select select "6"
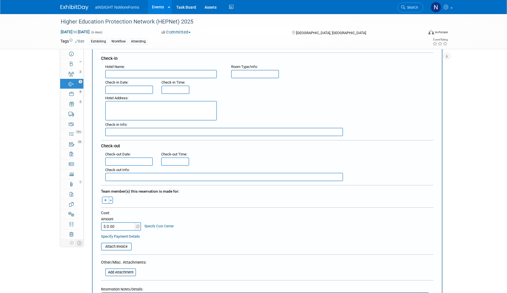
scroll to position [140, 0]
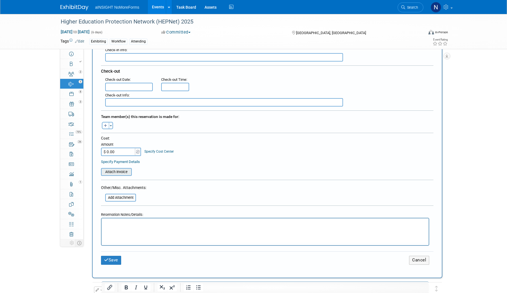
click at [123, 173] on input "file" at bounding box center [98, 172] width 67 height 7
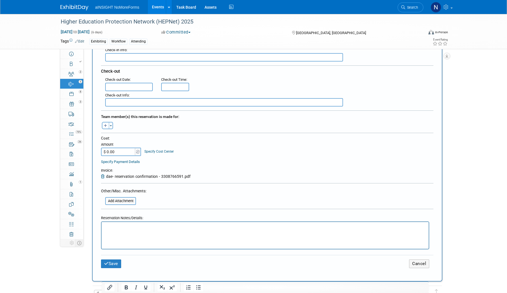
click at [145, 174] on span "dae- reservation confirmation - 3308766591.pdf" at bounding box center [148, 176] width 85 height 4
click at [165, 175] on span "dae- reservation confirmation - 3308766591.pdf" at bounding box center [148, 176] width 85 height 4
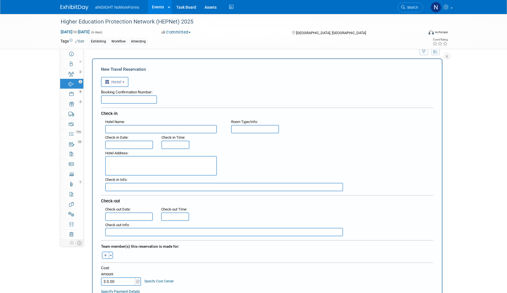
scroll to position [0, 0]
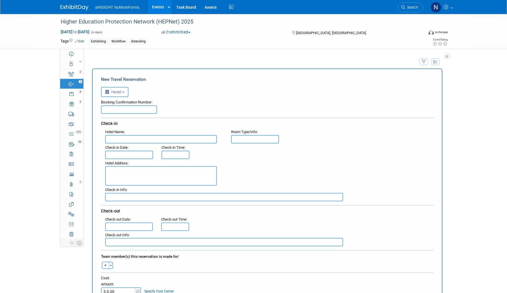
click at [145, 177] on textarea at bounding box center [161, 176] width 112 height 20
click at [142, 145] on div "Check-in Date :" at bounding box center [129, 152] width 56 height 16
click at [141, 143] on input "text" at bounding box center [161, 139] width 112 height 8
type input "Graduate by [GEOGRAPHIC_DATA]"
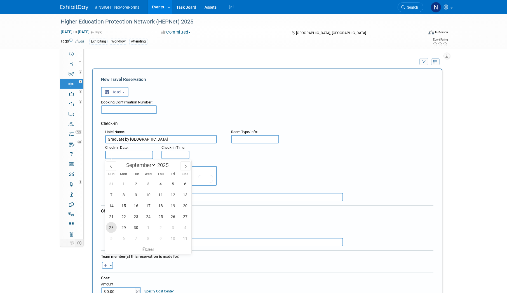
click at [115, 228] on span "28" at bounding box center [111, 227] width 11 height 11
type input "[DATE]"
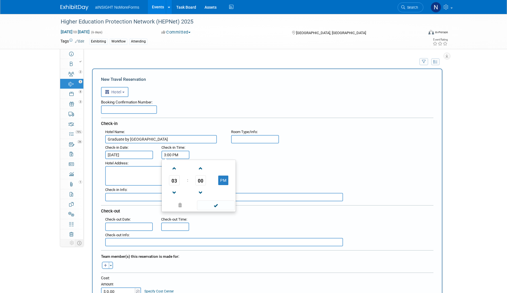
click at [169, 153] on input "3:00 PM" at bounding box center [176, 155] width 28 height 8
click at [172, 162] on link at bounding box center [174, 168] width 11 height 14
type input "4:00 PM"
click at [225, 205] on span at bounding box center [216, 206] width 38 height 10
click at [119, 228] on input "text" at bounding box center [129, 227] width 48 height 8
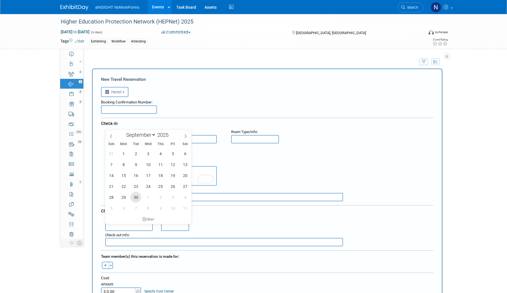
click at [135, 196] on span "30" at bounding box center [136, 197] width 11 height 11
type input "[DATE]"
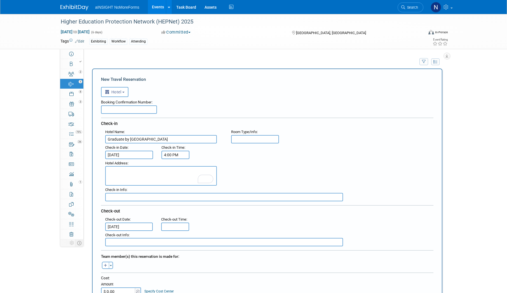
type input "11:00 AM"
click at [178, 225] on input "11:00 AM" at bounding box center [175, 227] width 28 height 8
click at [214, 217] on span at bounding box center [216, 216] width 38 height 10
click at [154, 178] on textarea "To enrich screen reader interactions, please activate Accessibility in Grammarl…" at bounding box center [161, 176] width 112 height 20
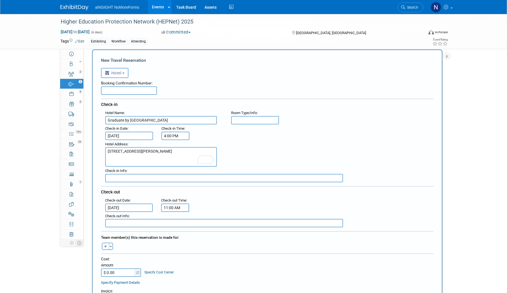
scroll to position [28, 0]
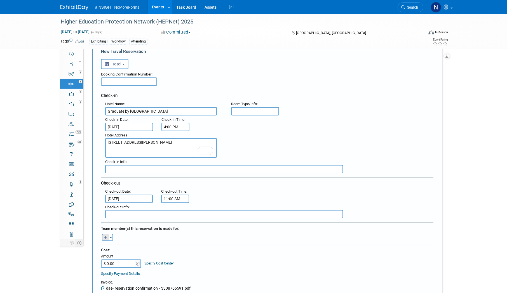
type textarea "[STREET_ADDRESS][PERSON_NAME]"
click at [104, 238] on button "button" at bounding box center [105, 237] width 7 height 7
select select
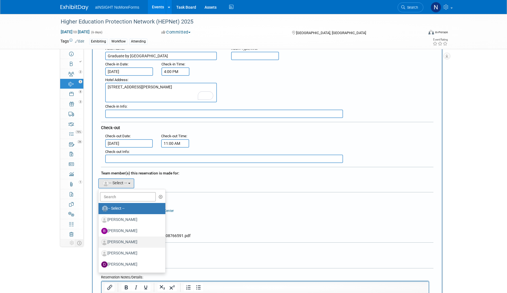
scroll to position [84, 0]
click at [120, 262] on label "[PERSON_NAME]" at bounding box center [130, 264] width 59 height 9
click at [99, 262] on input "[PERSON_NAME]" at bounding box center [98, 264] width 4 height 4
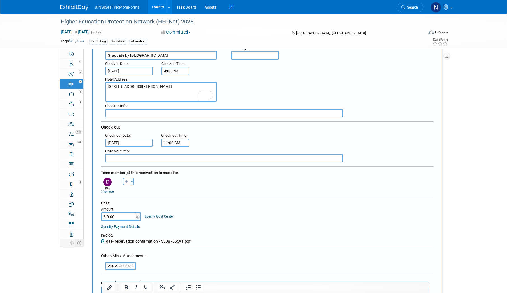
click at [120, 217] on input "$ 0.00" at bounding box center [118, 217] width 35 height 8
type input "$ 565.23"
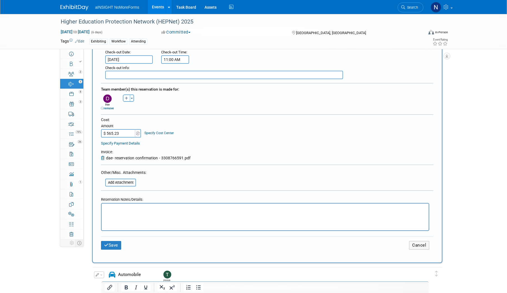
scroll to position [168, 0]
click at [113, 244] on button "Save" at bounding box center [111, 245] width 20 height 9
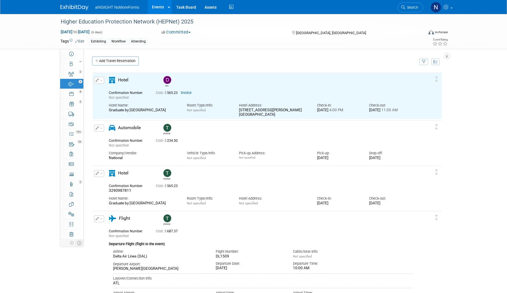
scroll to position [0, 0]
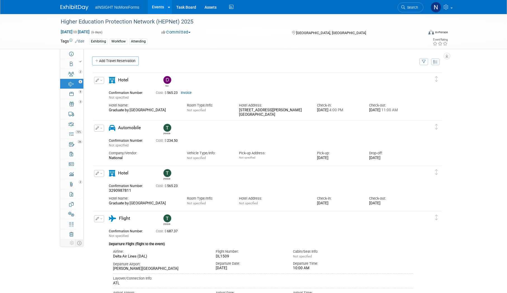
click at [156, 6] on link "Events" at bounding box center [158, 7] width 20 height 14
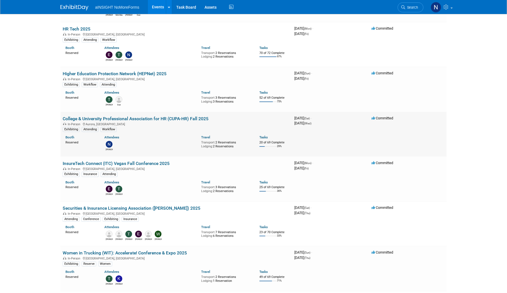
scroll to position [56, 0]
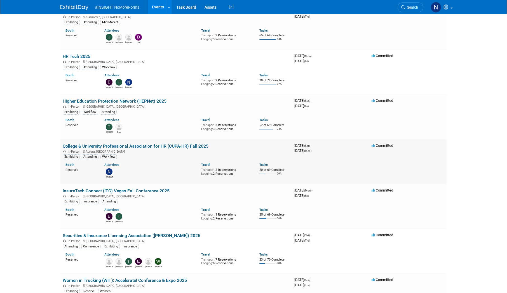
click at [162, 145] on link "College & University Professional Association for HR (CUPA-HR) Fall 2025" at bounding box center [136, 146] width 146 height 5
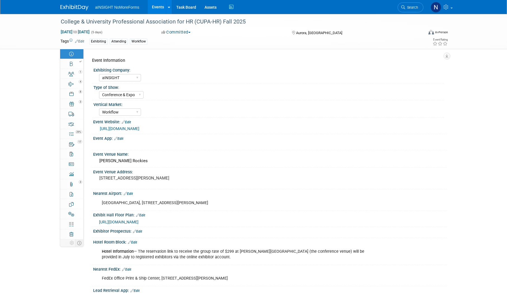
select select "aINSIGHT"
select select "Conference & Expo"
select select "Workflow"
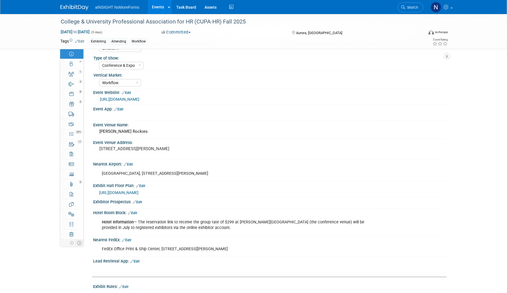
scroll to position [28, 0]
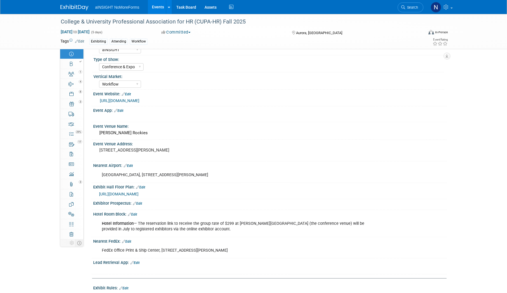
click at [139, 101] on link "[URL][DOMAIN_NAME]" at bounding box center [119, 101] width 39 height 4
click at [75, 60] on div at bounding box center [73, 62] width 19 height 4
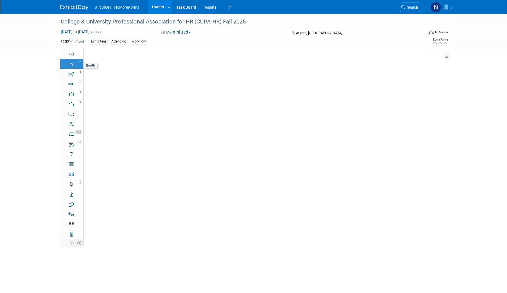
scroll to position [0, 0]
select select "aINSIGHT"
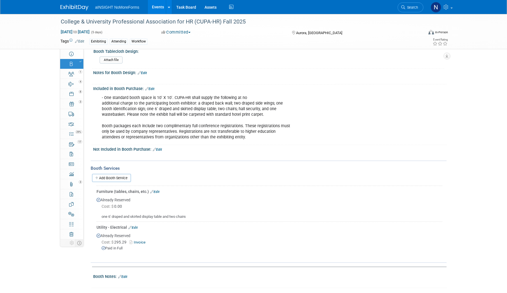
scroll to position [175, 0]
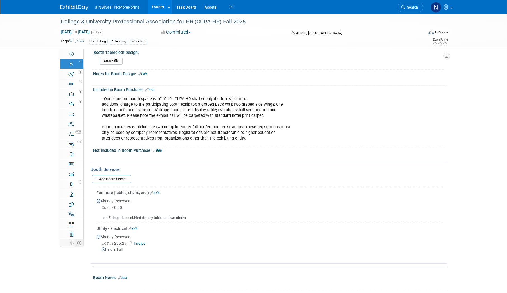
drag, startPoint x: 450, startPoint y: 192, endPoint x: 400, endPoint y: 256, distance: 81.6
click at [400, 256] on div "Event Information Event Info Booth Booth 1 Staff 1 Staff 4 Travel Reservations …" at bounding box center [253, 64] width 395 height 451
click at [249, 221] on td "Furniture (tables, chairs, etc.) Edit Already Reserved Cost: $ 0.00" at bounding box center [270, 205] width 346 height 36
click at [108, 175] on link "Add Booth Service" at bounding box center [111, 179] width 39 height 8
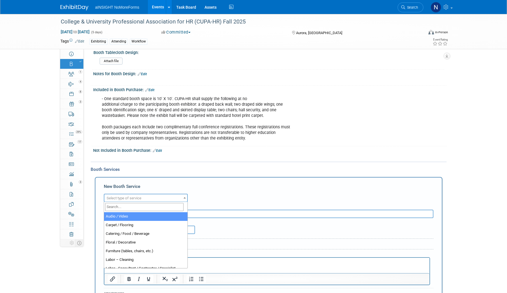
scroll to position [0, 0]
click at [122, 201] on span "Select type of service" at bounding box center [145, 199] width 83 height 8
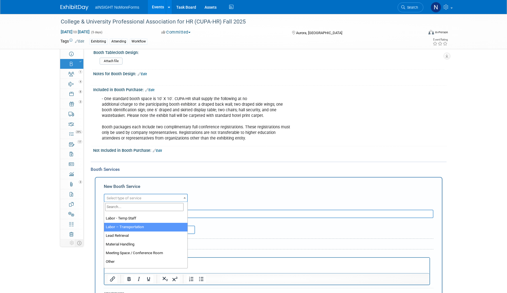
scroll to position [112, 0]
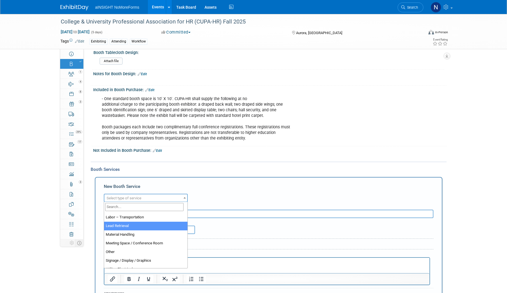
select select "7"
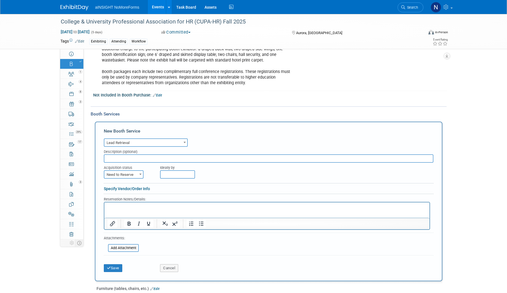
scroll to position [231, 0]
click at [128, 174] on span "Need to Reserve" at bounding box center [123, 175] width 39 height 8
select select "2"
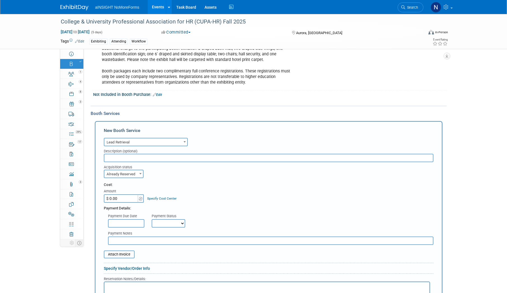
click at [124, 195] on input "$ 0.00" at bounding box center [121, 199] width 35 height 8
type input "$ 350.00"
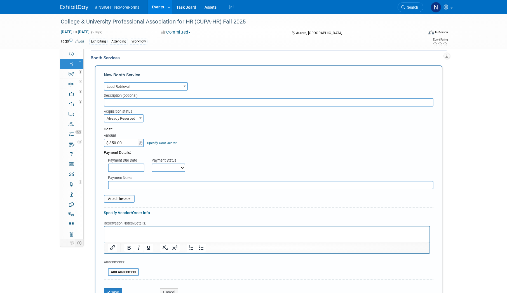
scroll to position [287, 0]
click at [121, 194] on div "Attach Invoice" at bounding box center [269, 195] width 330 height 13
click at [119, 201] on input "file" at bounding box center [100, 198] width 67 height 7
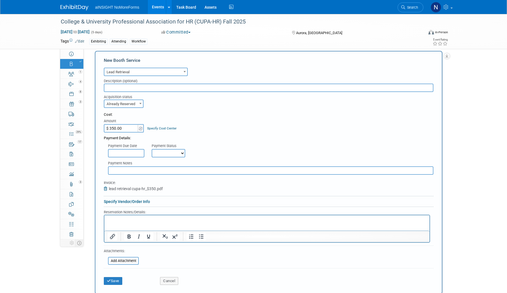
scroll to position [315, 0]
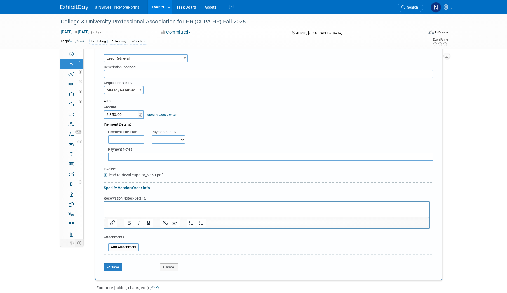
click at [173, 139] on select "Not Paid Yet Partially Paid Paid in Full" at bounding box center [169, 140] width 34 height 8
select select "1"
click at [152, 136] on select "Not Paid Yet Partially Paid Paid in Full" at bounding box center [169, 140] width 34 height 8
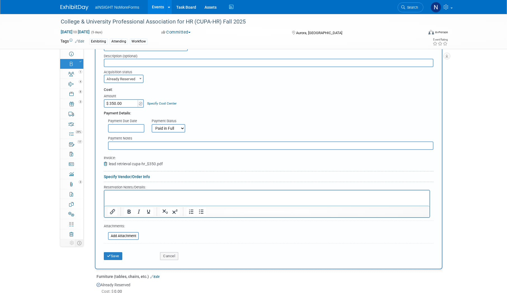
scroll to position [343, 0]
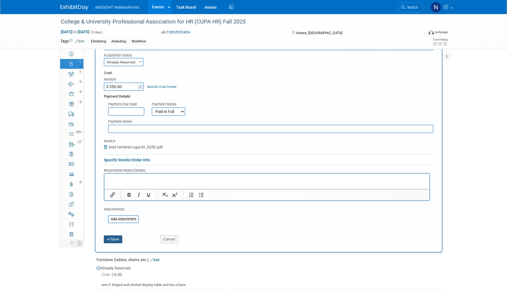
click at [117, 242] on button "Save" at bounding box center [113, 240] width 18 height 8
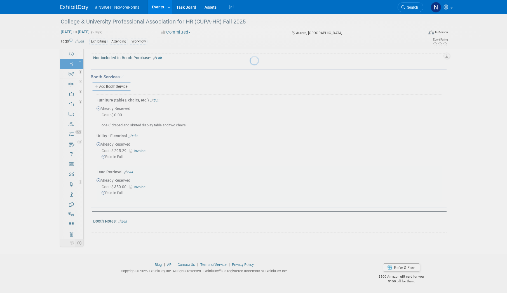
scroll to position [267, 0]
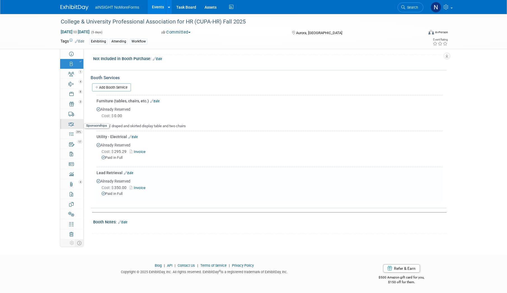
click at [75, 129] on link "0 Sponsorships 0" at bounding box center [71, 124] width 23 height 10
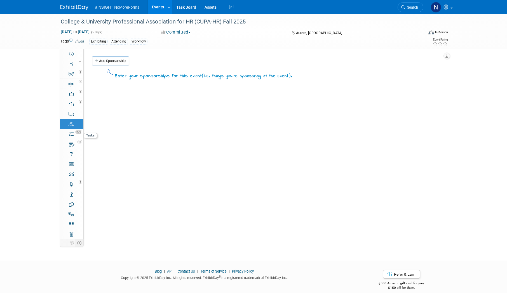
click at [74, 134] on link "29% Tasks 29%" at bounding box center [71, 134] width 23 height 10
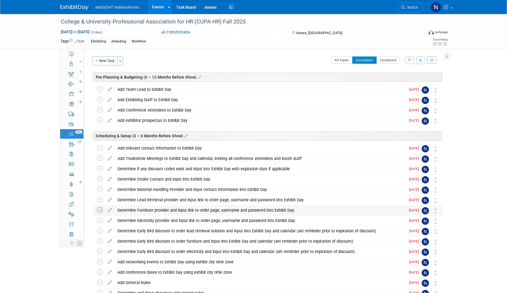
click at [99, 210] on icon at bounding box center [100, 211] width 6 height 6
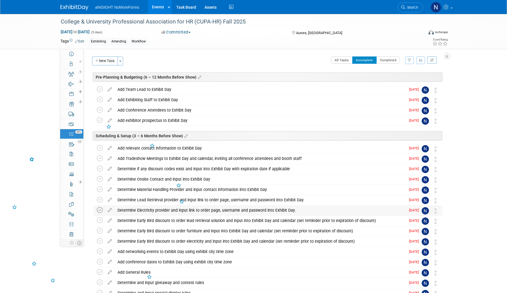
click at [99, 208] on icon at bounding box center [100, 211] width 6 height 6
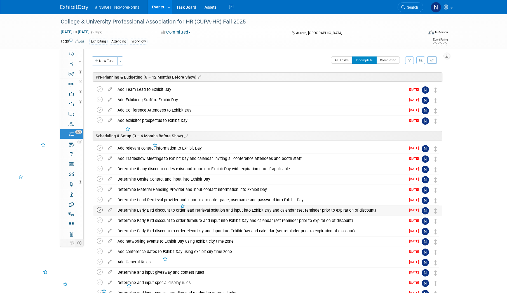
click at [99, 212] on icon at bounding box center [100, 211] width 6 height 6
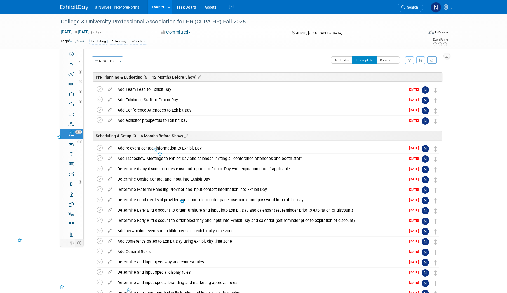
click at [99, 212] on icon at bounding box center [100, 211] width 6 height 6
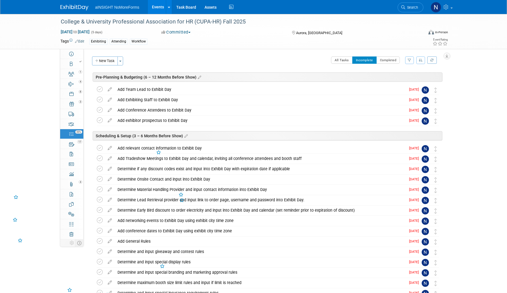
click at [99, 212] on icon at bounding box center [100, 211] width 6 height 6
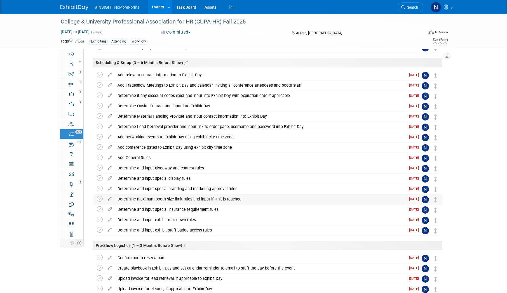
scroll to position [112, 0]
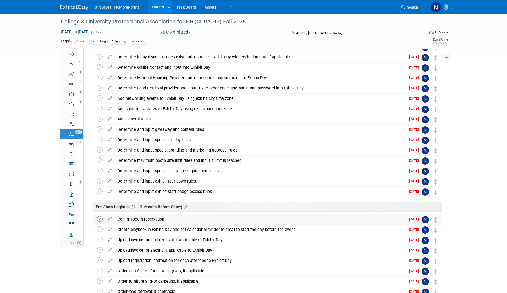
click at [101, 219] on icon at bounding box center [100, 219] width 6 height 6
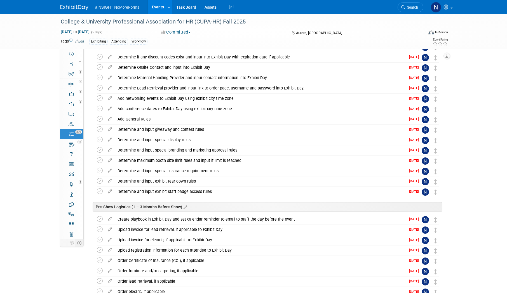
click at [101, 219] on icon at bounding box center [100, 219] width 6 height 6
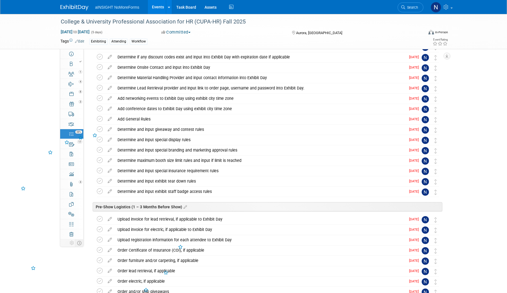
click at [101, 219] on icon at bounding box center [100, 219] width 6 height 6
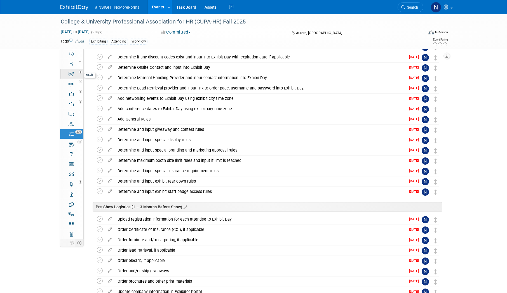
click at [76, 72] on div "1" at bounding box center [73, 72] width 19 height 4
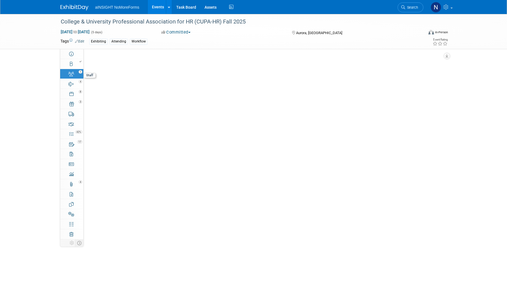
scroll to position [0, 0]
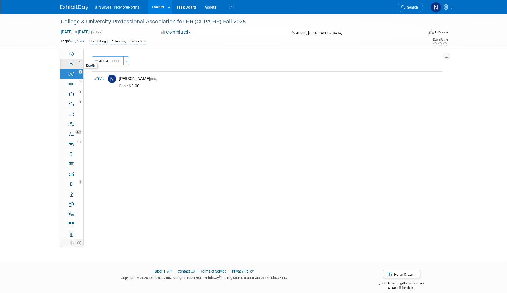
click at [78, 64] on link "Booth" at bounding box center [71, 64] width 23 height 10
select select "aINSIGHT"
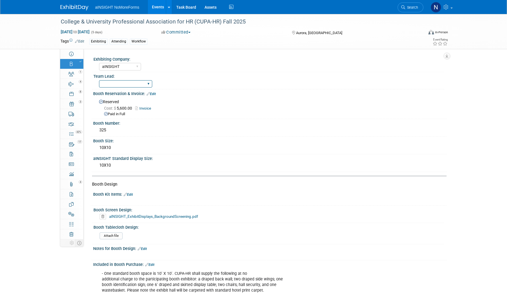
click at [132, 85] on select "AE Enterprise Insurance AE Enterprise DOT AE Enterprise Workflow AE Mid-Market …" at bounding box center [125, 84] width 53 height 8
click at [130, 82] on select "AE Enterprise Insurance AE Enterprise DOT AE Enterprise Workflow AE Mid-Market …" at bounding box center [125, 84] width 53 height 8
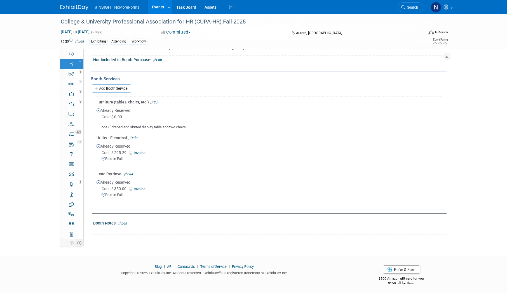
scroll to position [267, 0]
click at [78, 81] on div "4" at bounding box center [73, 82] width 19 height 4
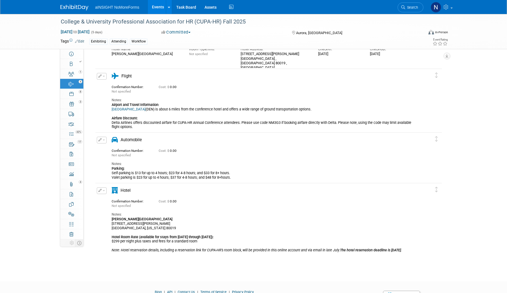
scroll to position [0, 0]
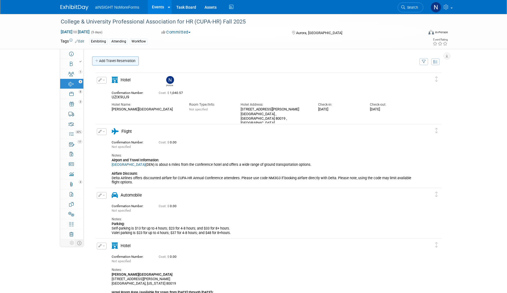
click at [124, 59] on link "Add Travel Reservation" at bounding box center [115, 61] width 47 height 9
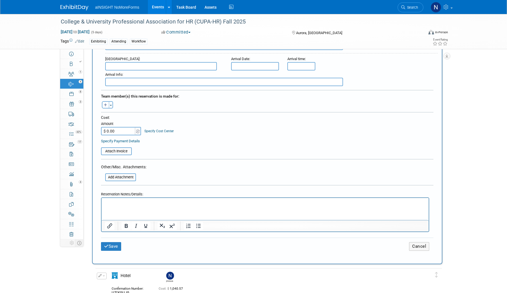
scroll to position [280, 0]
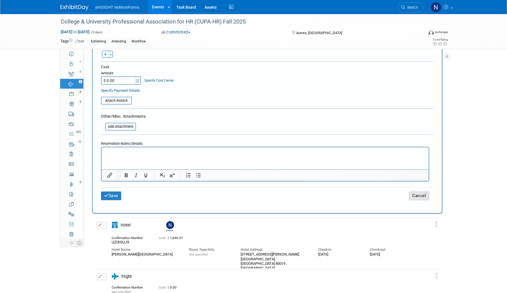
click at [414, 196] on button "Cancel" at bounding box center [419, 196] width 20 height 9
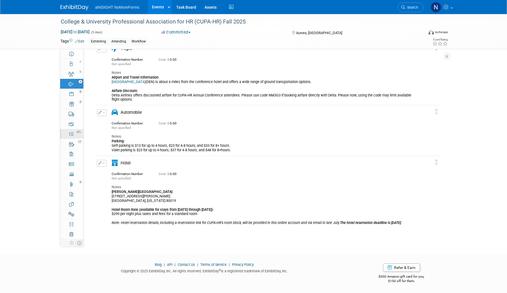
scroll to position [0, 0]
click at [74, 131] on div "42%" at bounding box center [75, 132] width 16 height 4
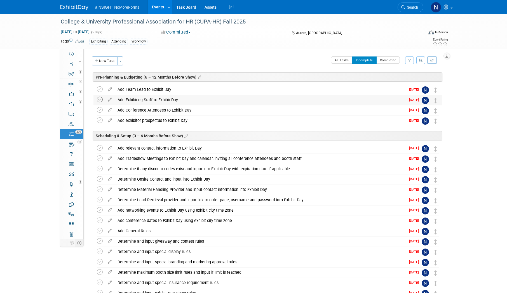
click at [100, 98] on icon at bounding box center [100, 100] width 6 height 6
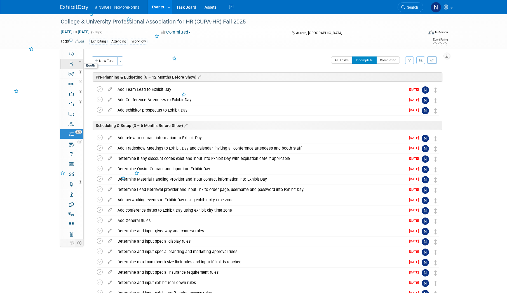
click at [69, 60] on div at bounding box center [73, 62] width 19 height 4
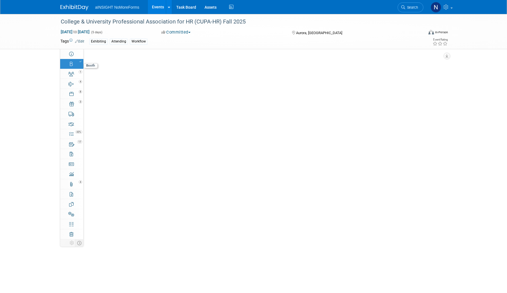
select select "aINSIGHT"
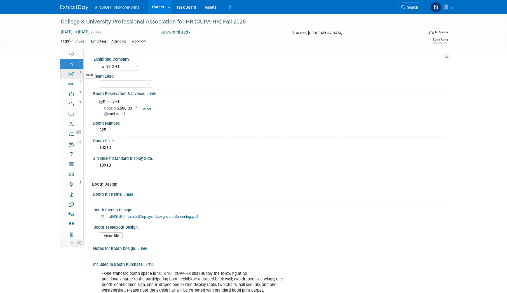
click at [75, 74] on link "1 Staff 1" at bounding box center [71, 74] width 23 height 10
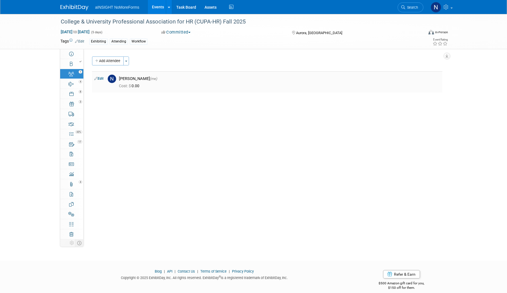
click at [98, 78] on link "Edit" at bounding box center [98, 79] width 9 height 4
select select "62295fe2-db80-48f4-bdd3-bd52fd58a4ee"
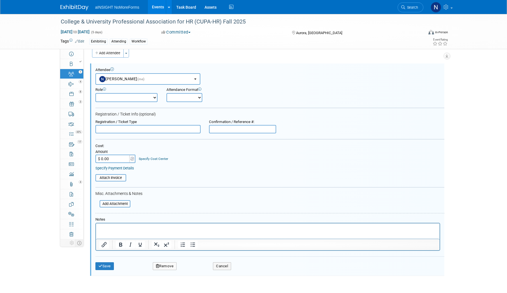
click at [146, 98] on select "Booth Lead Booth Member - Support Staff Conference Only - No Booth Demonstrator…" at bounding box center [126, 97] width 62 height 9
select select "200"
click at [95, 93] on select "Booth Lead Booth Member - Support Staff Conference Only - No Booth Demonstrator…" at bounding box center [126, 97] width 62 height 9
click at [103, 270] on button "Save" at bounding box center [104, 267] width 18 height 8
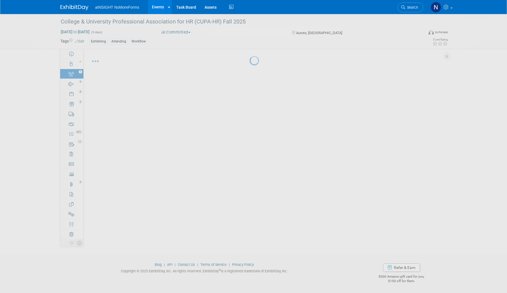
scroll to position [7, 0]
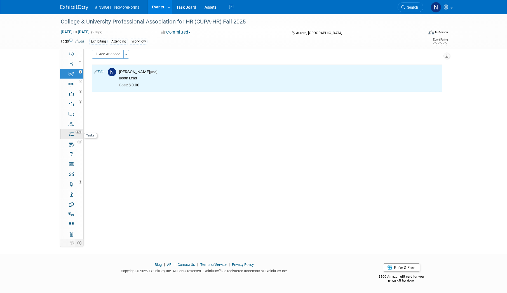
click at [73, 138] on link "43% Tasks 43%" at bounding box center [71, 134] width 23 height 10
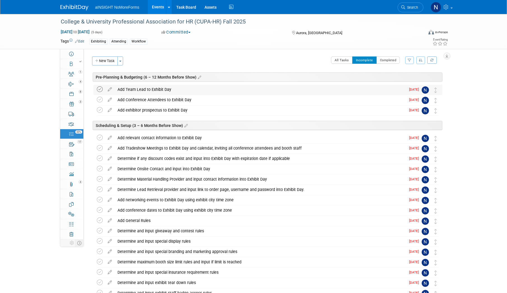
click at [102, 89] on icon at bounding box center [100, 90] width 6 height 6
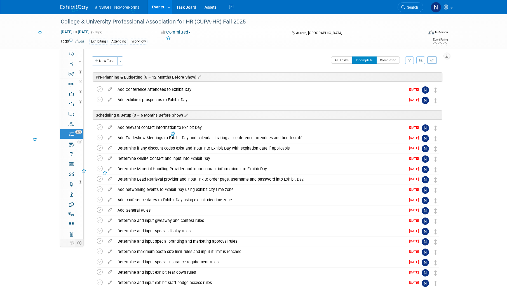
click at [102, 89] on icon at bounding box center [100, 90] width 6 height 6
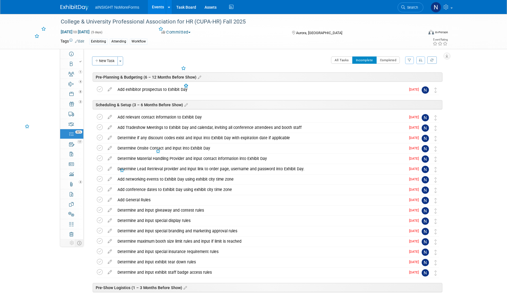
click at [102, 89] on icon at bounding box center [100, 90] width 6 height 6
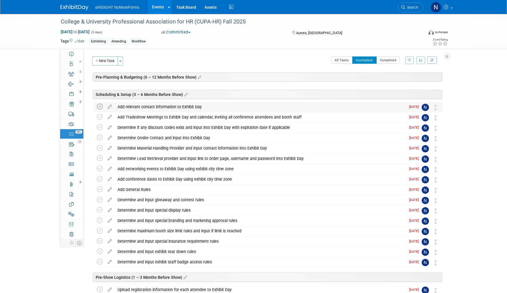
click at [100, 108] on icon at bounding box center [100, 107] width 6 height 6
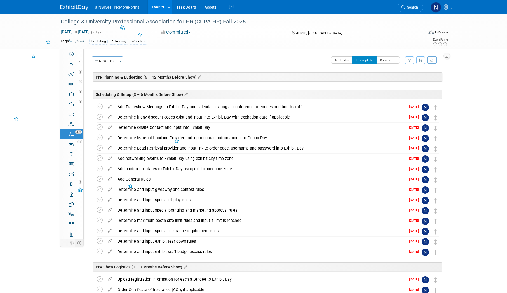
click at [100, 108] on icon at bounding box center [100, 107] width 6 height 6
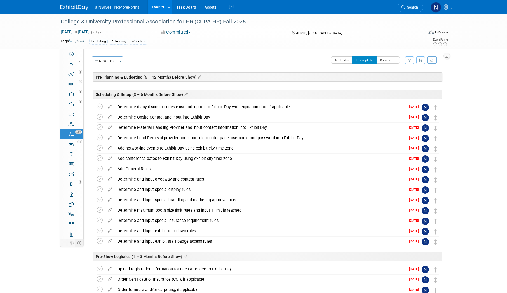
click at [100, 108] on icon at bounding box center [100, 107] width 6 height 6
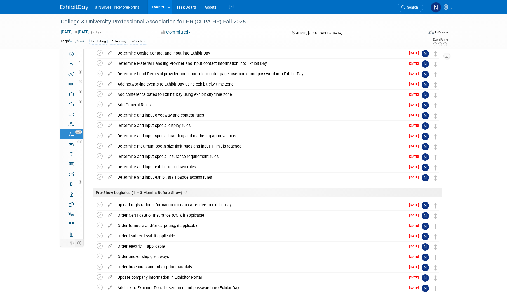
scroll to position [56, 0]
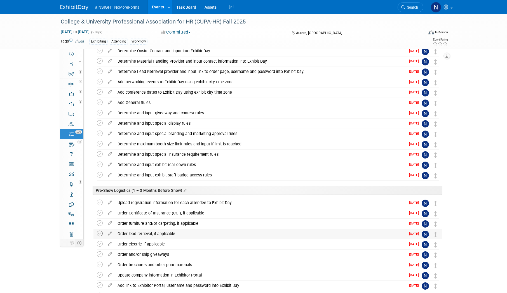
click at [99, 234] on icon at bounding box center [100, 234] width 6 height 6
click at [99, 235] on icon at bounding box center [100, 234] width 6 height 6
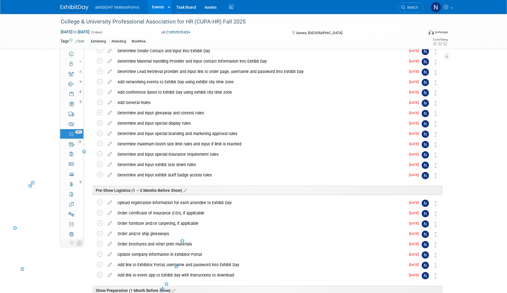
click at [99, 235] on icon at bounding box center [100, 234] width 6 height 6
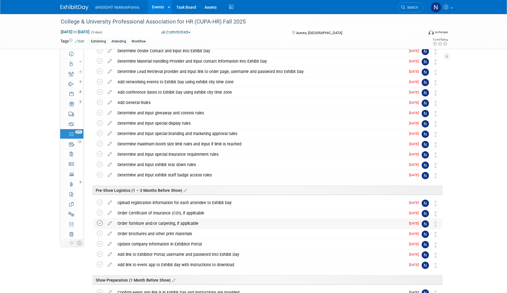
click at [101, 221] on icon at bounding box center [100, 224] width 6 height 6
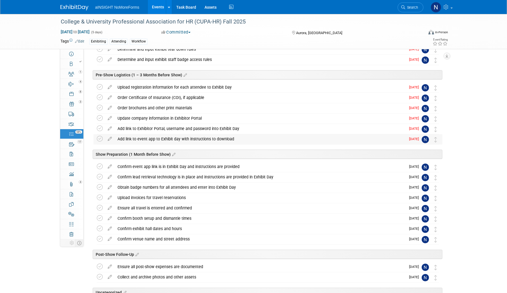
scroll to position [185, 0]
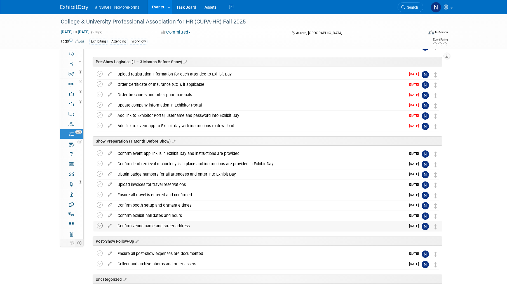
click at [99, 227] on icon at bounding box center [100, 226] width 6 height 6
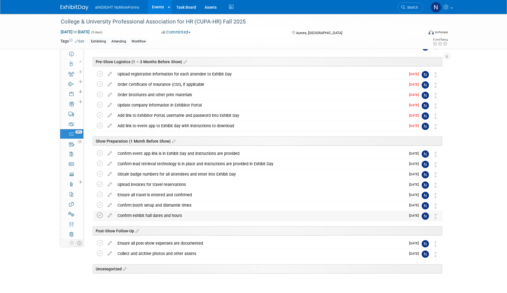
click at [101, 218] on icon at bounding box center [100, 216] width 6 height 6
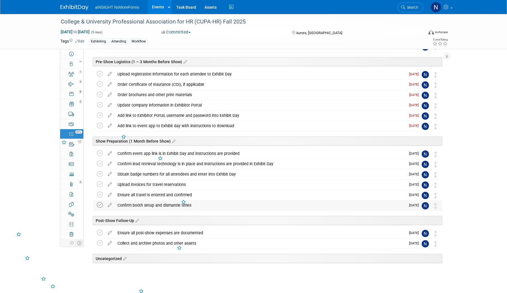
click at [101, 205] on icon at bounding box center [100, 205] width 6 height 6
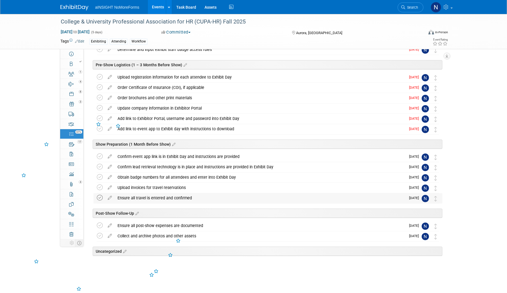
scroll to position [182, 0]
click at [101, 197] on icon at bounding box center [100, 198] width 6 height 6
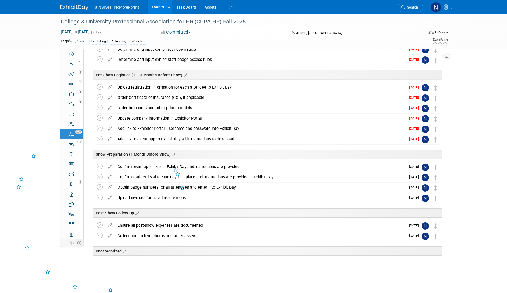
scroll to position [171, 0]
click at [99, 197] on icon at bounding box center [100, 198] width 6 height 6
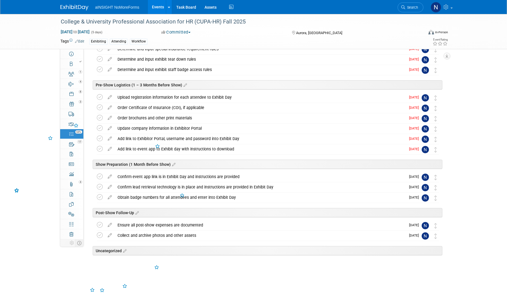
scroll to position [161, 0]
drag, startPoint x: 99, startPoint y: 197, endPoint x: 139, endPoint y: 206, distance: 40.4
click at [139, 206] on div "College & University Professional Association for HR (CUPA-HR) Fall 2025 Aurora…" at bounding box center [267, 92] width 352 height 336
click at [98, 187] on icon at bounding box center [100, 188] width 6 height 6
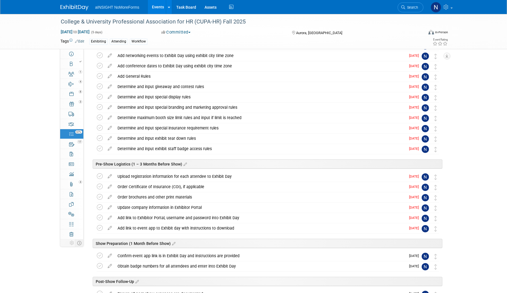
scroll to position [67, 0]
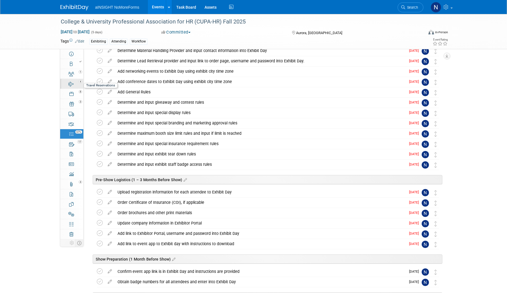
click at [80, 81] on span "4" at bounding box center [81, 81] width 4 height 3
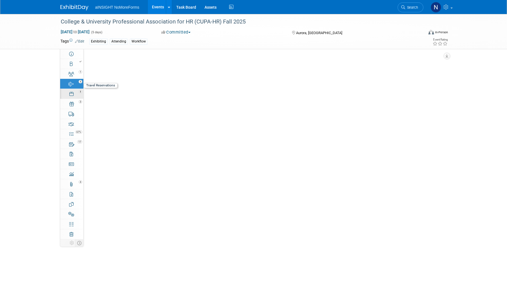
scroll to position [0, 0]
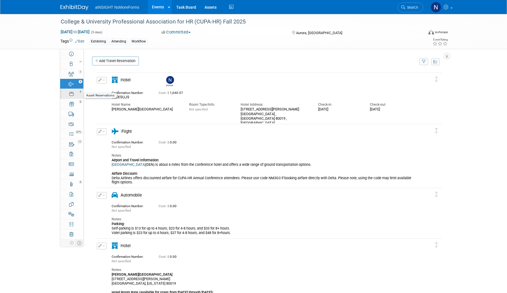
click at [76, 90] on div "8" at bounding box center [73, 92] width 19 height 4
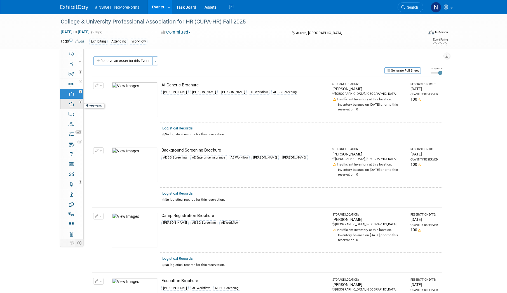
click at [74, 105] on link "3 Giveaways 3" at bounding box center [71, 104] width 23 height 10
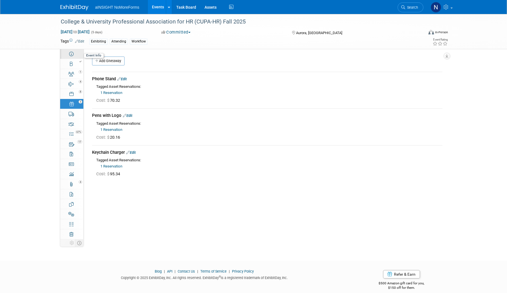
click at [71, 55] on icon at bounding box center [71, 54] width 4 height 4
select select "aINSIGHT"
select select "Conference & Expo"
select select "Workflow"
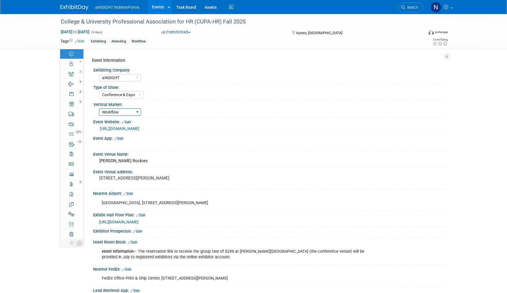
click at [124, 113] on select "DOT Insurance Workflow Mid-Market Women" at bounding box center [120, 113] width 42 height 8
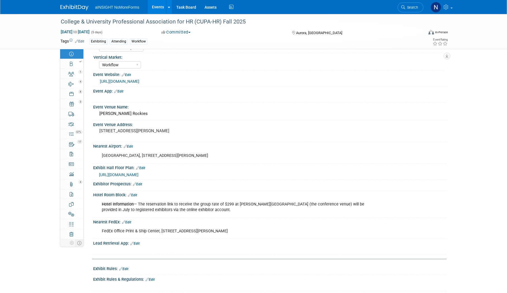
scroll to position [56, 0]
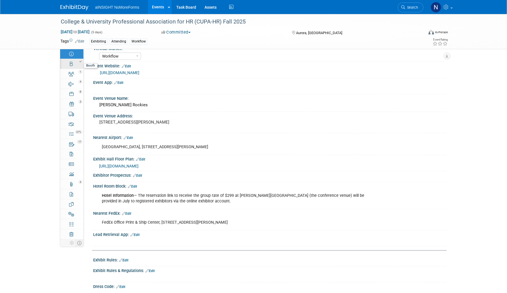
click at [75, 64] on link "Booth" at bounding box center [71, 64] width 23 height 10
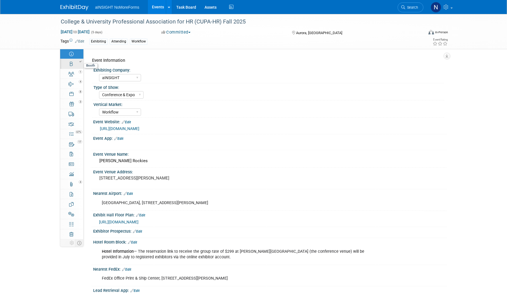
select select "aINSIGHT"
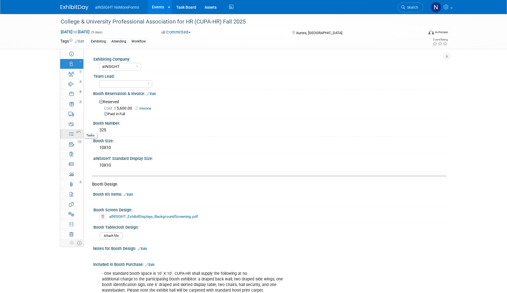
click at [76, 137] on link "67% Tasks 67%" at bounding box center [71, 134] width 23 height 10
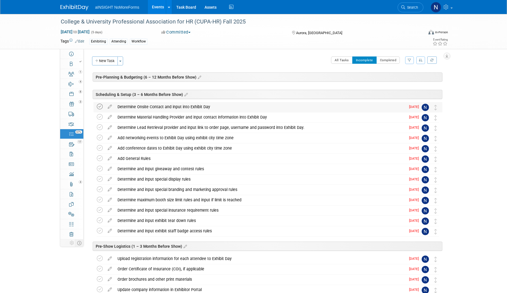
click at [102, 106] on icon at bounding box center [100, 107] width 6 height 6
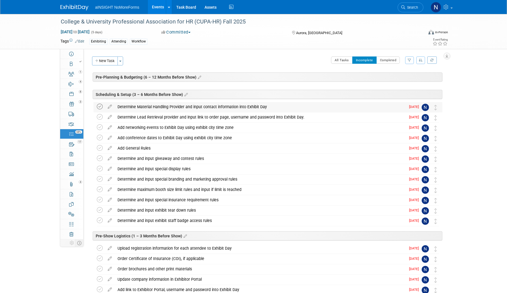
click at [102, 106] on icon at bounding box center [100, 107] width 6 height 6
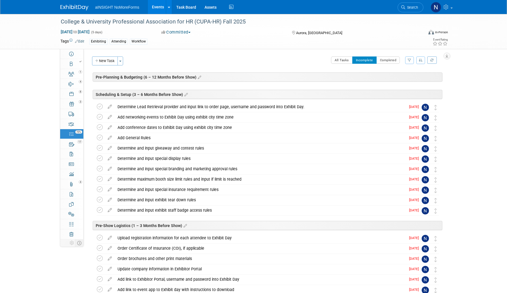
click at [102, 106] on icon at bounding box center [100, 107] width 6 height 6
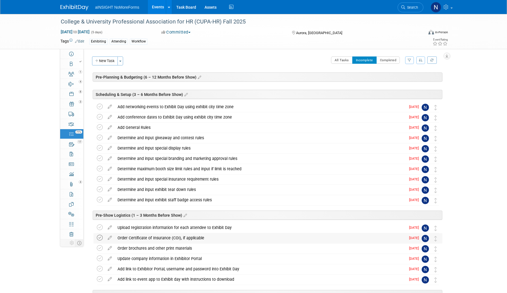
click at [101, 239] on icon at bounding box center [100, 238] width 6 height 6
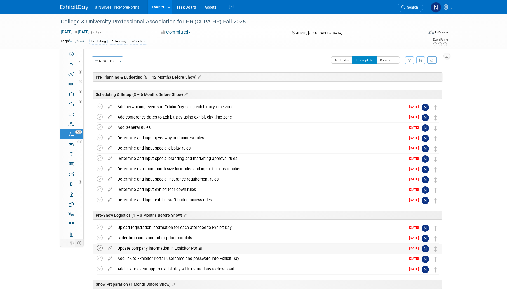
click at [101, 248] on icon at bounding box center [100, 249] width 6 height 6
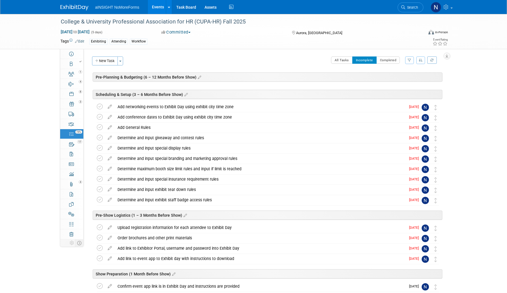
click at [101, 248] on icon at bounding box center [100, 249] width 6 height 6
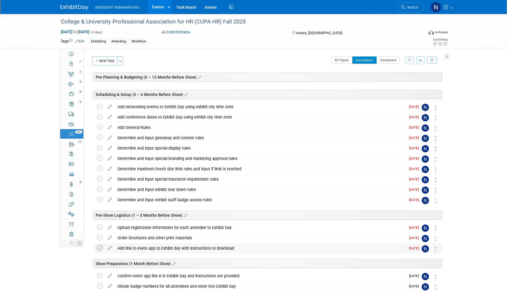
click at [100, 249] on icon at bounding box center [100, 249] width 6 height 6
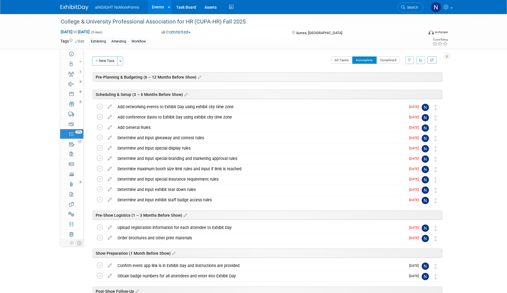
click at [156, 6] on link "Events" at bounding box center [158, 7] width 20 height 14
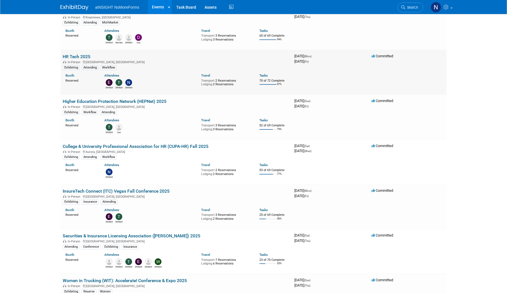
scroll to position [56, 0]
click at [141, 190] on link "InsureTech Connect (ITC) Vegas Fall Conference 2025" at bounding box center [116, 190] width 107 height 5
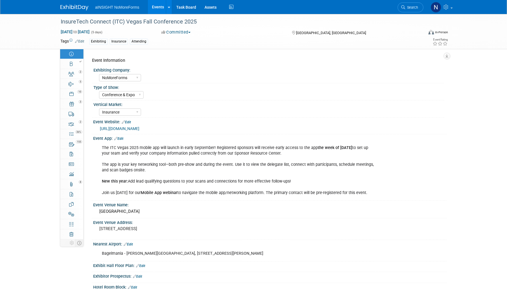
select select "NoMoreForms"
select select "Conference & Expo"
select select "Insurance"
select select "Full Access"
click at [77, 63] on div at bounding box center [73, 62] width 19 height 4
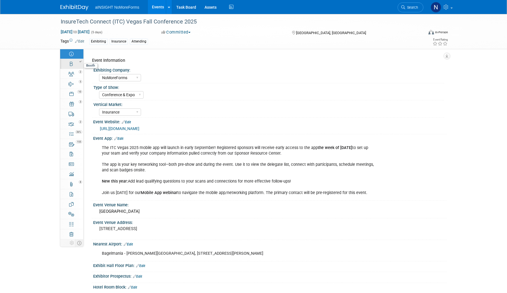
select select "NoMoreForms"
select select "AE Enterprise Insurance"
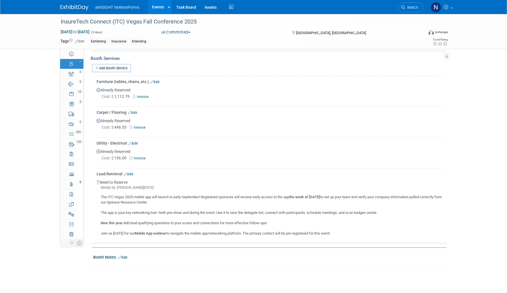
scroll to position [280, 0]
click at [71, 72] on div "2" at bounding box center [73, 72] width 19 height 4
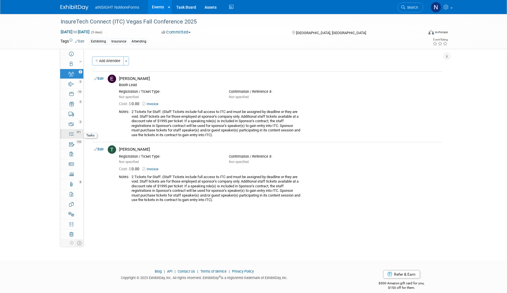
click at [75, 132] on div "36%" at bounding box center [75, 132] width 16 height 4
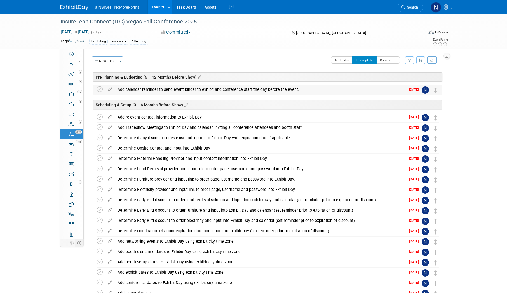
click at [104, 88] on td at bounding box center [101, 90] width 8 height 10
click at [102, 89] on icon at bounding box center [100, 90] width 6 height 6
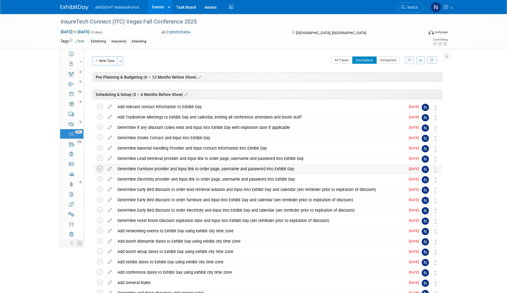
click at [101, 171] on icon at bounding box center [100, 169] width 6 height 6
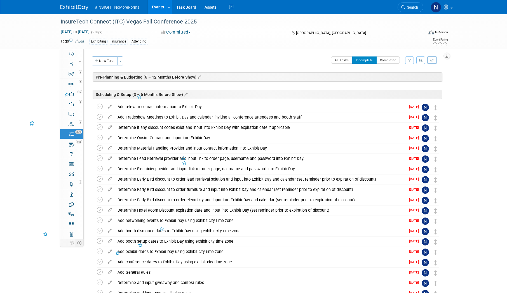
click at [101, 173] on td at bounding box center [101, 169] width 8 height 10
click at [100, 171] on icon at bounding box center [100, 169] width 6 height 6
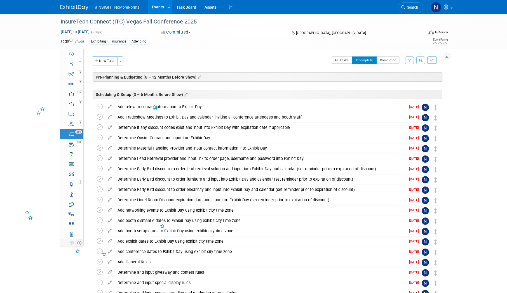
click at [100, 171] on icon at bounding box center [100, 169] width 6 height 6
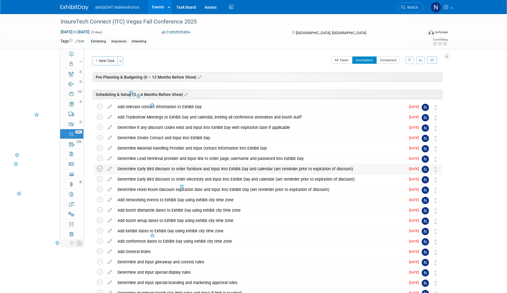
click at [100, 171] on icon at bounding box center [100, 169] width 6 height 6
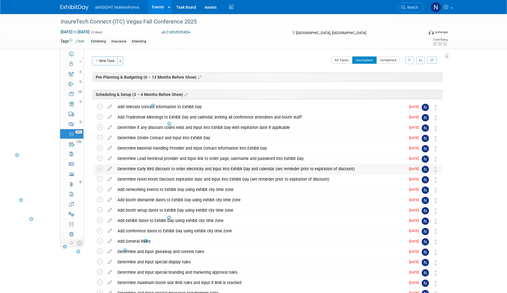
click at [100, 170] on icon at bounding box center [100, 169] width 6 height 6
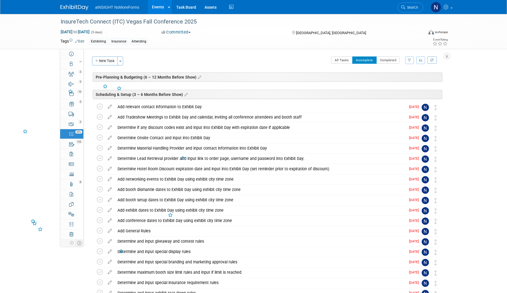
click at [100, 170] on icon at bounding box center [100, 169] width 6 height 6
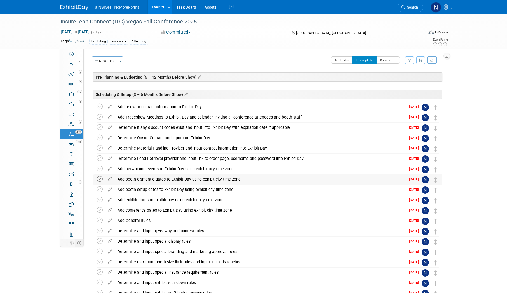
click at [101, 180] on icon at bounding box center [100, 179] width 6 height 6
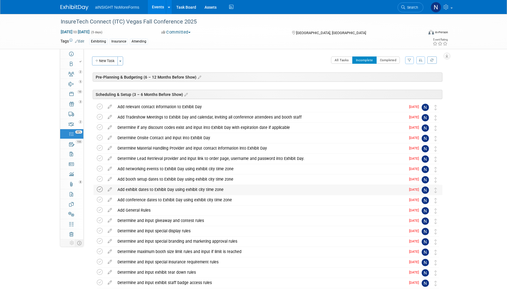
click at [101, 190] on icon at bounding box center [100, 190] width 6 height 6
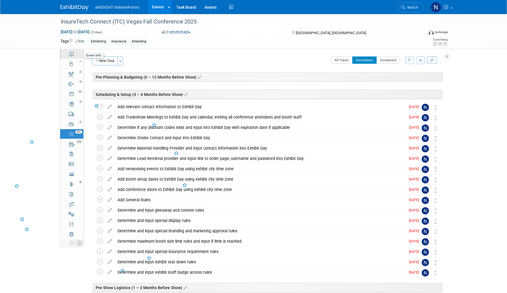
click at [79, 53] on link "Event Information" at bounding box center [71, 54] width 23 height 10
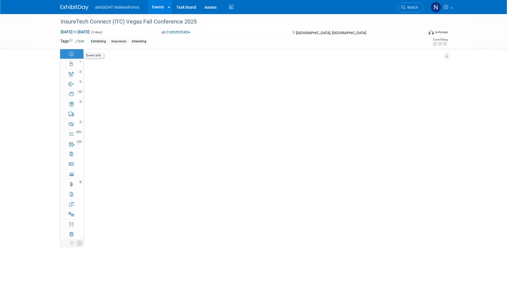
select select "NoMoreForms"
select select "Conference & Expo"
select select "Insurance"
select select "Full Access"
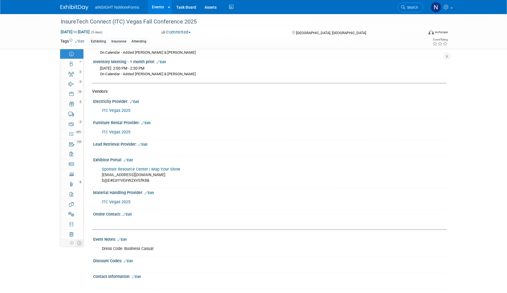
scroll to position [841, 0]
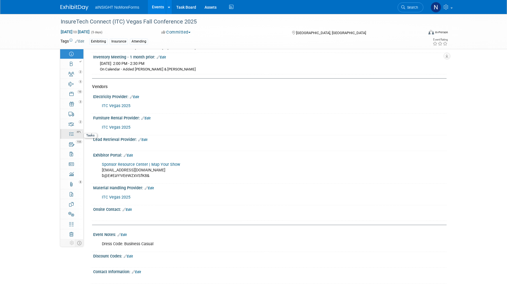
click at [78, 132] on span "49%" at bounding box center [78, 132] width 7 height 3
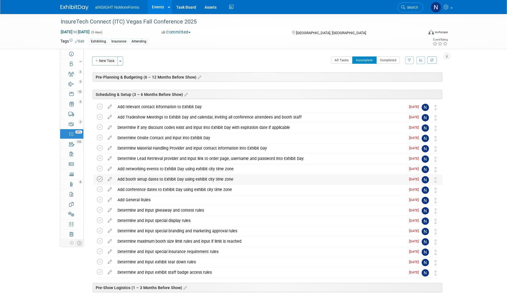
click at [99, 181] on icon at bounding box center [100, 179] width 6 height 6
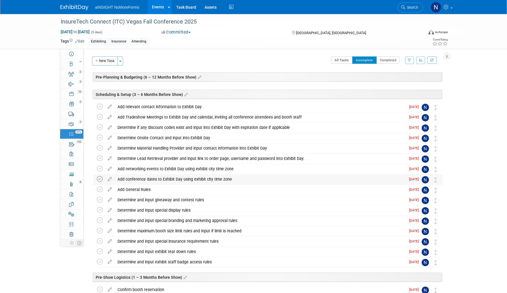
click at [99, 179] on icon at bounding box center [100, 179] width 6 height 6
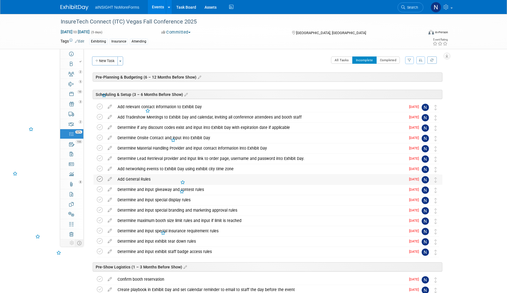
click at [99, 181] on icon at bounding box center [100, 179] width 6 height 6
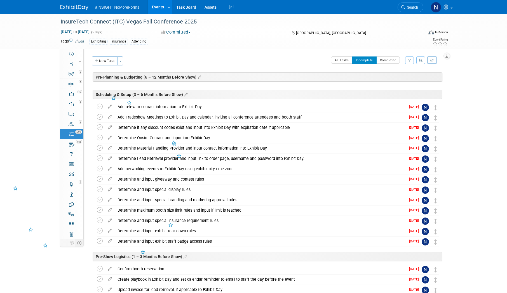
click at [99, 181] on icon at bounding box center [100, 179] width 6 height 6
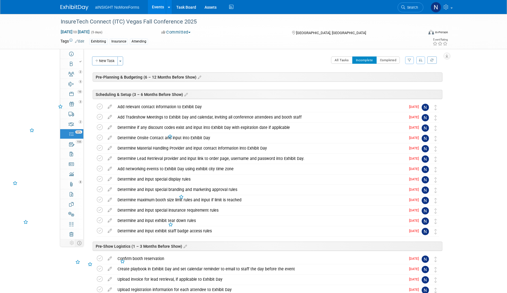
click at [99, 181] on icon at bounding box center [100, 179] width 6 height 6
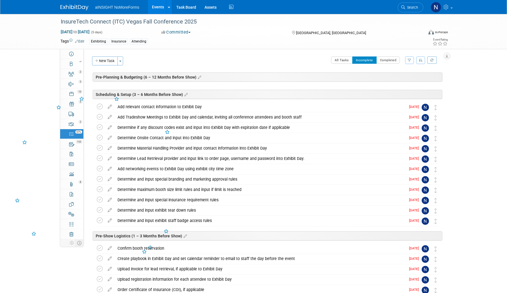
click at [99, 181] on icon at bounding box center [100, 179] width 6 height 6
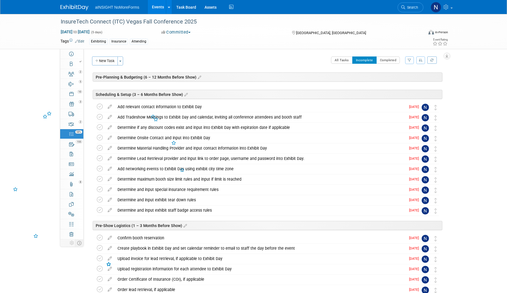
click at [99, 181] on icon at bounding box center [100, 179] width 6 height 6
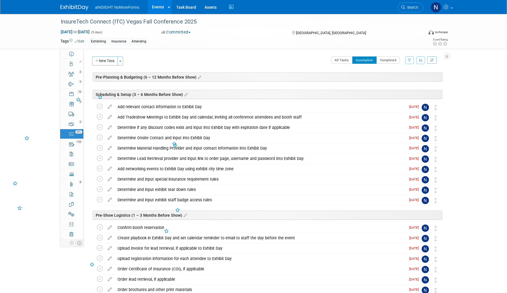
click at [99, 181] on icon at bounding box center [100, 179] width 6 height 6
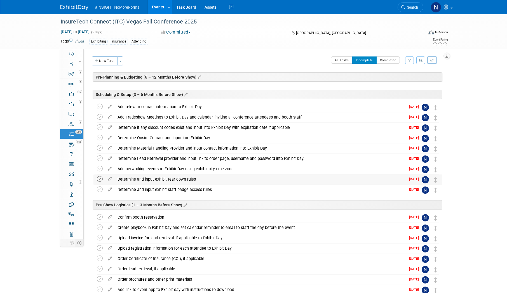
click at [99, 182] on icon at bounding box center [100, 179] width 6 height 6
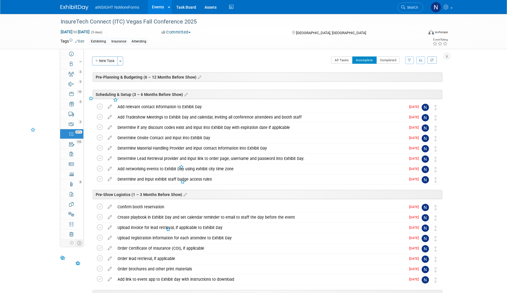
click at [99, 182] on icon at bounding box center [100, 179] width 6 height 6
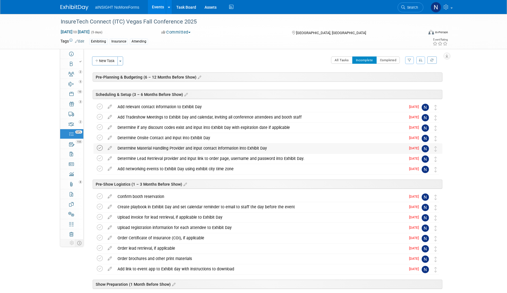
click at [99, 148] on icon at bounding box center [100, 148] width 6 height 6
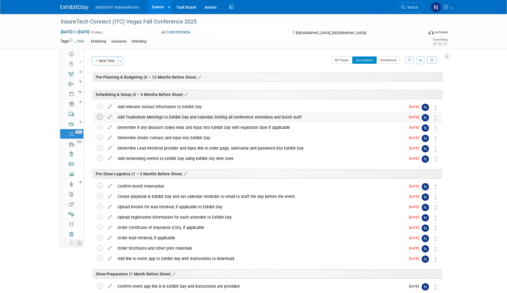
click at [101, 116] on icon at bounding box center [100, 117] width 6 height 6
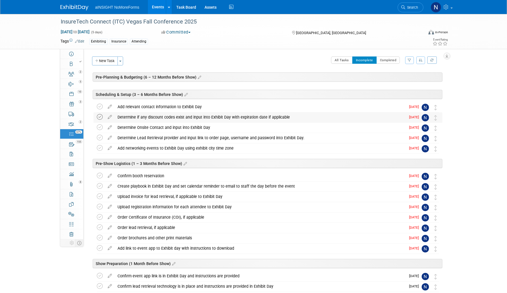
click at [99, 116] on icon at bounding box center [100, 117] width 6 height 6
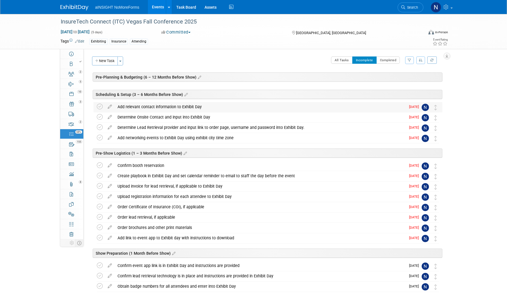
click at [99, 103] on td at bounding box center [101, 107] width 8 height 10
click at [99, 104] on icon at bounding box center [100, 107] width 6 height 6
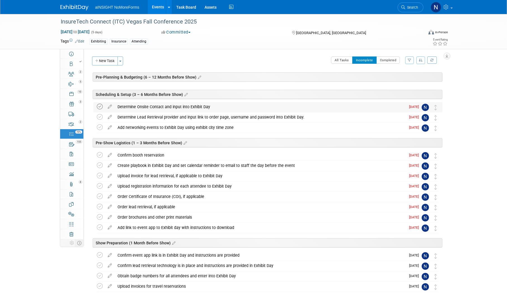
click at [99, 108] on icon at bounding box center [100, 107] width 6 height 6
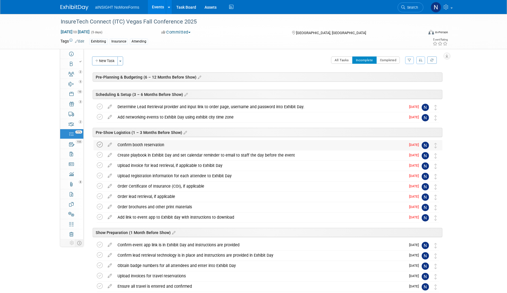
click at [98, 145] on icon at bounding box center [100, 145] width 6 height 6
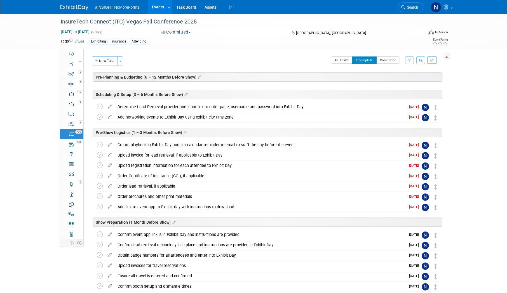
click at [98, 145] on icon at bounding box center [100, 145] width 6 height 6
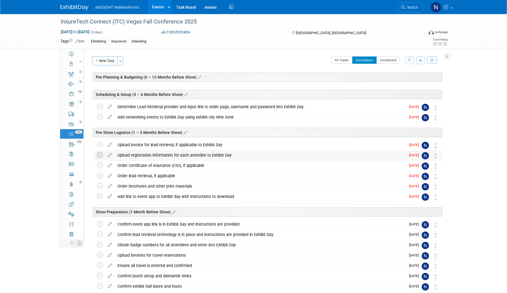
click at [98, 156] on icon at bounding box center [100, 155] width 6 height 6
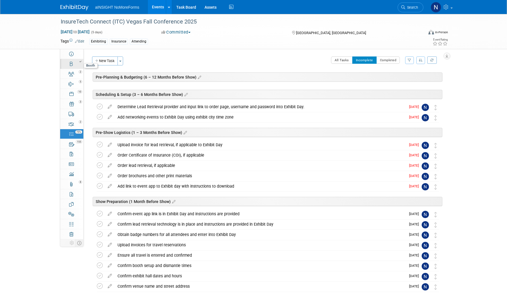
click at [74, 60] on div at bounding box center [73, 62] width 19 height 4
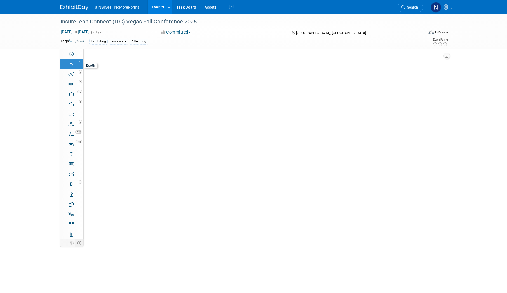
select select "NoMoreForms"
select select "AE Enterprise Insurance"
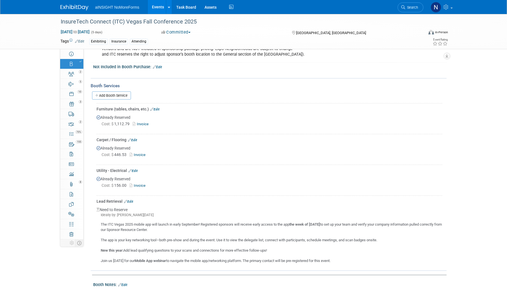
scroll to position [265, 0]
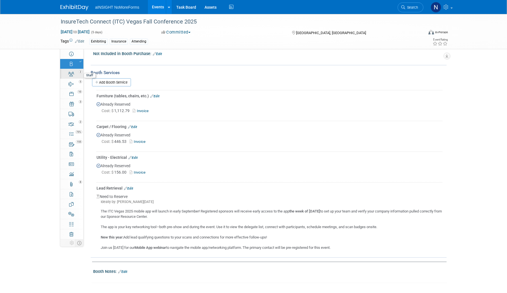
click at [69, 74] on icon at bounding box center [71, 74] width 6 height 4
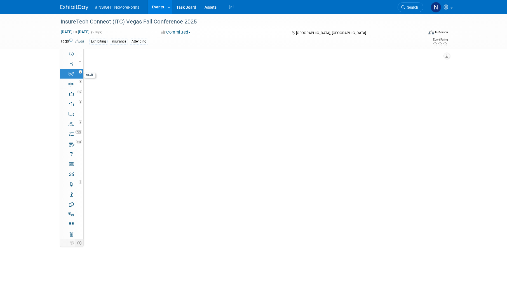
scroll to position [0, 0]
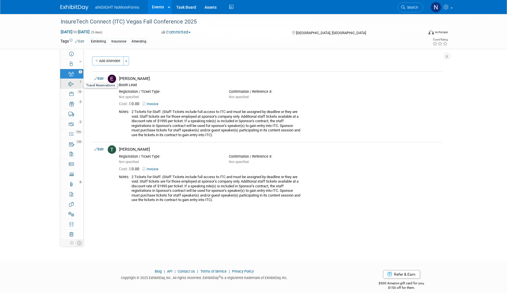
click at [70, 85] on icon at bounding box center [71, 84] width 5 height 4
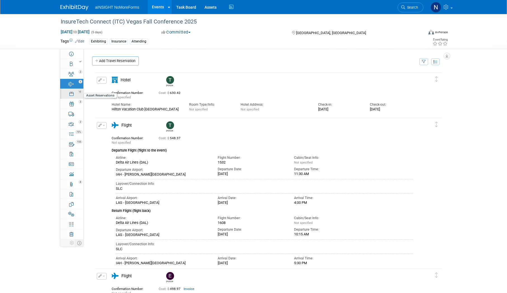
click at [73, 96] on icon at bounding box center [71, 94] width 4 height 4
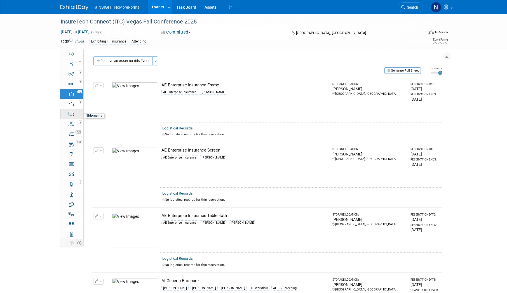
click at [74, 115] on icon at bounding box center [72, 114] width 6 height 4
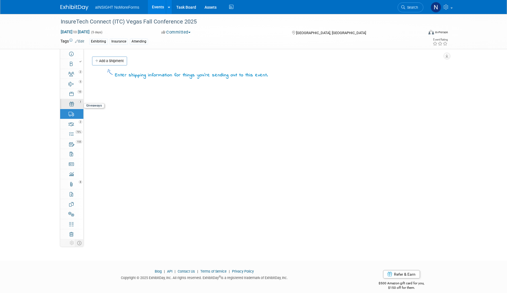
click at [68, 104] on link "3 Giveaways 3" at bounding box center [71, 104] width 23 height 10
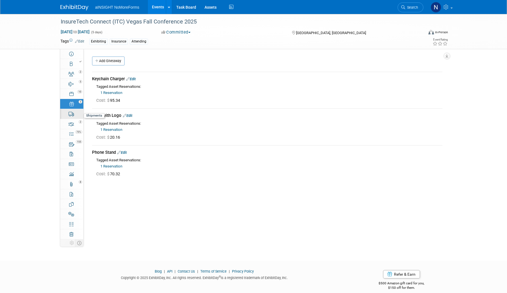
click at [67, 118] on link "0 Shipments 0" at bounding box center [71, 114] width 23 height 10
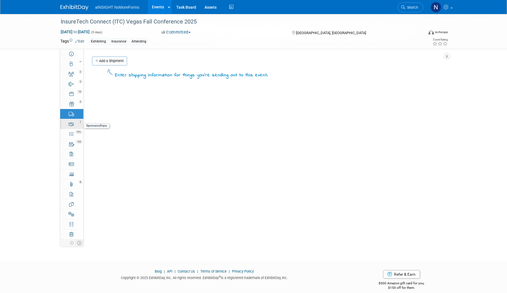
click at [67, 124] on link "2 Sponsorships 2" at bounding box center [71, 124] width 23 height 10
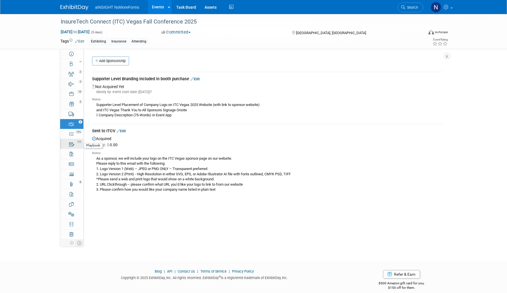
click at [67, 140] on div "155" at bounding box center [73, 142] width 19 height 4
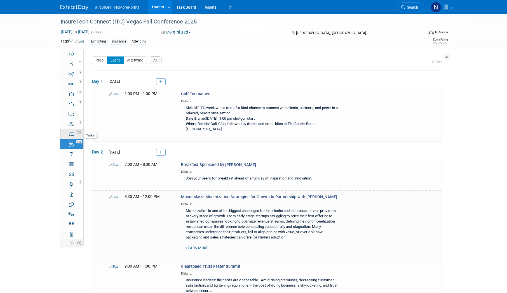
click at [67, 130] on div "75%" at bounding box center [75, 132] width 16 height 4
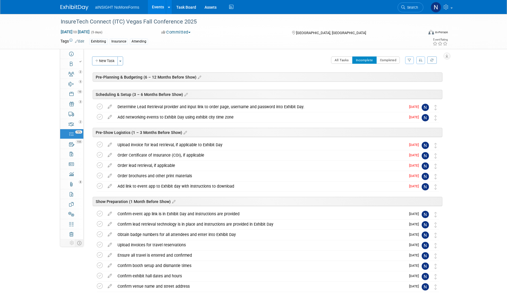
click at [155, 8] on link "Events" at bounding box center [158, 7] width 20 height 14
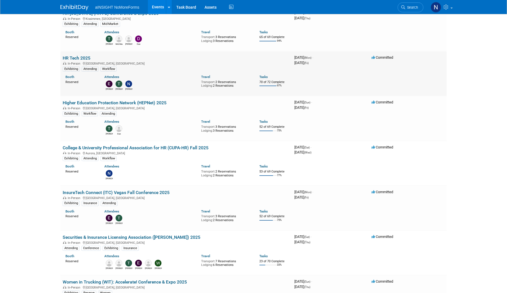
scroll to position [112, 0]
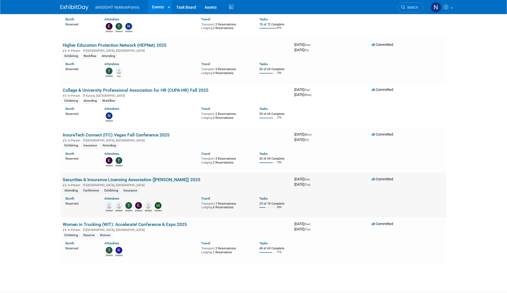
click at [129, 180] on link "Securities & Insurance Licensing Association ([PERSON_NAME]) 2025" at bounding box center [132, 179] width 138 height 5
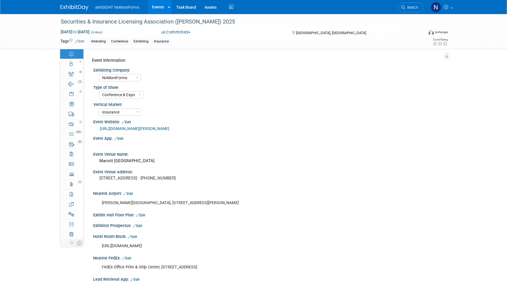
select select "NoMoreForms"
select select "Conference & Expo"
select select "Insurance"
select select "Yes"
select select "No"
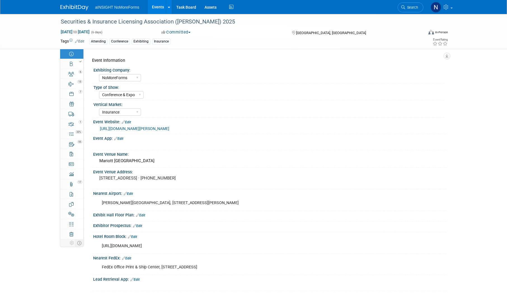
select select "Yes"
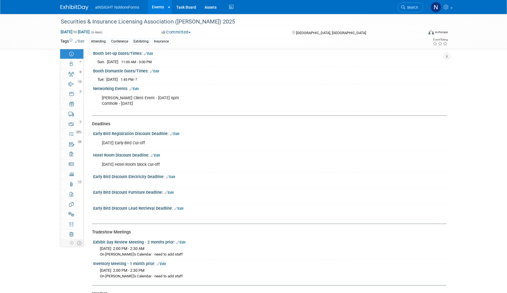
scroll to position [560, 0]
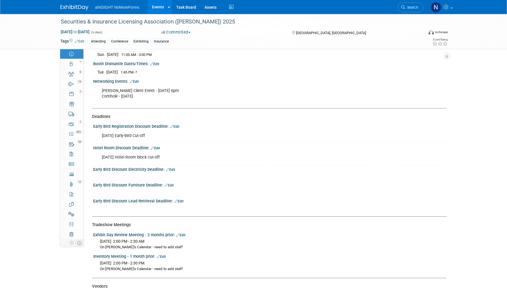
click at [182, 234] on link "Edit" at bounding box center [180, 236] width 9 height 4
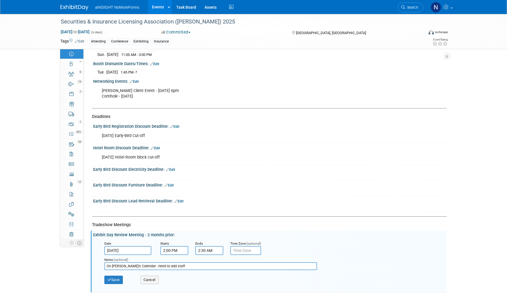
drag, startPoint x: 180, startPoint y: 265, endPoint x: 142, endPoint y: 265, distance: 38.6
click at [142, 265] on input "On [PERSON_NAME]'s Calendar - need to add staff" at bounding box center [210, 267] width 213 height 8
click at [127, 246] on input "[DATE]" at bounding box center [127, 250] width 47 height 9
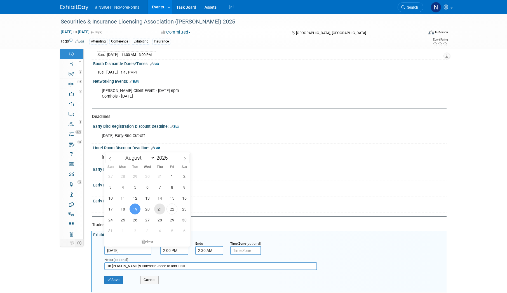
click at [160, 211] on span "21" at bounding box center [159, 209] width 11 height 11
type input "[DATE]"
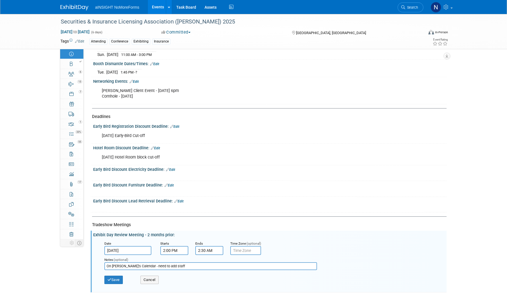
click at [184, 265] on input "On [PERSON_NAME]'s Calendar - need to add staff" at bounding box center [210, 267] width 213 height 8
drag, startPoint x: 104, startPoint y: 266, endPoint x: 90, endPoint y: 265, distance: 14.6
click at [116, 282] on button "Save" at bounding box center [113, 280] width 18 height 8
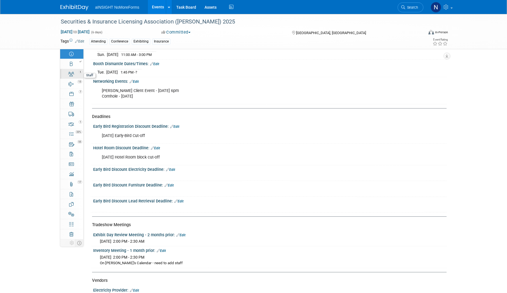
click at [77, 76] on link "6 Staff 6" at bounding box center [71, 74] width 23 height 10
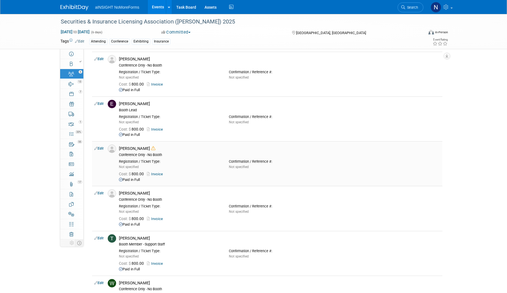
scroll to position [84, 0]
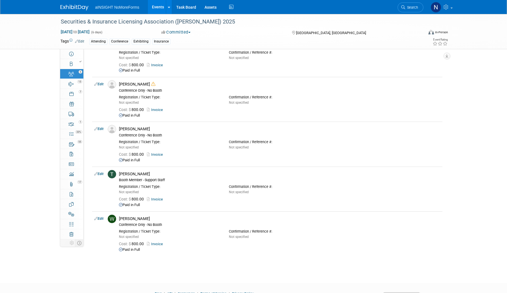
click at [157, 5] on link "Events" at bounding box center [158, 7] width 20 height 14
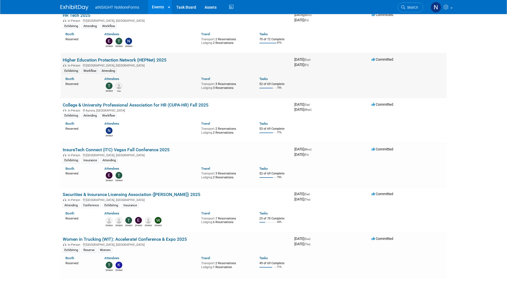
scroll to position [112, 0]
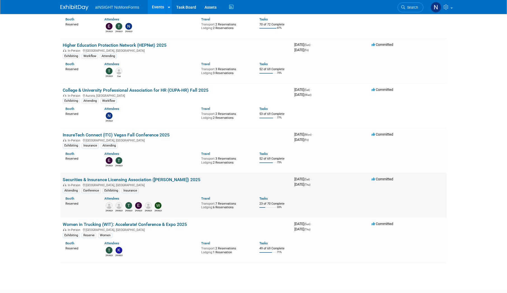
click at [163, 180] on link "Securities & Insurance Licensing Association ([PERSON_NAME]) 2025" at bounding box center [132, 179] width 138 height 5
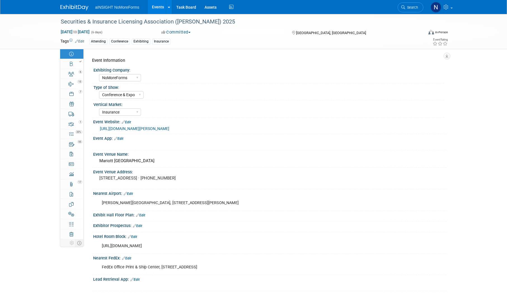
select select "NoMoreForms"
select select "Conference & Expo"
select select "Insurance"
select select "Yes"
select select "No"
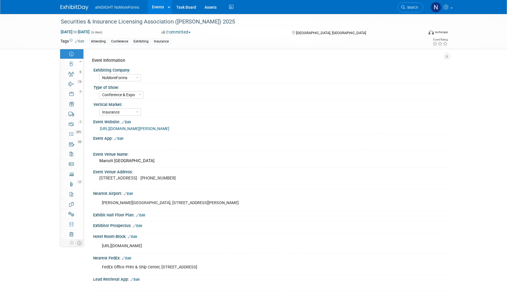
select select "Yes"
click at [74, 62] on div at bounding box center [73, 62] width 19 height 4
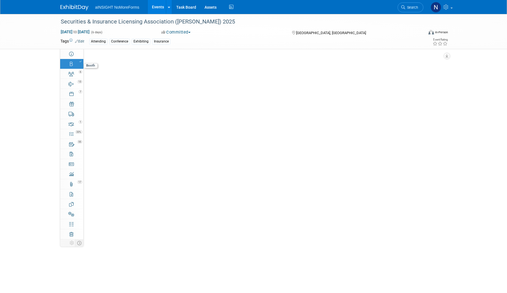
select select "NoMoreForms"
select select "Head of Sales"
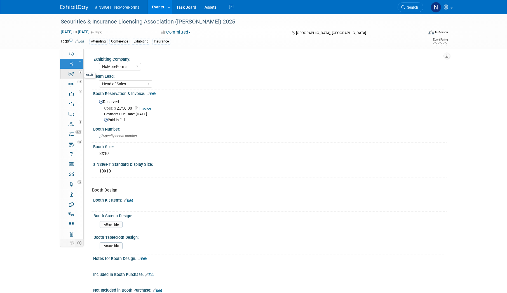
click at [74, 71] on div "6" at bounding box center [73, 72] width 19 height 4
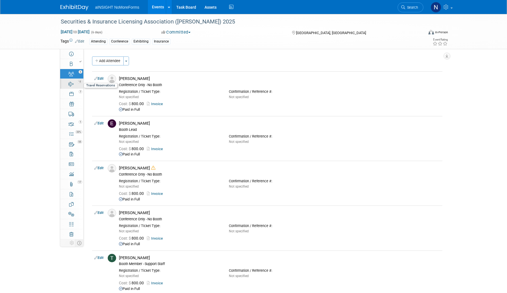
click at [72, 80] on div "13" at bounding box center [73, 82] width 19 height 4
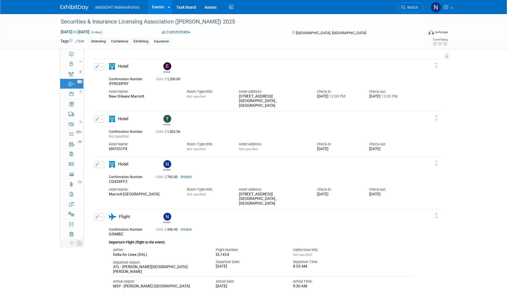
scroll to position [672, 0]
click at [451, 9] on link at bounding box center [441, 7] width 27 height 14
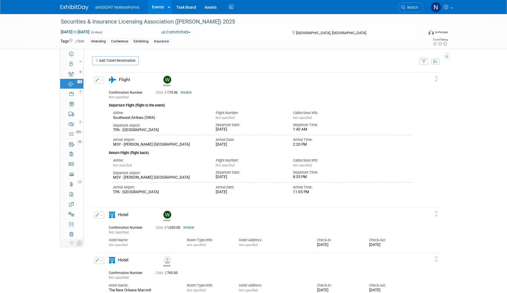
scroll to position [0, 0]
click at [68, 92] on div "7" at bounding box center [73, 92] width 19 height 4
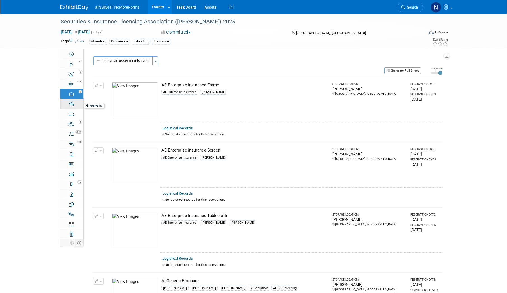
click at [73, 103] on div "0" at bounding box center [73, 102] width 19 height 4
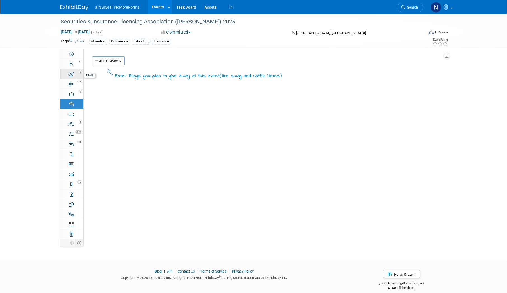
click at [78, 69] on link "6 Staff 6" at bounding box center [71, 74] width 23 height 10
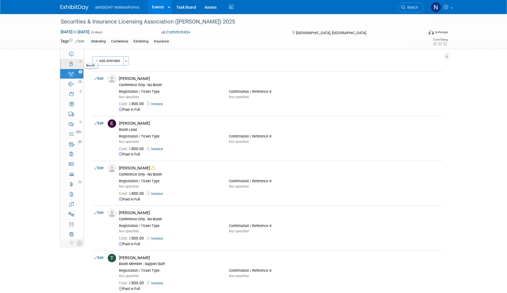
click at [77, 62] on div at bounding box center [73, 62] width 19 height 4
select select "NoMoreForms"
select select "Head of Sales"
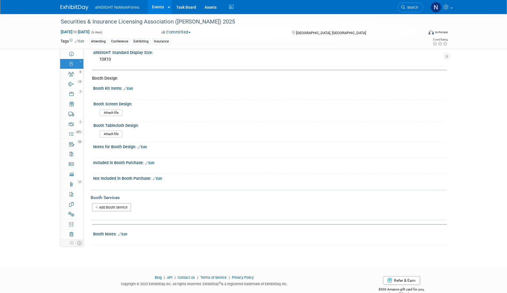
scroll to position [125, 0]
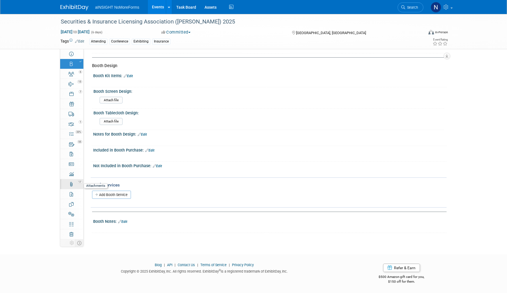
click at [72, 183] on div "17" at bounding box center [73, 182] width 19 height 4
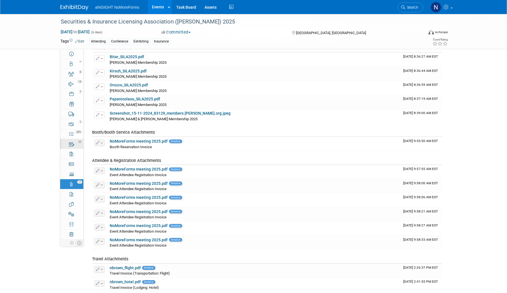
scroll to position [28, 0]
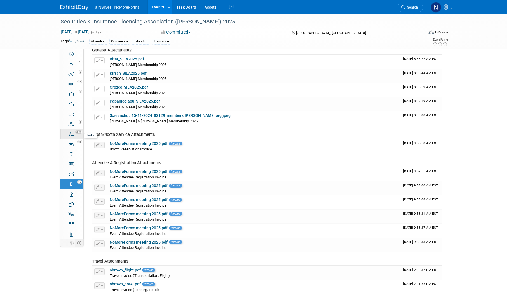
click at [76, 137] on link "33% Tasks 33%" at bounding box center [71, 134] width 23 height 10
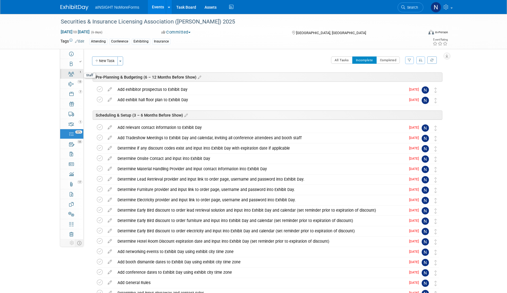
click at [72, 71] on div "6" at bounding box center [73, 72] width 19 height 4
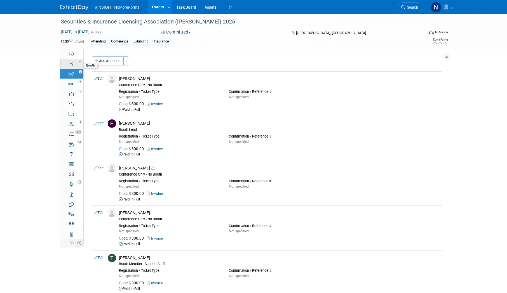
click at [76, 61] on div at bounding box center [73, 62] width 19 height 4
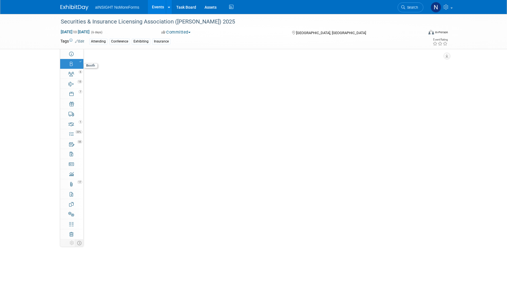
select select "NoMoreForms"
select select "Head of Sales"
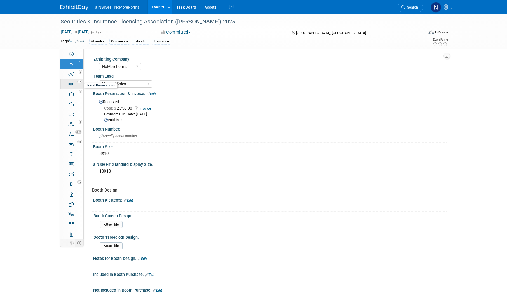
click at [76, 83] on div "13" at bounding box center [73, 82] width 19 height 4
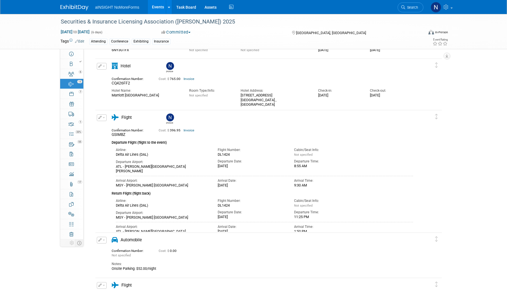
scroll to position [728, 0]
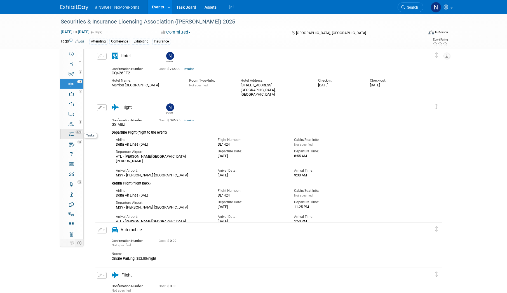
click at [76, 132] on span "33%" at bounding box center [78, 132] width 7 height 3
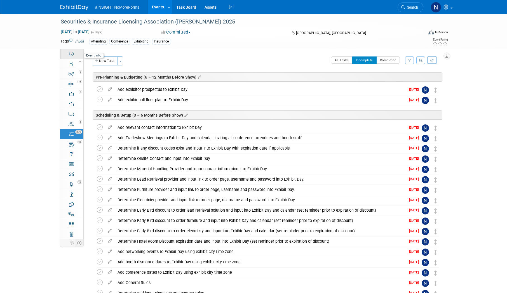
click at [69, 55] on icon at bounding box center [71, 54] width 4 height 4
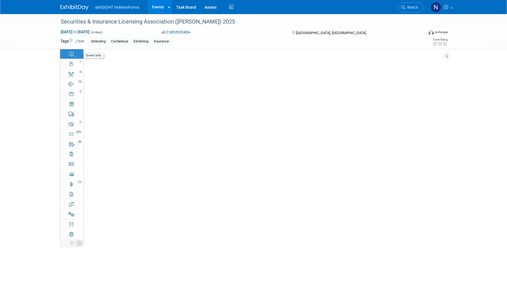
select select "NoMoreForms"
select select "Conference & Expo"
select select "Insurance"
select select "Yes"
select select "No"
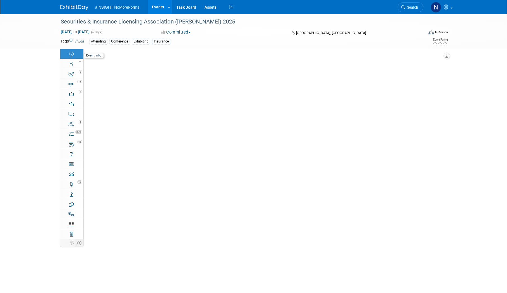
select select "Yes"
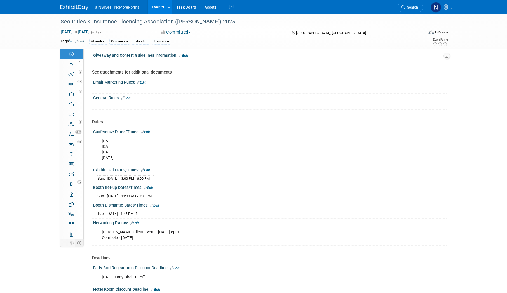
scroll to position [420, 0]
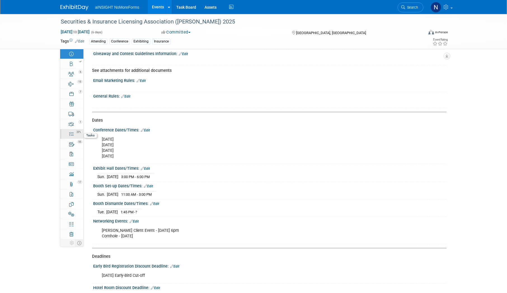
click at [75, 135] on link "33% Tasks 33%" at bounding box center [71, 134] width 23 height 10
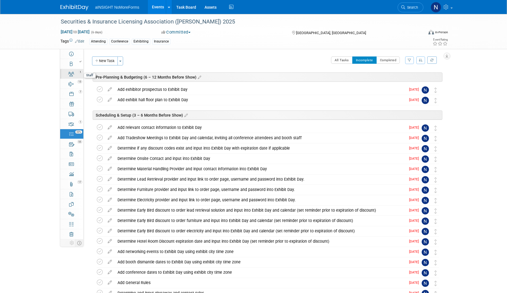
click at [73, 76] on icon at bounding box center [71, 74] width 6 height 4
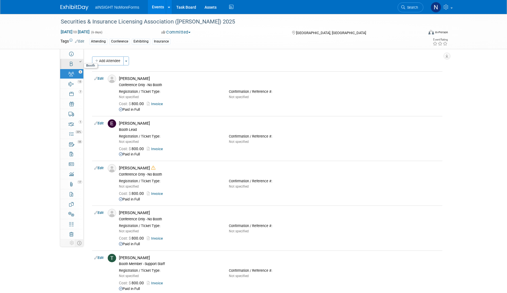
click at [73, 64] on link "Booth" at bounding box center [71, 64] width 23 height 10
select select "NoMoreForms"
select select "Head of Sales"
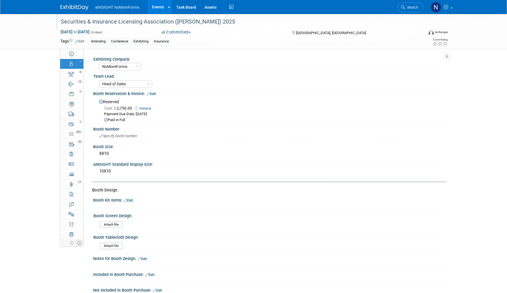
click at [162, 25] on div "Securities & Insurance Licensing Association ([PERSON_NAME]) 2025" at bounding box center [237, 22] width 356 height 10
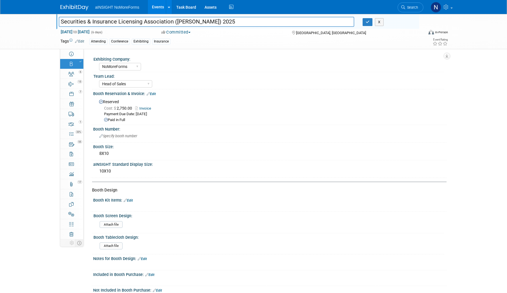
drag, startPoint x: 173, startPoint y: 22, endPoint x: 53, endPoint y: 20, distance: 120.4
click at [53, 20] on div "Securities & Insurance Licensing Association (SILA) 2025 Securities & Insurance…" at bounding box center [253, 31] width 507 height 35
click at [69, 52] on link "Event Information" at bounding box center [71, 54] width 23 height 10
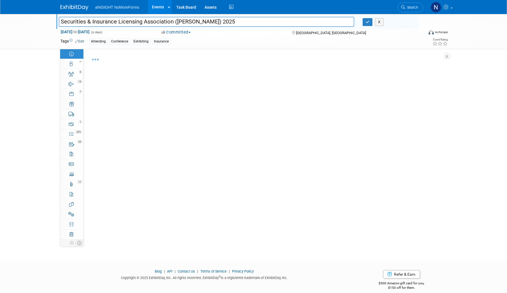
select select "NoMoreForms"
select select "Conference & Expo"
select select "Insurance"
select select "Yes"
select select "No"
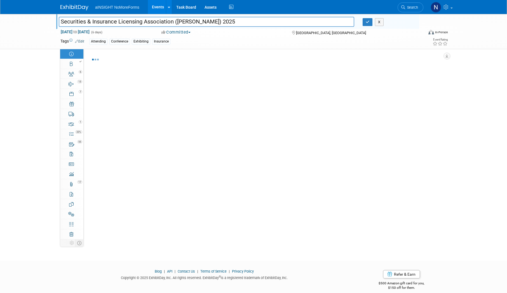
select select "Yes"
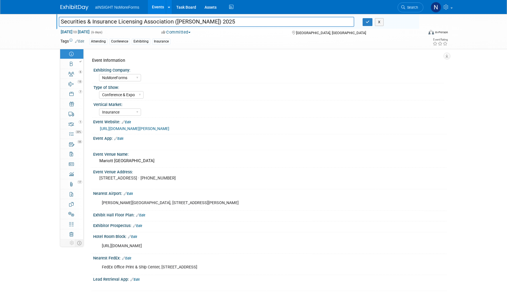
click at [153, 129] on link "https://www.sila.org/events/event-description?CalendarEventKey=e4c93ed2-9244-4d…" at bounding box center [134, 129] width 69 height 4
click at [75, 63] on div at bounding box center [73, 62] width 19 height 4
select select "NoMoreForms"
select select "Head of Sales"
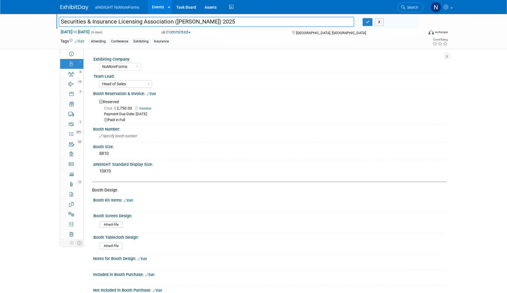
click at [361, 23] on div "X" at bounding box center [389, 22] width 61 height 8
click at [368, 22] on icon "button" at bounding box center [368, 22] width 4 height 4
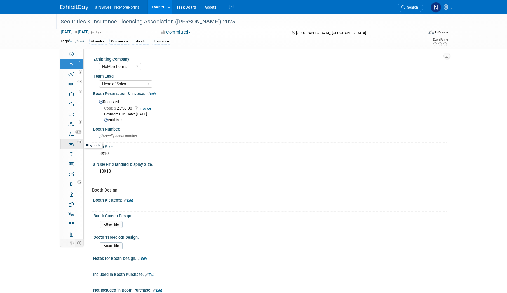
click at [76, 145] on link "55 Playbook 55" at bounding box center [71, 144] width 23 height 10
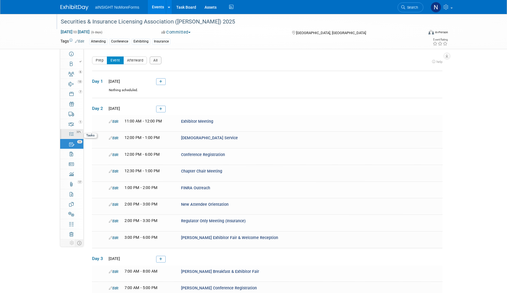
click at [76, 131] on span "33%" at bounding box center [78, 132] width 7 height 3
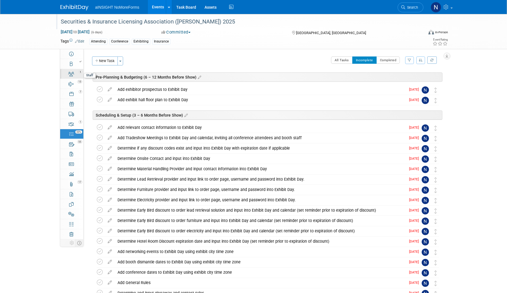
click at [77, 70] on div "6" at bounding box center [73, 72] width 19 height 4
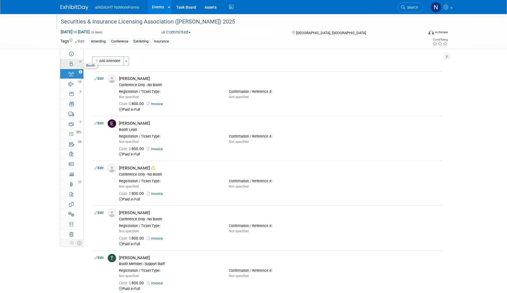
click at [74, 62] on div at bounding box center [73, 62] width 19 height 4
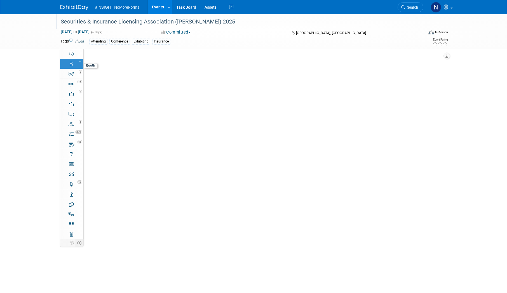
select select "NoMoreForms"
select select "Head of Sales"
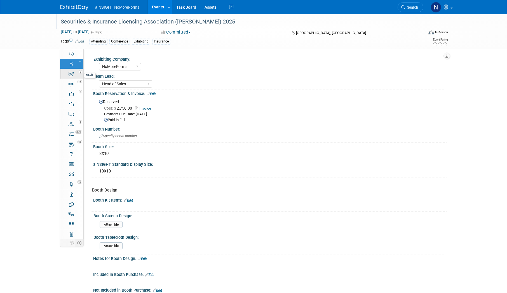
click at [73, 74] on icon at bounding box center [71, 74] width 6 height 4
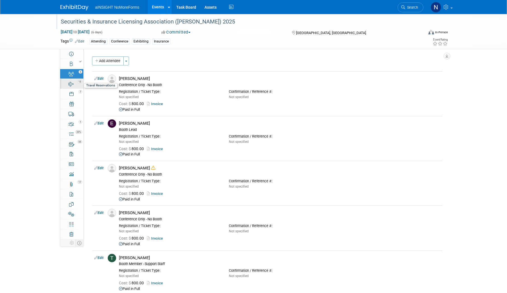
click at [73, 85] on icon at bounding box center [71, 84] width 5 height 4
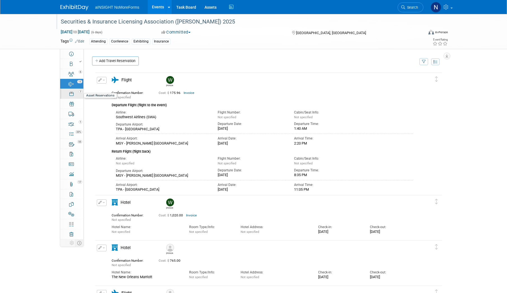
click at [73, 97] on link "7 Asset Reservations 7" at bounding box center [71, 94] width 23 height 10
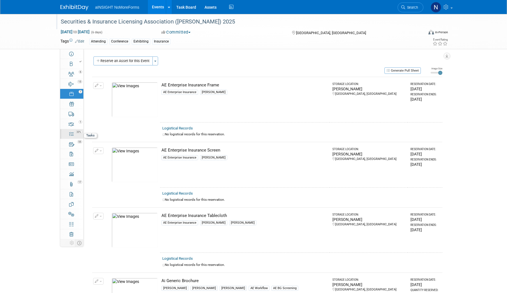
click at [74, 134] on link "33% Tasks 33%" at bounding box center [71, 134] width 23 height 10
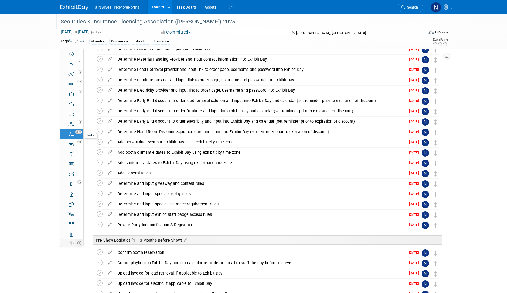
scroll to position [112, 0]
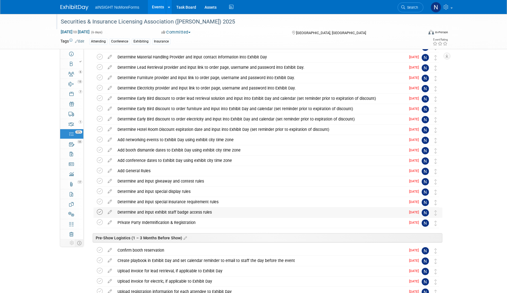
click at [101, 212] on icon at bounding box center [100, 212] width 6 height 6
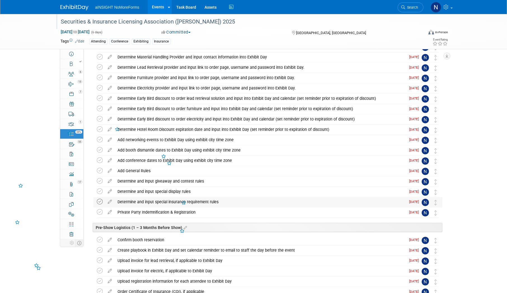
click at [100, 202] on icon at bounding box center [100, 202] width 6 height 6
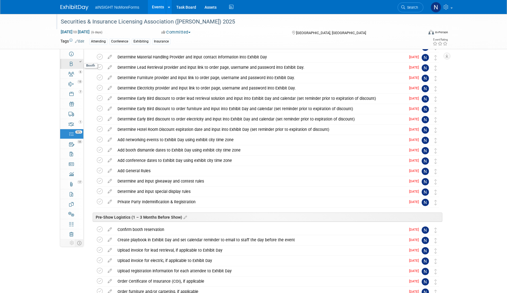
click at [73, 64] on icon at bounding box center [71, 64] width 3 height 4
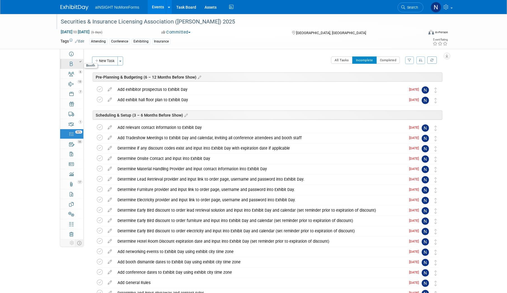
select select "NoMoreForms"
select select "Head of Sales"
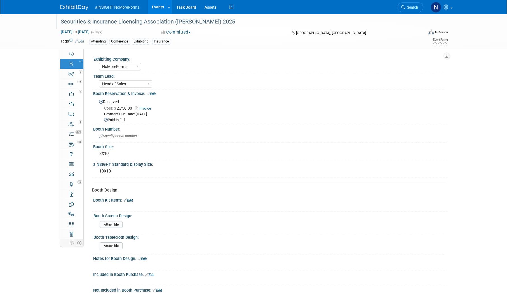
click at [141, 108] on link "Invoice" at bounding box center [144, 108] width 19 height 4
click at [78, 79] on link "6 Staff 6" at bounding box center [71, 74] width 23 height 10
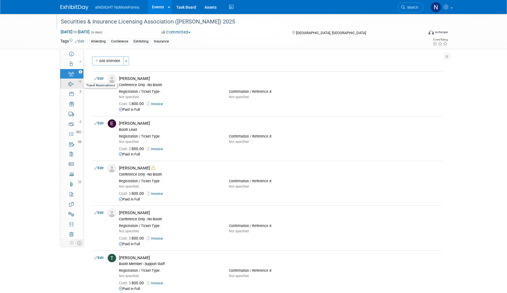
click at [78, 88] on link "13 Travel Reservations 13" at bounding box center [71, 84] width 23 height 10
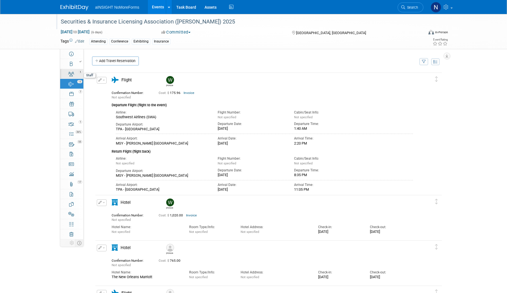
click at [69, 70] on div "6" at bounding box center [73, 72] width 19 height 4
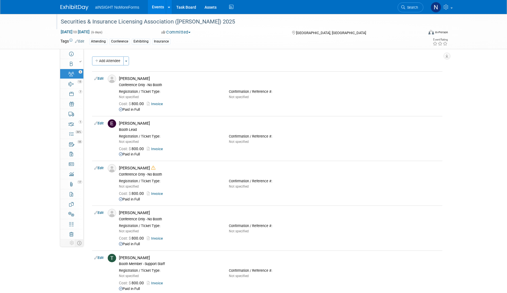
click at [150, 9] on link "Events" at bounding box center [158, 7] width 20 height 14
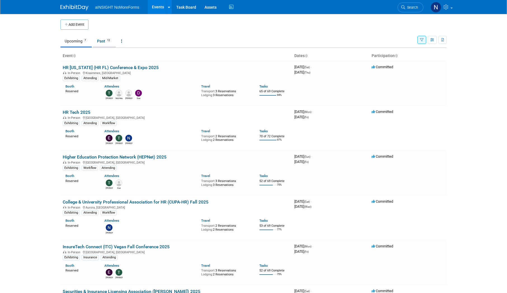
click at [109, 43] on link "Past 12" at bounding box center [104, 41] width 23 height 11
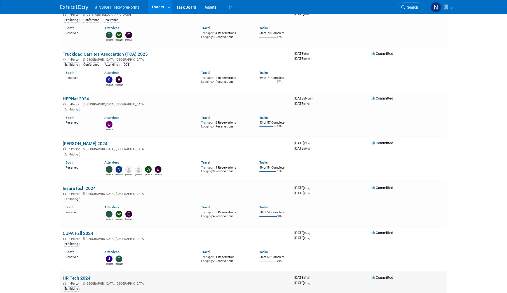
scroll to position [36, 0]
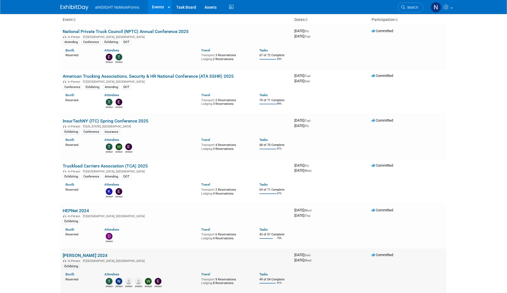
click at [73, 256] on link "[PERSON_NAME] 2024" at bounding box center [85, 255] width 45 height 5
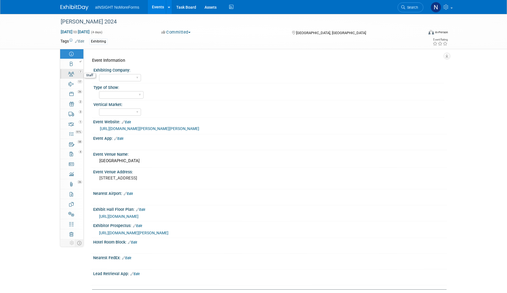
click at [70, 69] on link "7 Staff 7" at bounding box center [71, 74] width 23 height 10
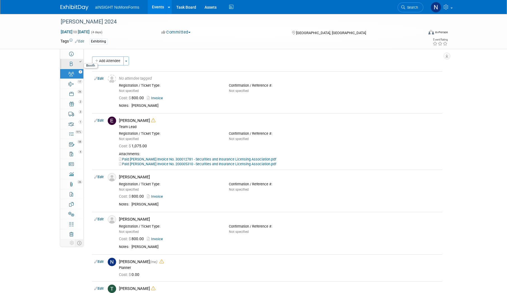
click at [70, 65] on icon at bounding box center [71, 64] width 3 height 4
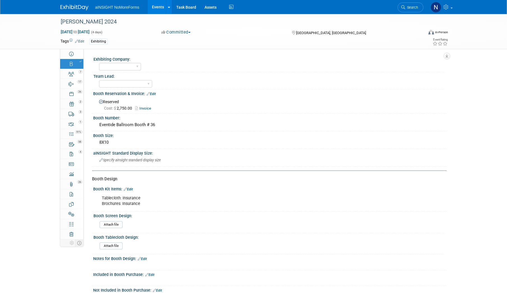
click at [152, 5] on link "Events" at bounding box center [158, 7] width 20 height 14
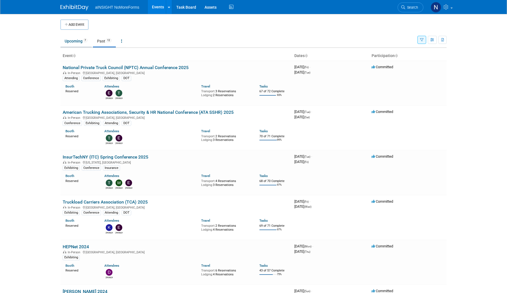
click at [72, 39] on link "Upcoming 7" at bounding box center [75, 41] width 31 height 11
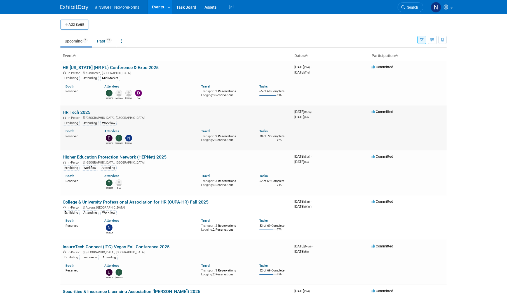
click at [81, 114] on link "HR Tech 2025" at bounding box center [77, 112] width 28 height 5
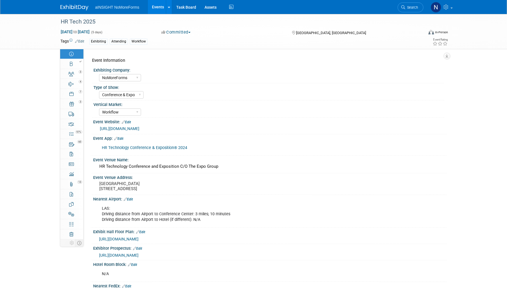
select select "NoMoreForms"
select select "Conference & Expo"
select select "Workflow"
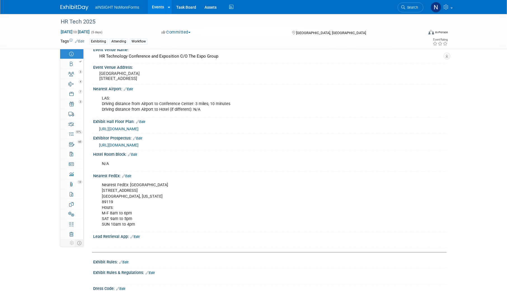
scroll to position [196, 0]
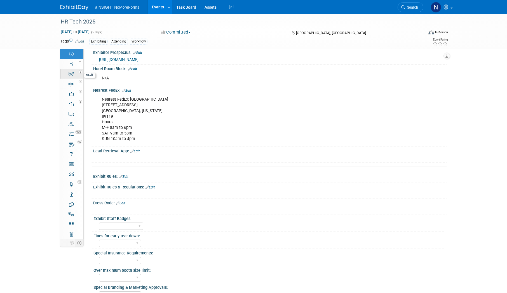
click div "3"
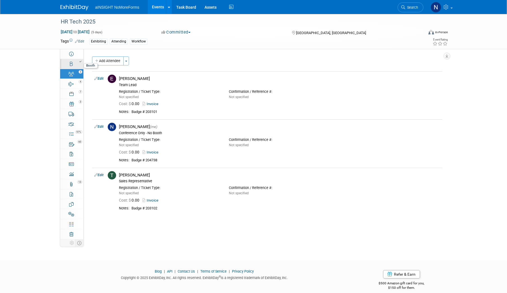
click link "Booth"
select select "NoMoreForms"
select select "AE Enterprise Workflow"
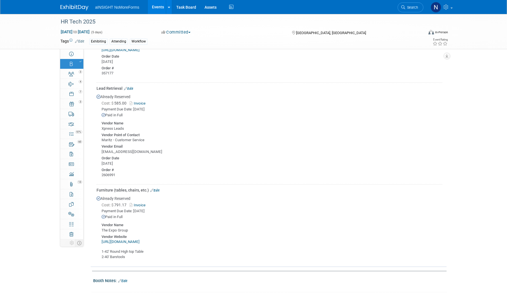
scroll to position [336, 0]
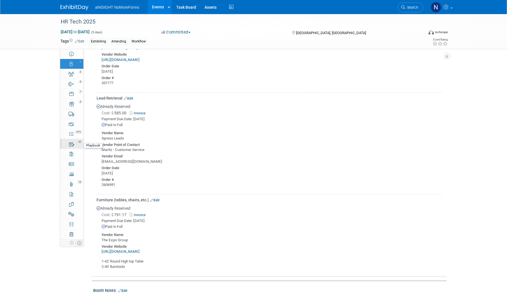
click span "60"
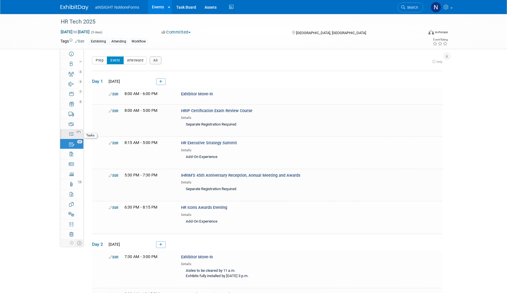
click link "97% Tasks 97%"
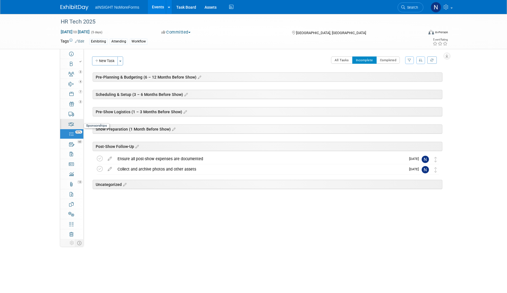
click div "0"
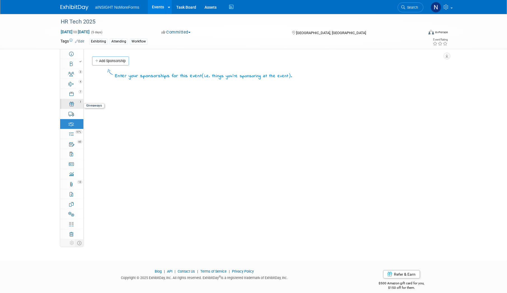
click div "3"
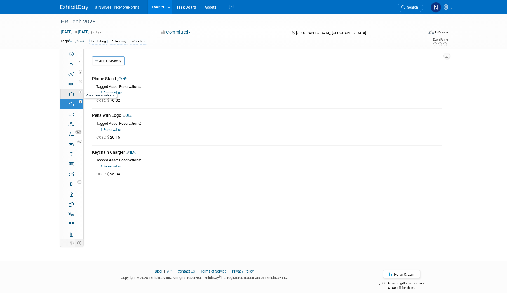
click div "7"
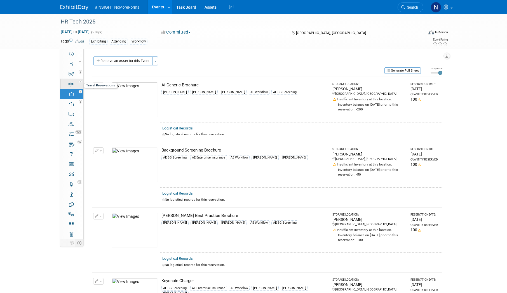
click icon
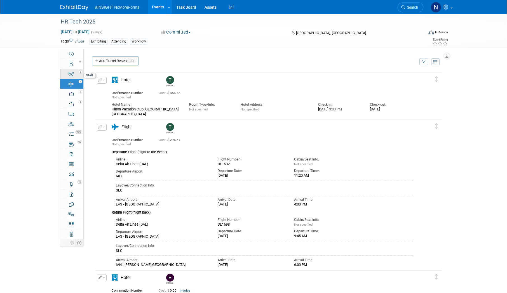
click icon
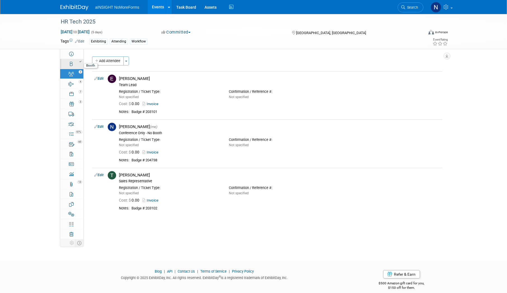
click div
select select "NoMoreForms"
select select "AE Enterprise Workflow"
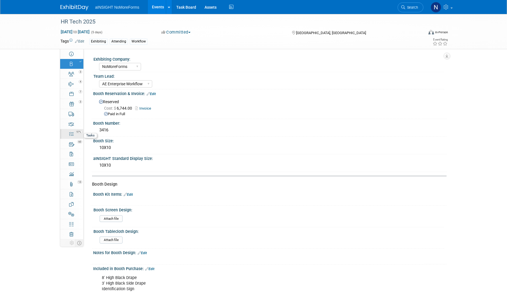
click icon
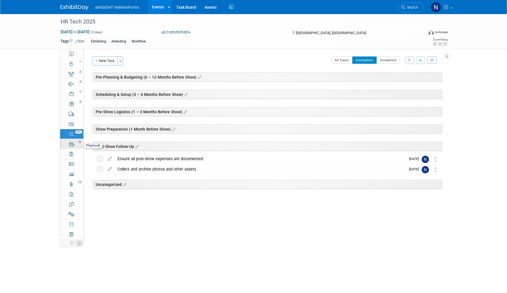
click div "60"
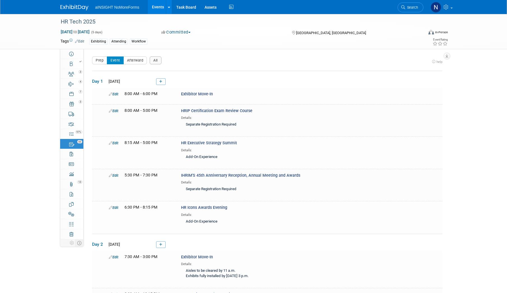
click link "Events"
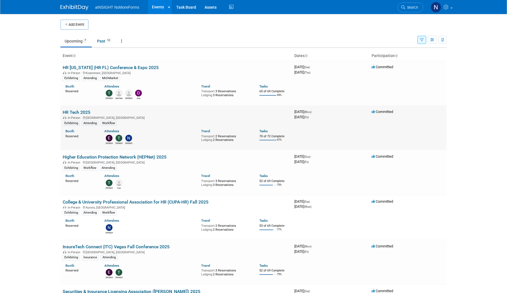
click at [74, 111] on link "HR Tech 2025" at bounding box center [77, 112] width 28 height 5
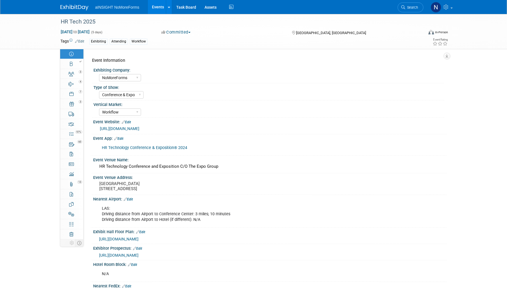
select select "NoMoreForms"
select select "Conference & Expo"
select select "Workflow"
click at [66, 72] on div "3" at bounding box center [73, 72] width 19 height 4
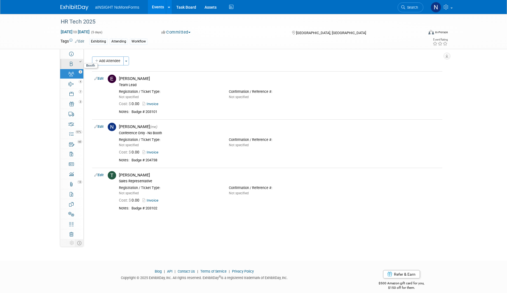
click at [70, 64] on icon at bounding box center [71, 64] width 3 height 4
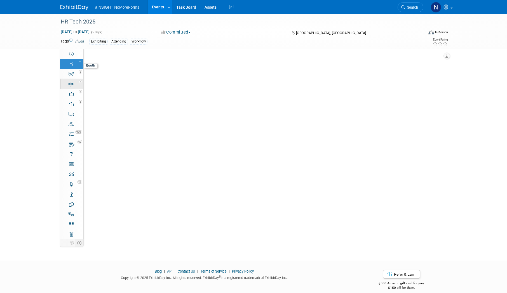
select select "NoMoreForms"
select select "AE Enterprise Workflow"
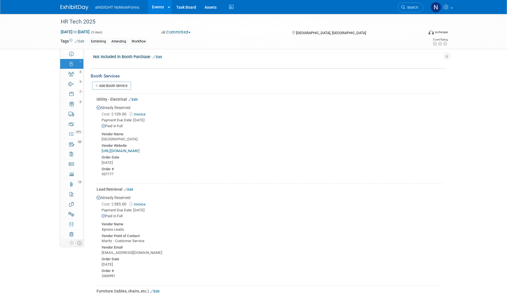
scroll to position [336, 0]
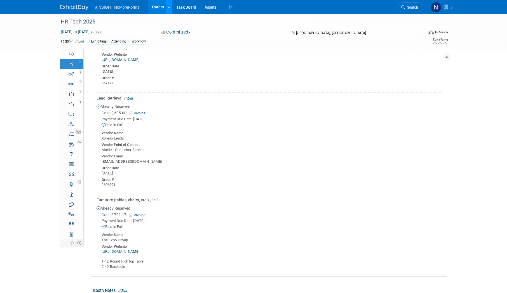
drag, startPoint x: 160, startPoint y: 5, endPoint x: 169, endPoint y: 4, distance: 8.7
click at [160, 4] on link "Events" at bounding box center [158, 7] width 20 height 14
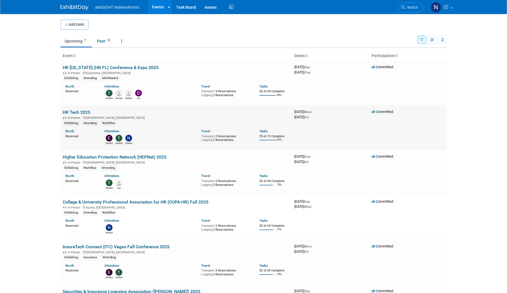
click at [83, 113] on link "HR Tech 2025" at bounding box center [77, 112] width 28 height 5
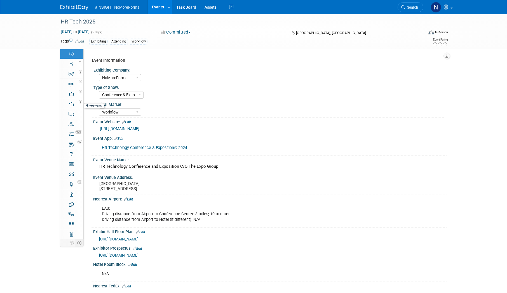
select select "NoMoreForms"
select select "Conference & Expo"
select select "Workflow"
click at [70, 64] on icon at bounding box center [71, 64] width 3 height 4
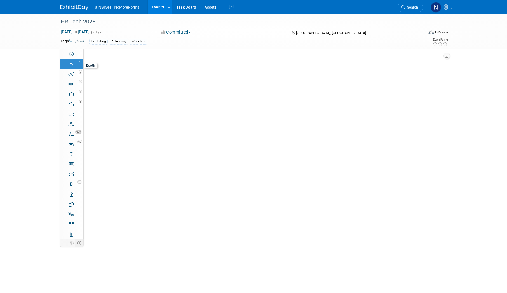
select select "NoMoreForms"
select select "AE Enterprise Workflow"
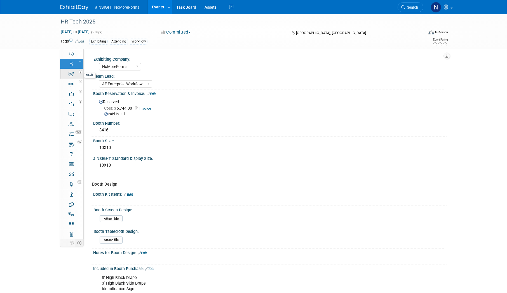
click at [72, 73] on div "3" at bounding box center [73, 72] width 19 height 4
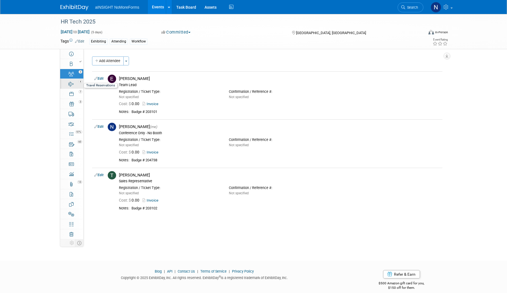
click at [75, 87] on link "4 Travel Reservations 4" at bounding box center [71, 84] width 23 height 10
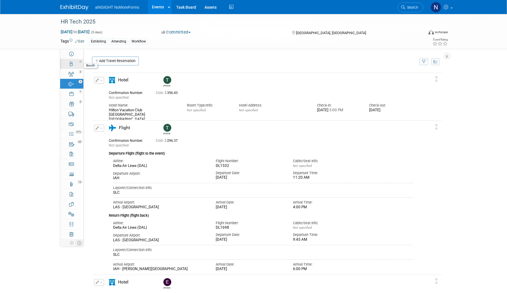
click at [73, 59] on link "Booth" at bounding box center [71, 64] width 23 height 10
select select "NoMoreForms"
select select "AE Enterprise Workflow"
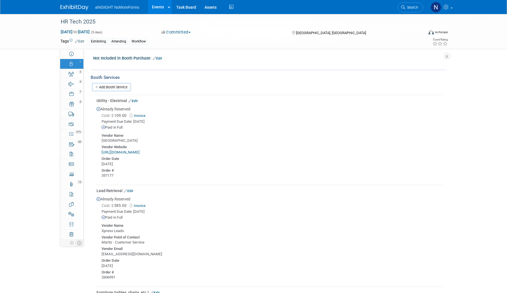
scroll to position [336, 0]
